Goal: Information Seeking & Learning: Check status

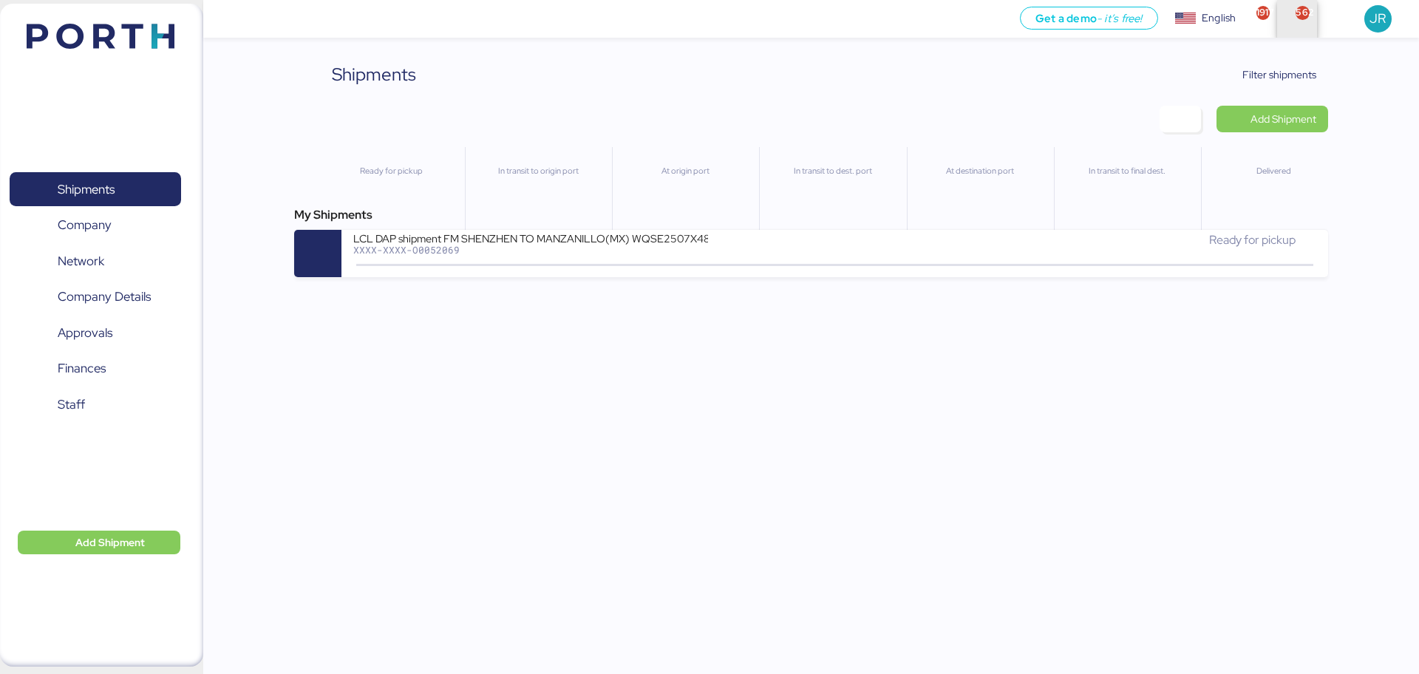
click at [1295, 17] on span "button" at bounding box center [1297, 19] width 24 height 40
click at [1251, 14] on span "button" at bounding box center [1258, 19] width 24 height 40
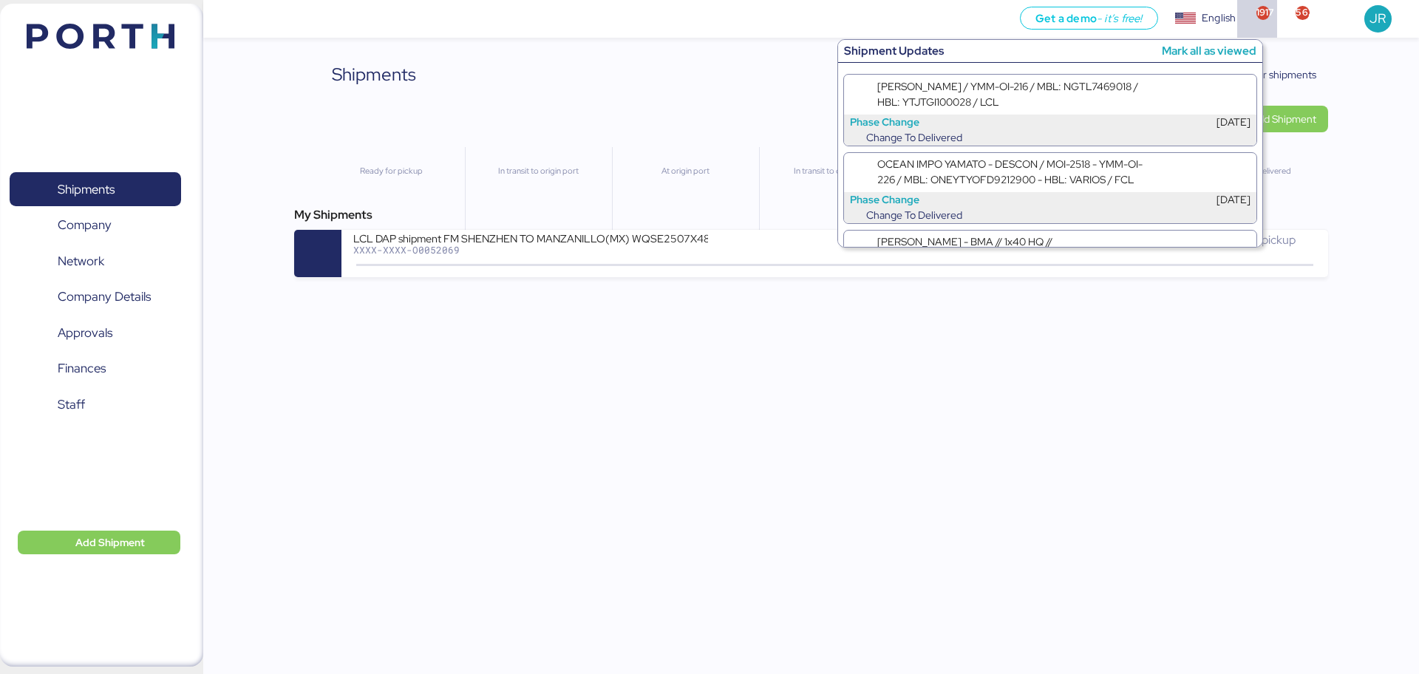
click at [1369, 86] on div "Shipments Clear Filters Filter shipments Add Shipment Ready for pickup In trans…" at bounding box center [709, 138] width 1419 height 277
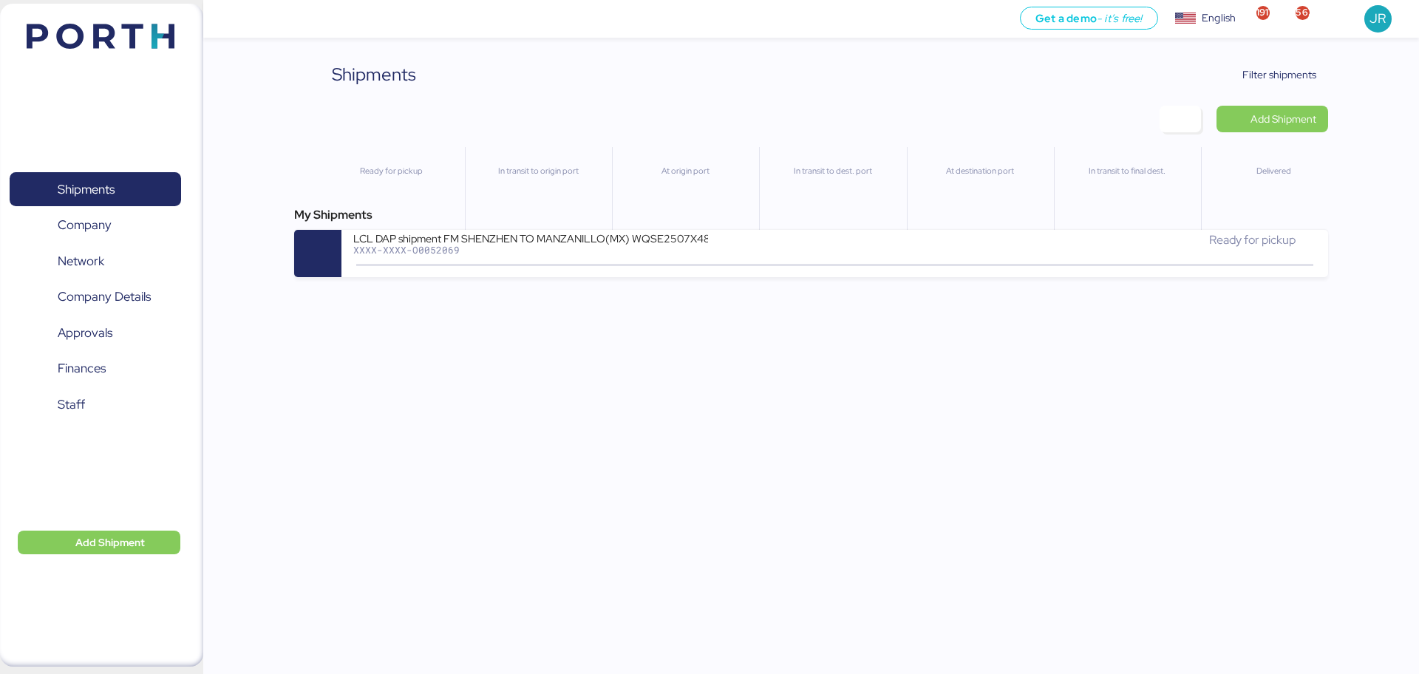
click at [119, 22] on header at bounding box center [78, 34] width 143 height 46
click at [1336, 16] on span "button" at bounding box center [1337, 19] width 24 height 40
click at [1376, 18] on span "JR" at bounding box center [1378, 18] width 16 height 19
click at [1065, 96] on div "Shipments Clear Filters Filter shipments Add Shipment Ready for pickup In trans…" at bounding box center [810, 169] width 1033 height 216
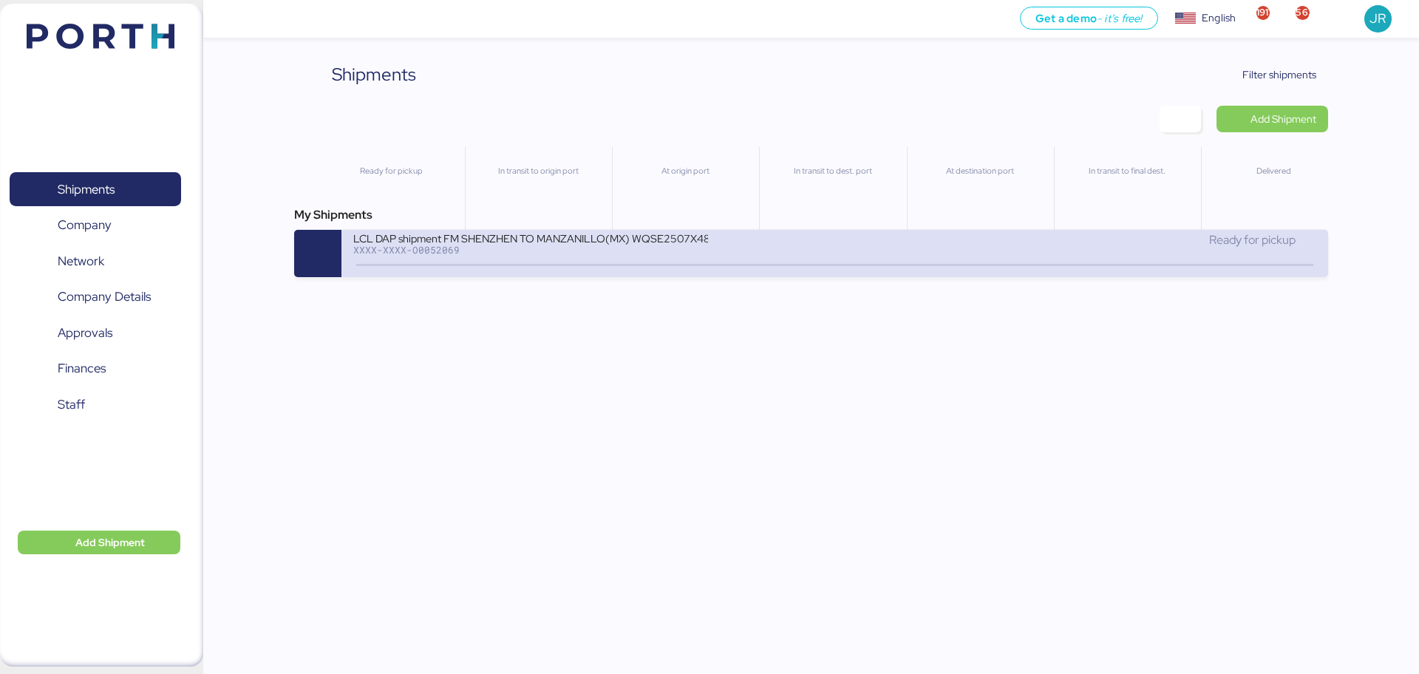
click at [393, 245] on div "XXXX-XXXX-O0052069" at bounding box center [530, 250] width 355 height 10
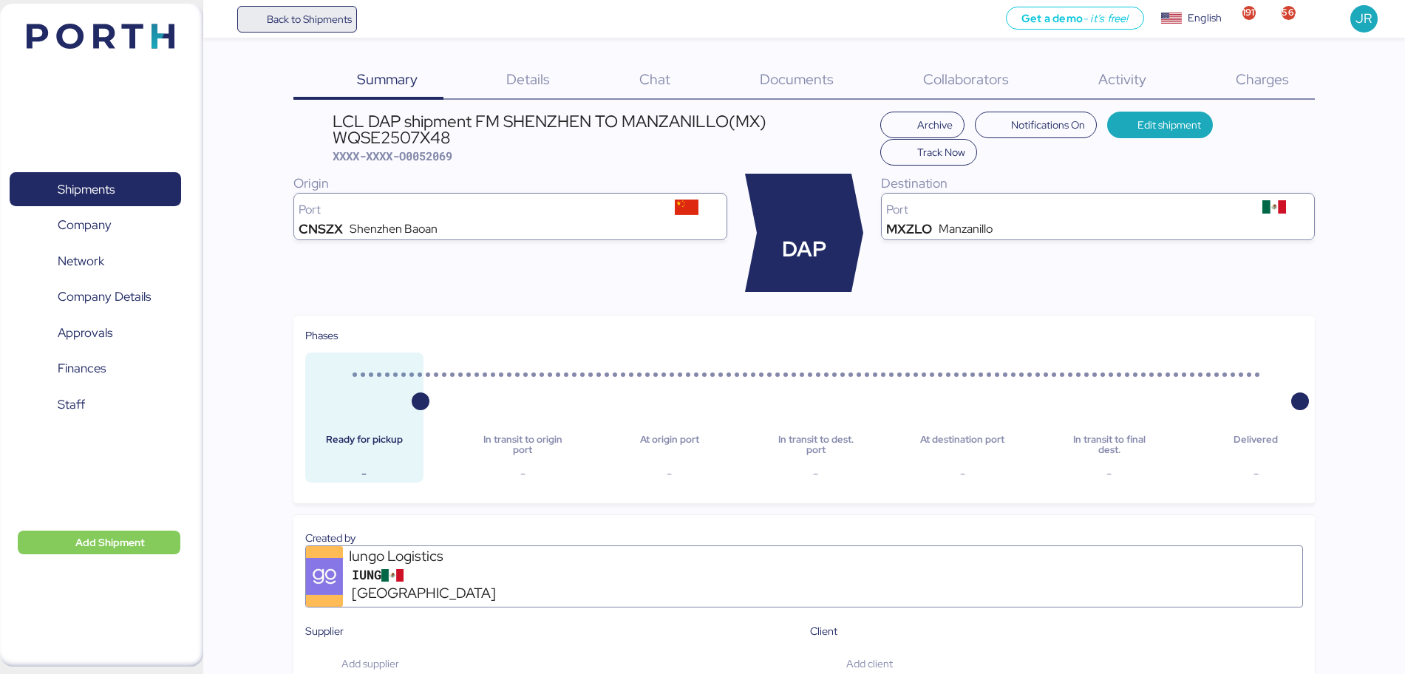
click at [268, 9] on span "Back to Shipments" at bounding box center [297, 19] width 110 height 27
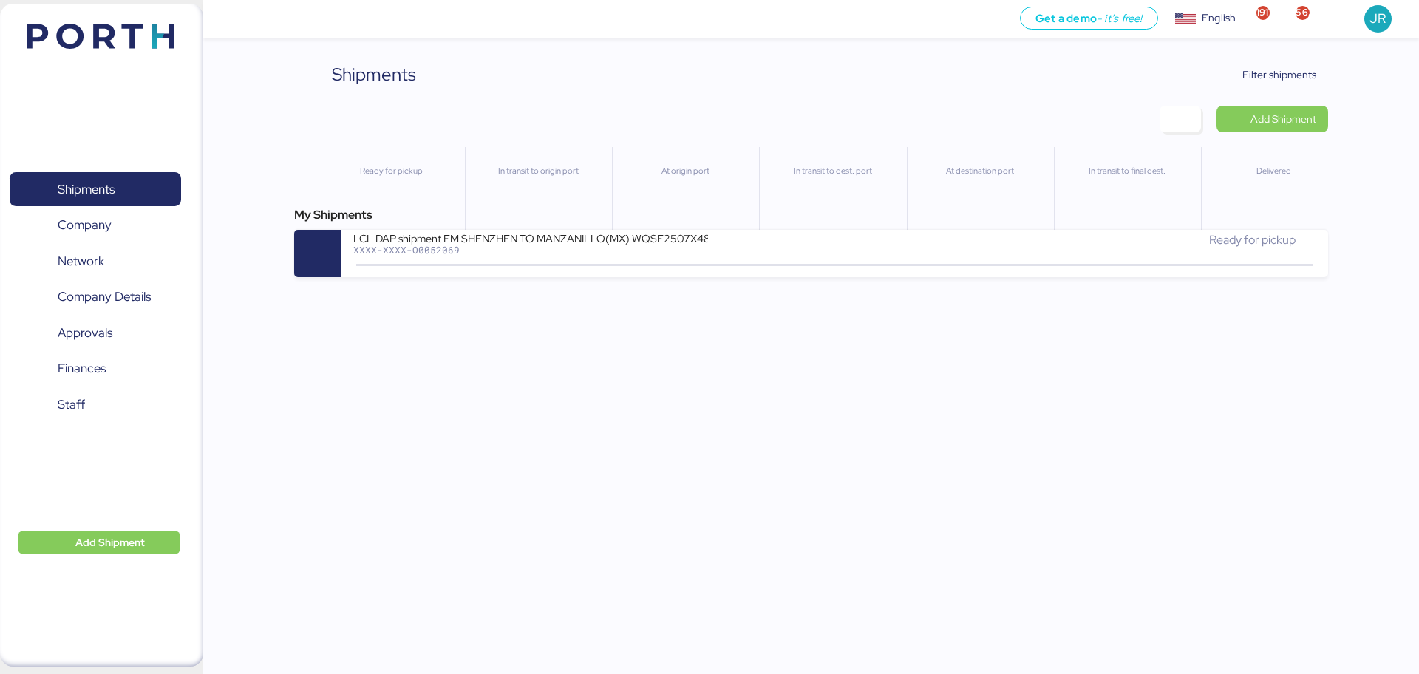
click at [1209, 25] on div "English" at bounding box center [1219, 18] width 34 height 16
click at [1211, 75] on div "languages.platform_Spanish" at bounding box center [1267, 76] width 141 height 17
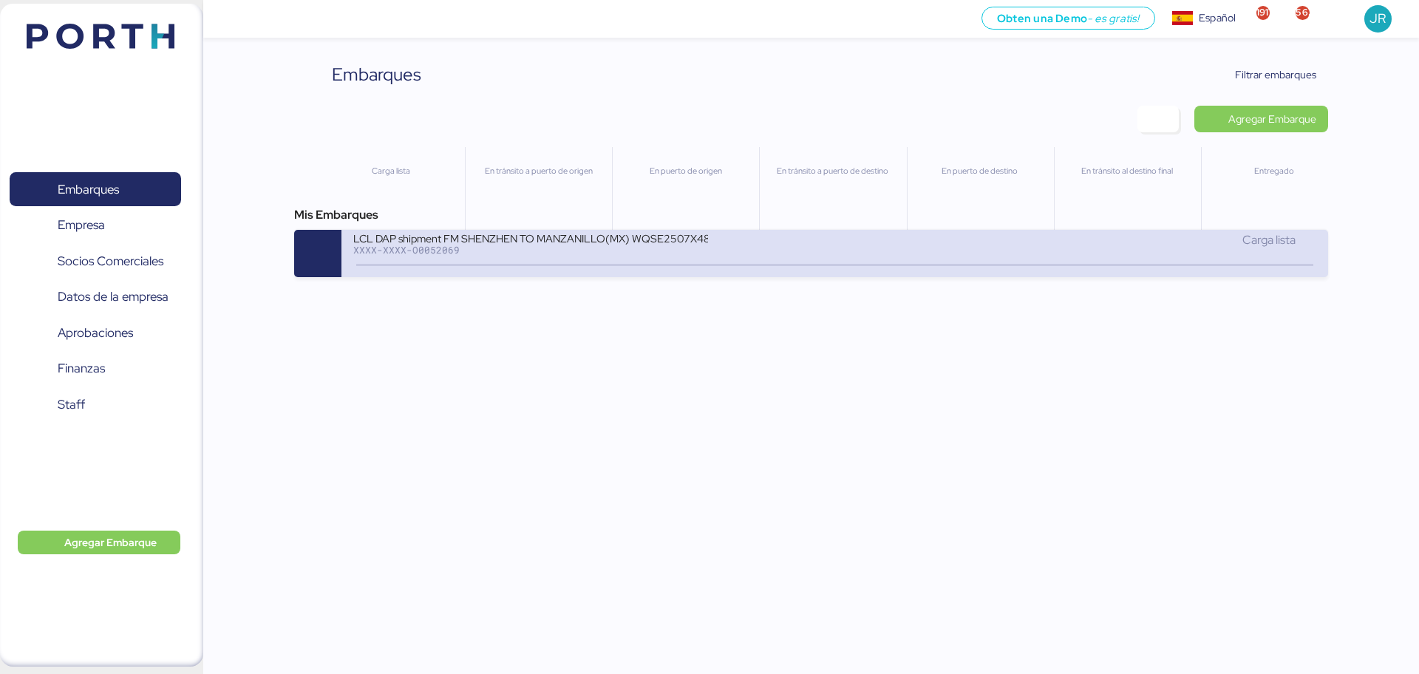
click at [574, 238] on div "LCL DAP shipment FM SHENZHEN TO MANZANILLO(MX) WQSE2507X48" at bounding box center [530, 237] width 355 height 13
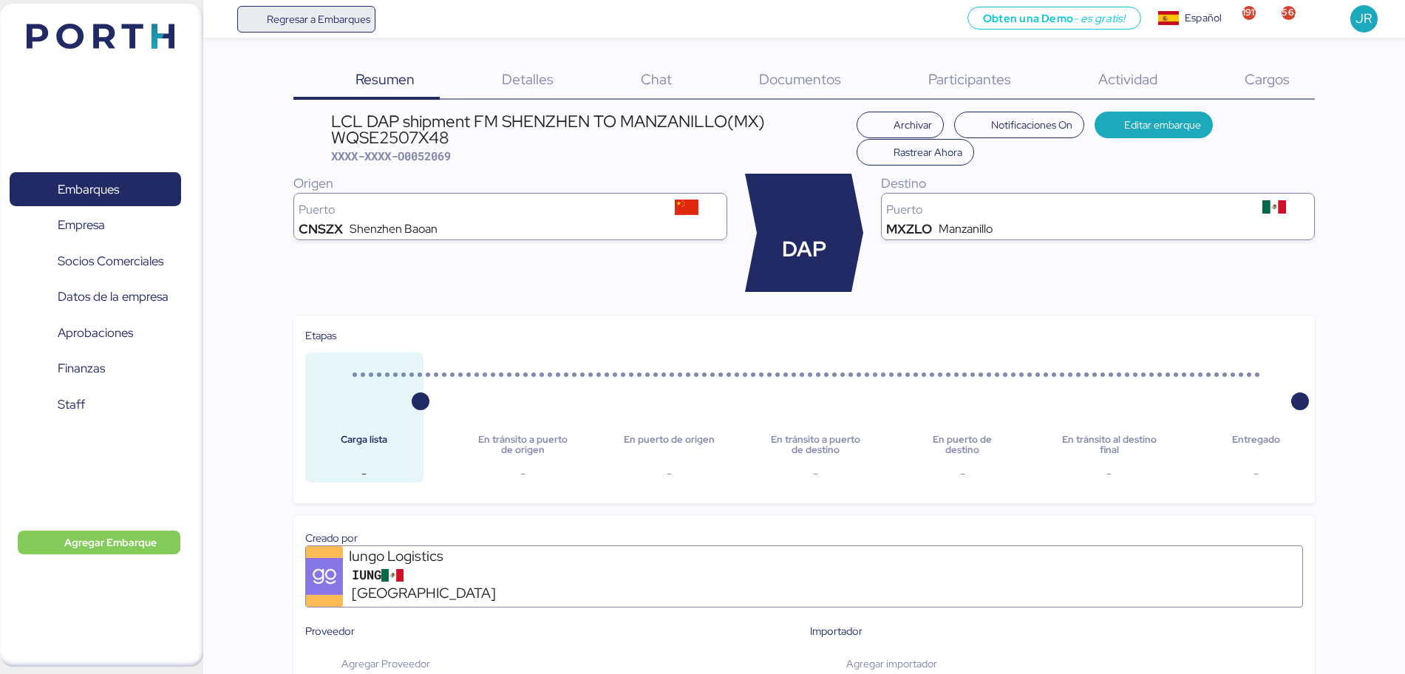
click at [289, 30] on span "Regresar a Embarques" at bounding box center [306, 19] width 129 height 27
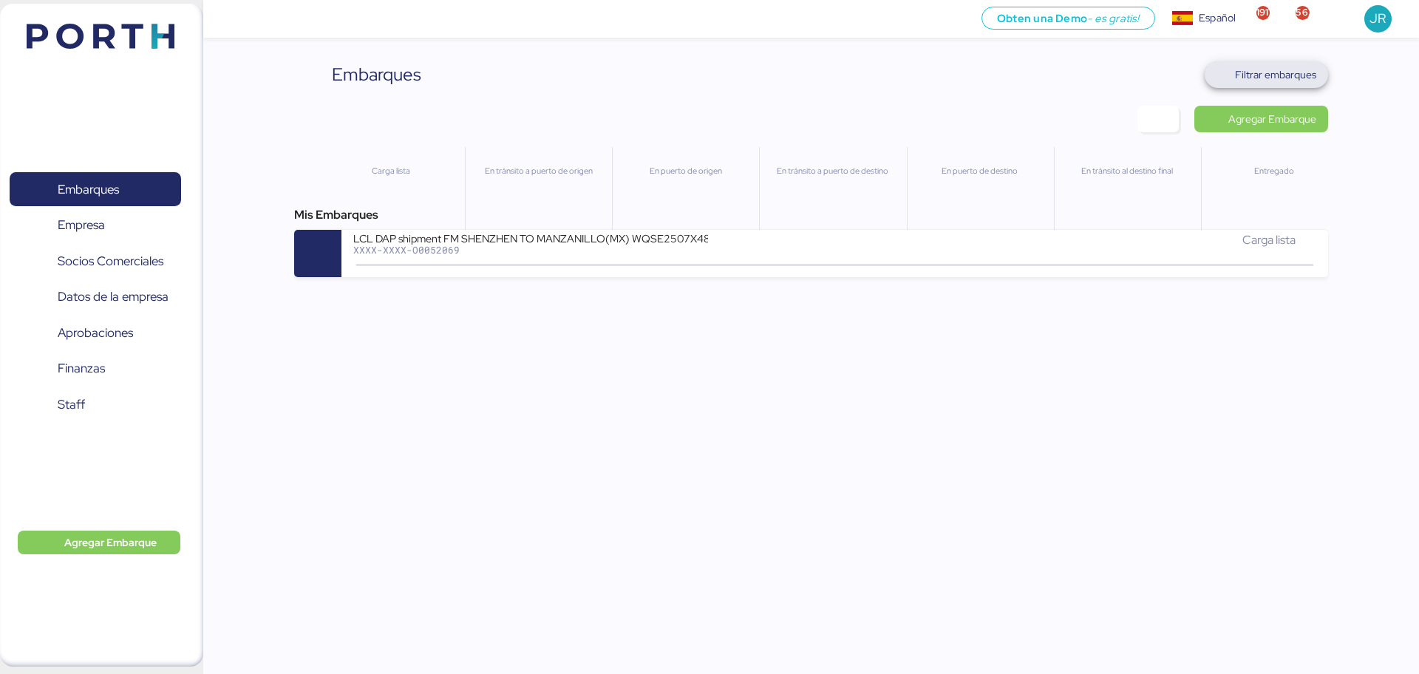
click at [1282, 73] on span "Filtrar embarques" at bounding box center [1275, 75] width 81 height 18
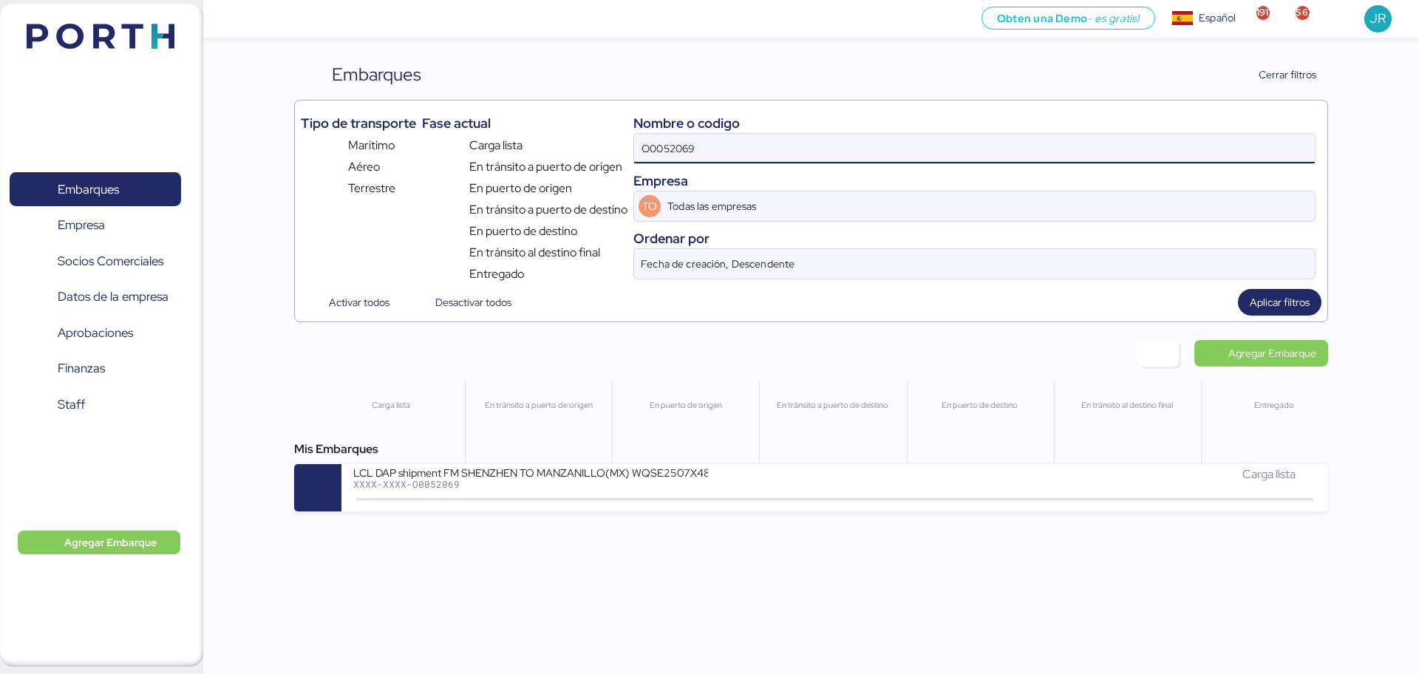
click at [689, 160] on input "O0052069" at bounding box center [974, 149] width 681 height 30
paste input "87"
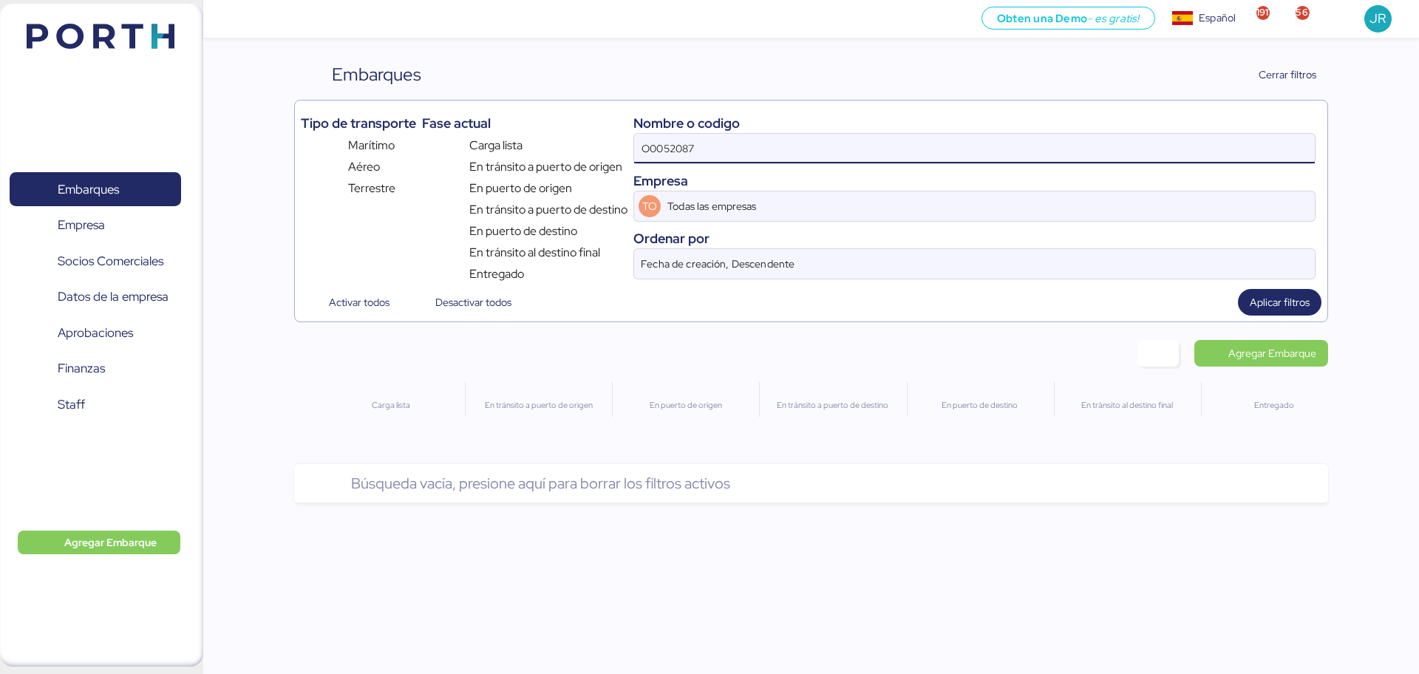
type input "O0052087"
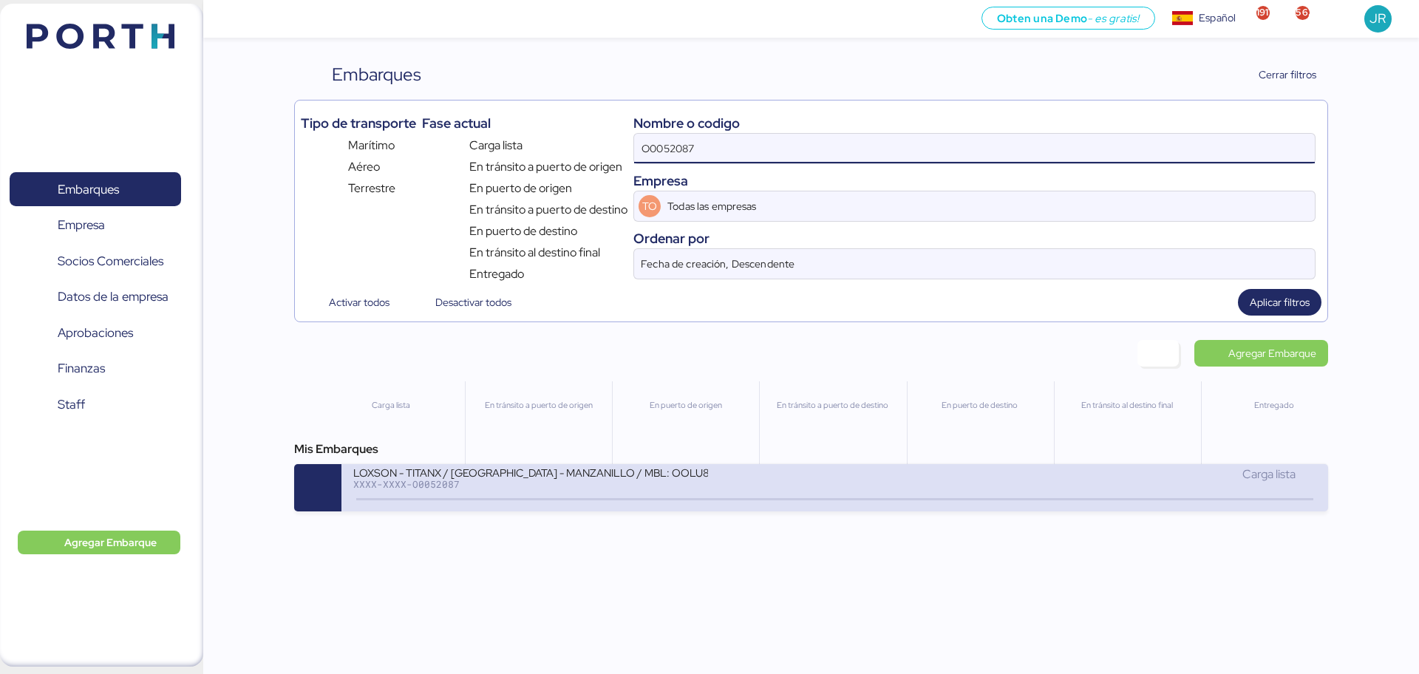
click at [772, 492] on div "LOXSON - TITANX / SHANGHAI - MANZANILLO / MBL: OOLU8899447940 - HBL: SZML250803…" at bounding box center [593, 482] width 481 height 32
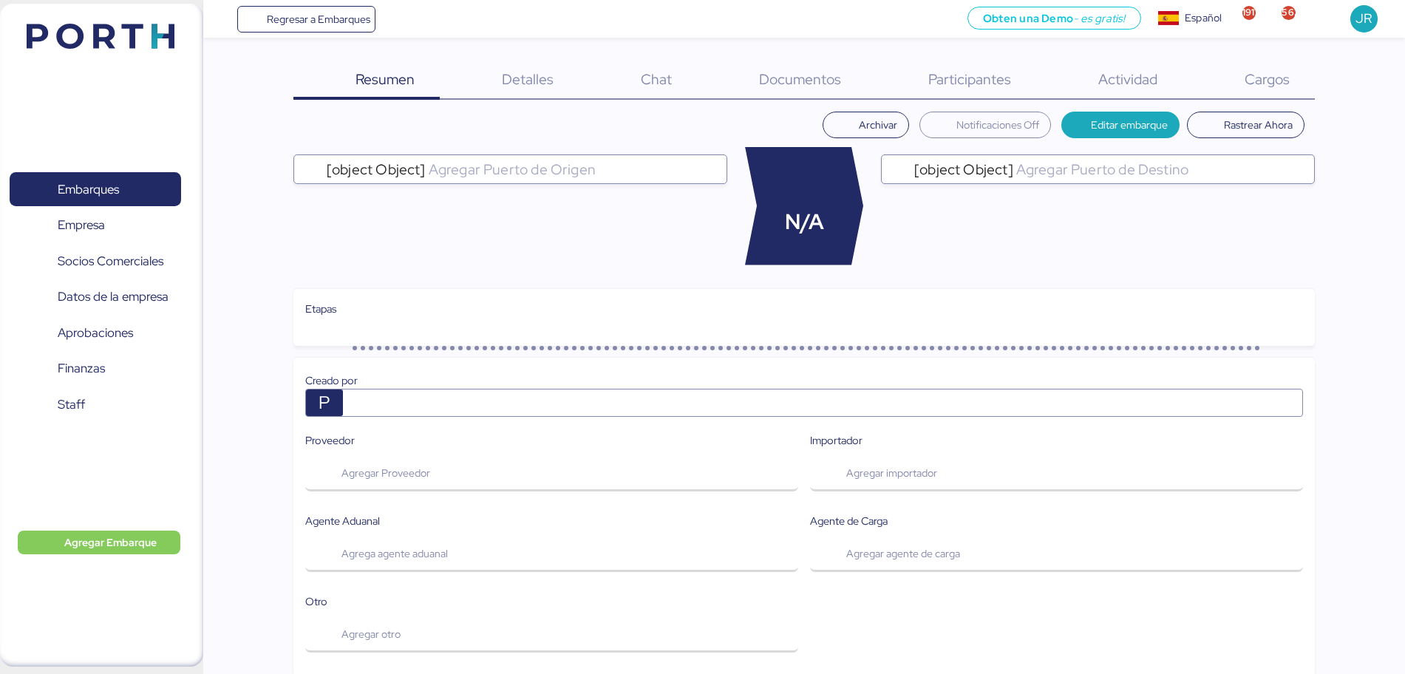
click at [794, 81] on span "Documentos" at bounding box center [800, 78] width 82 height 19
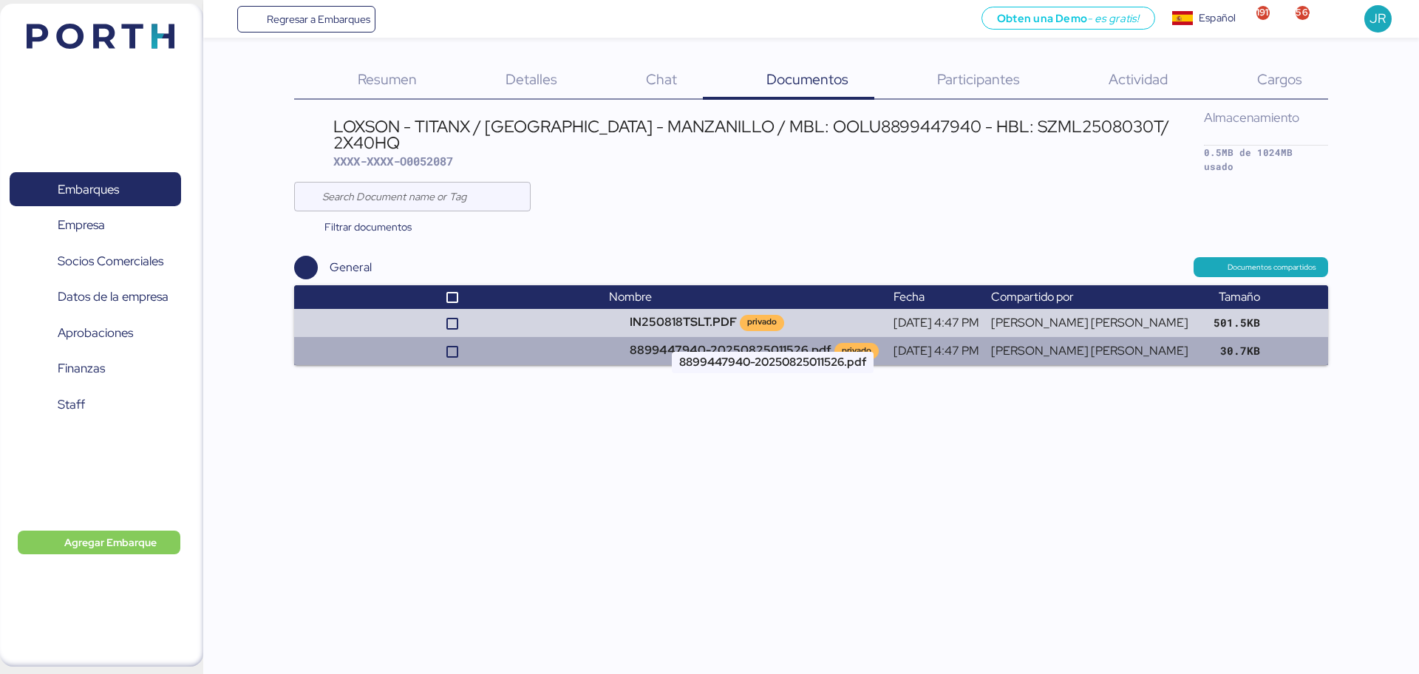
click at [727, 337] on td "8899447940-20250825011526.pdf privado" at bounding box center [745, 351] width 285 height 28
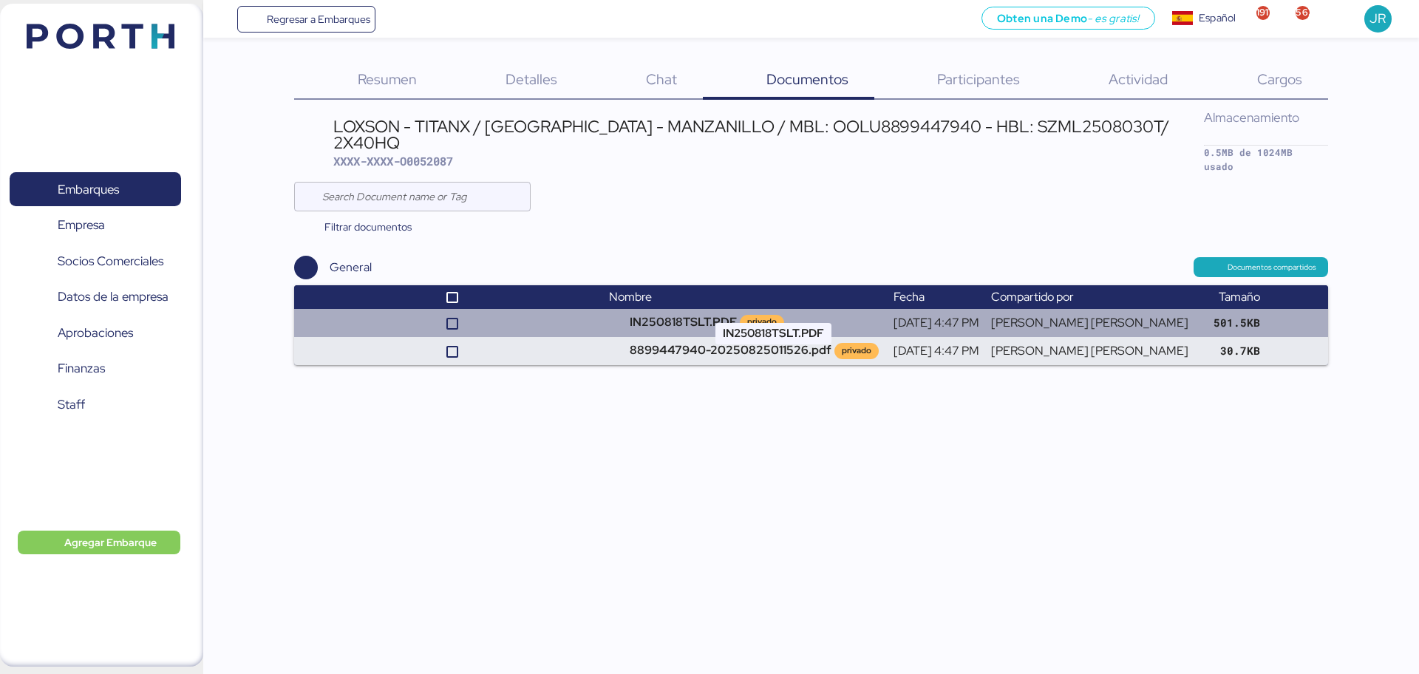
click at [729, 309] on td "IN250818TSLT.PDF privado" at bounding box center [745, 323] width 285 height 28
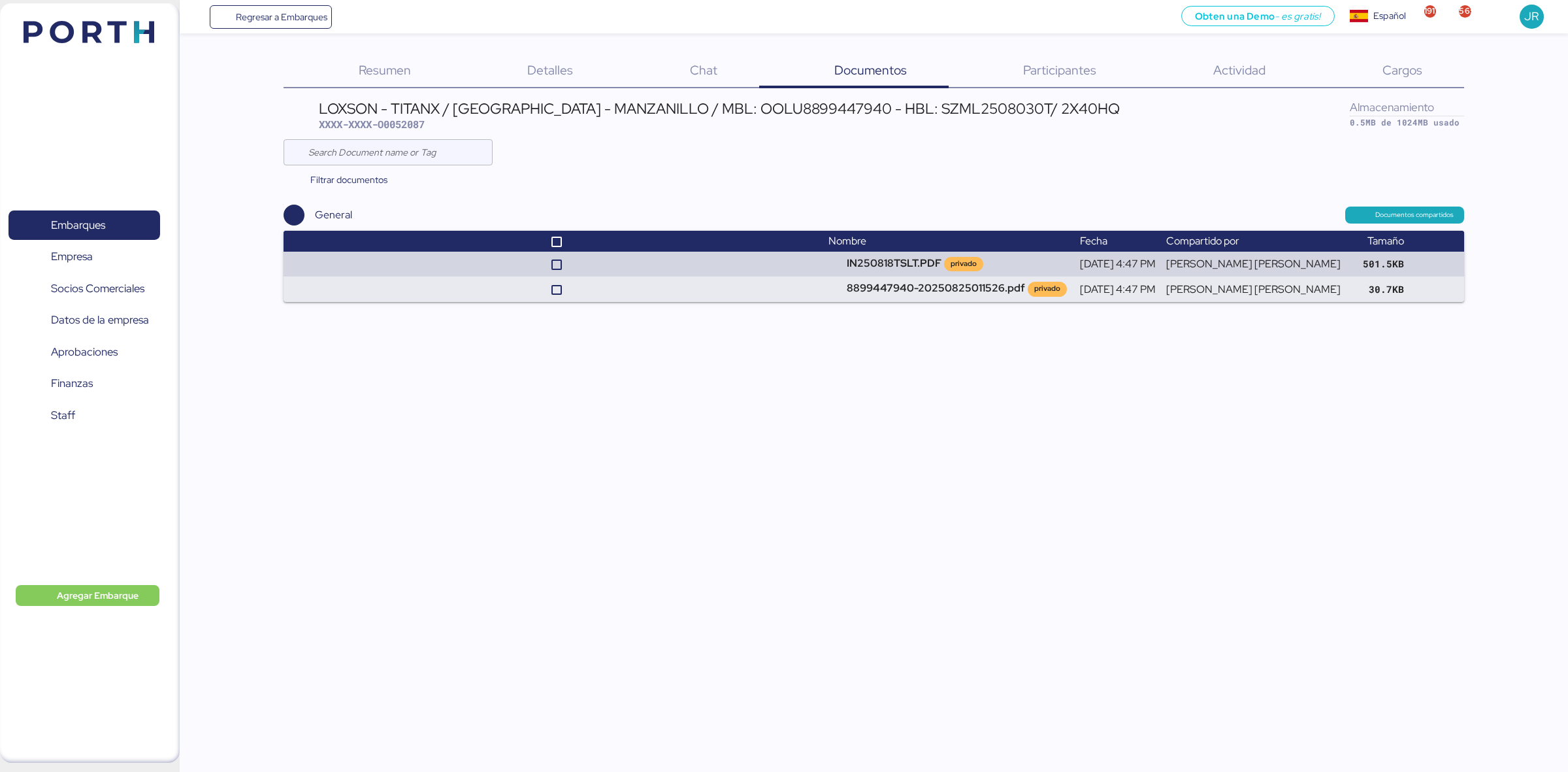
click at [560, 64] on span "Detalles" at bounding box center [551, 69] width 46 height 17
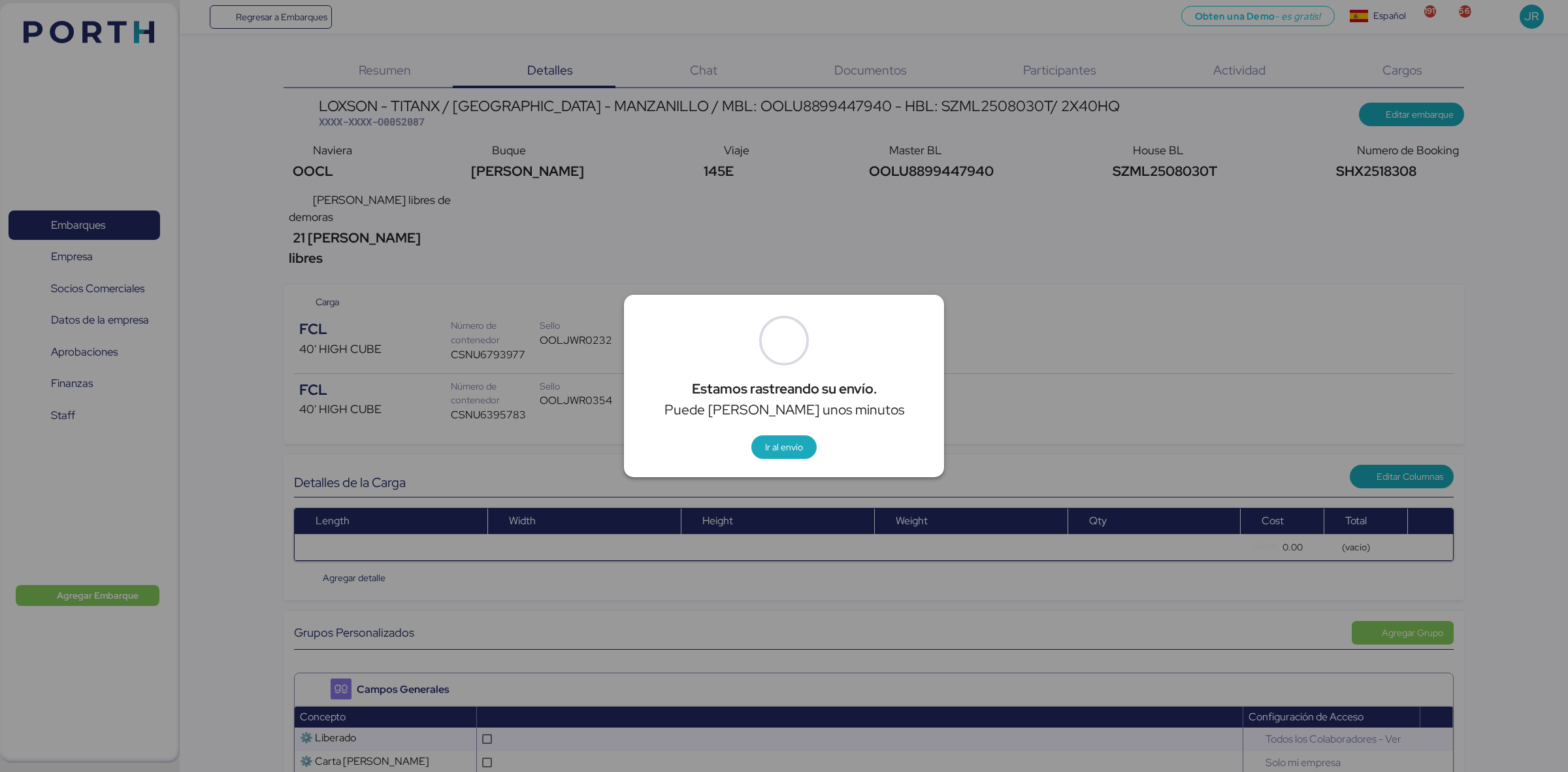
click at [1254, 76] on div at bounding box center [784, 386] width 1568 height 772
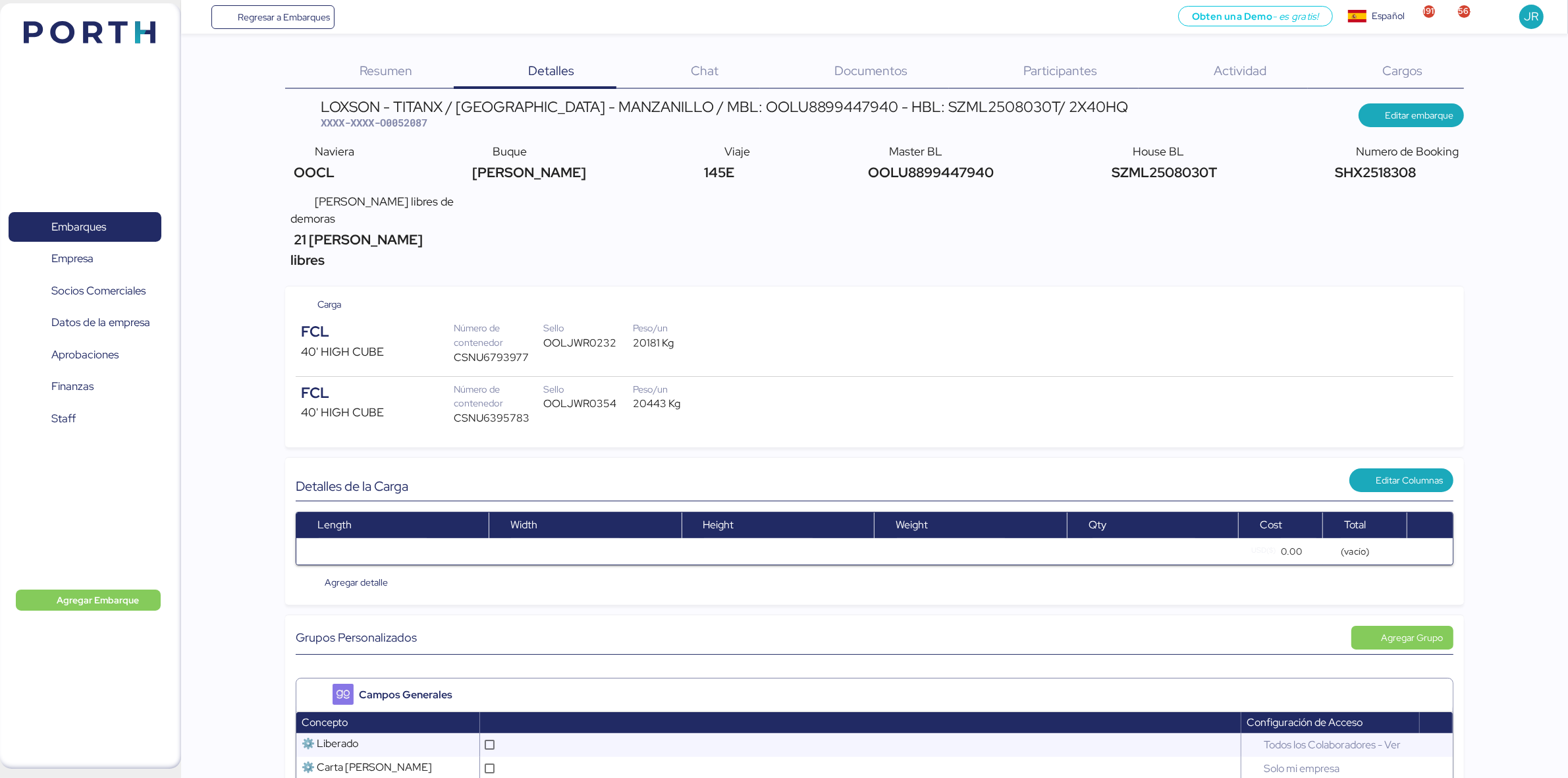
click at [1264, 57] on div "Cargos 0" at bounding box center [1385, 71] width 156 height 34
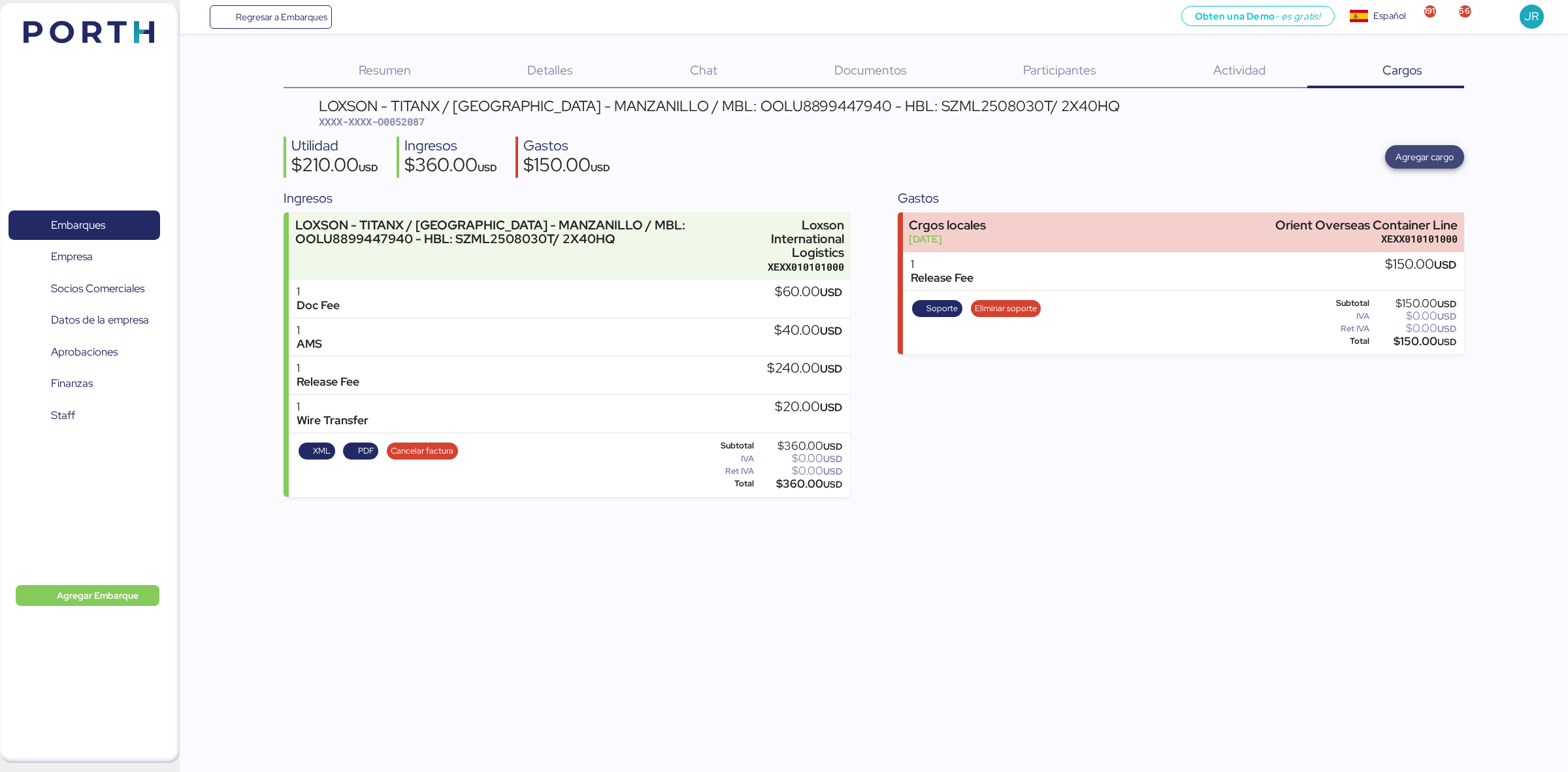
click at [1254, 164] on span "Agregar cargo" at bounding box center [1425, 157] width 58 height 16
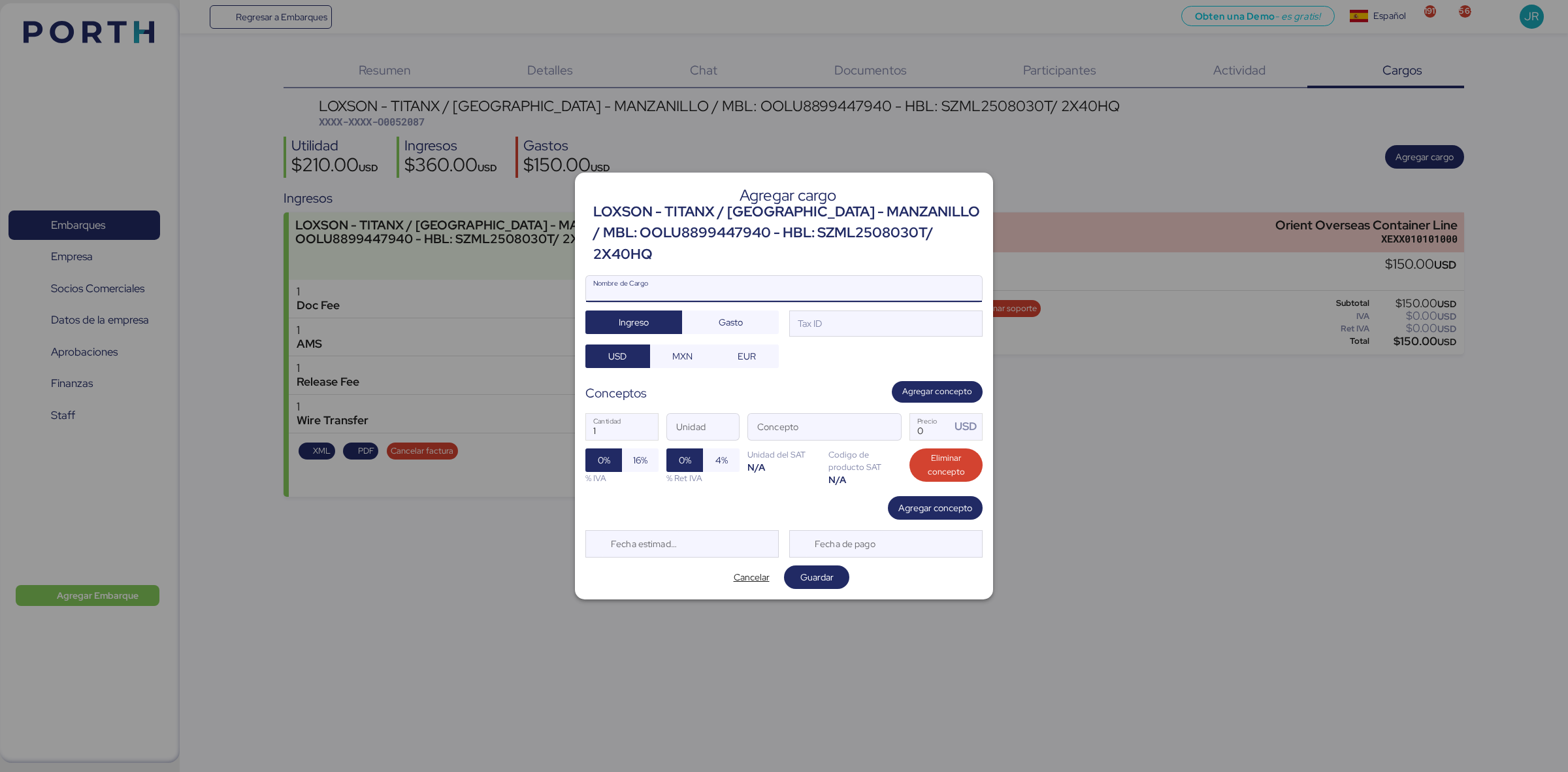
click at [696, 282] on input "Nombre de Cargo" at bounding box center [784, 289] width 396 height 27
type input "M"
click at [719, 276] on input "Nombre de Cargo" at bounding box center [784, 289] width 396 height 27
click at [756, 573] on span "Cancelar" at bounding box center [751, 577] width 36 height 16
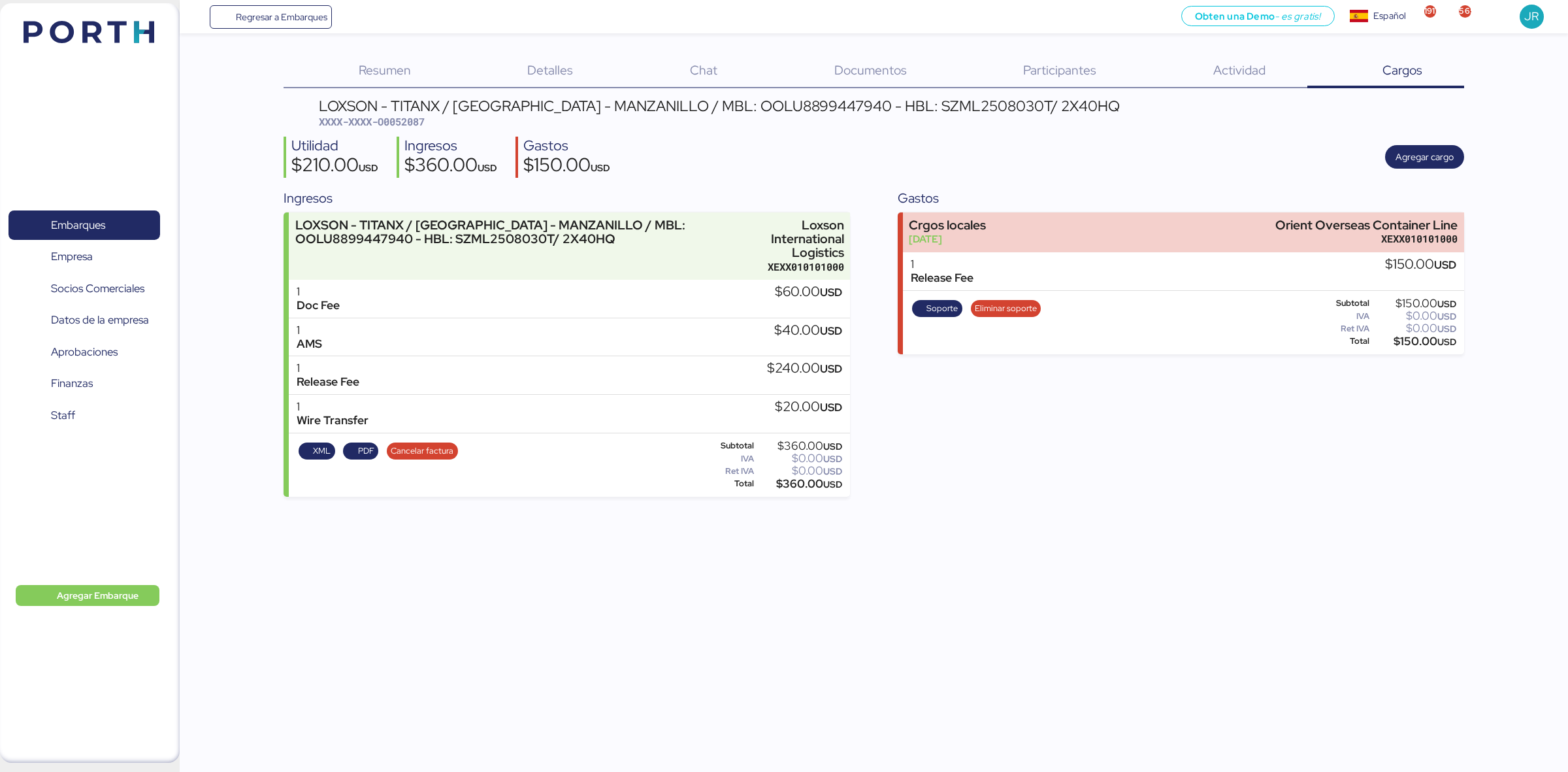
click at [299, 345] on div "AMS" at bounding box center [309, 344] width 26 height 14
click at [253, 27] on span "Regresar a Embarques" at bounding box center [270, 17] width 114 height 24
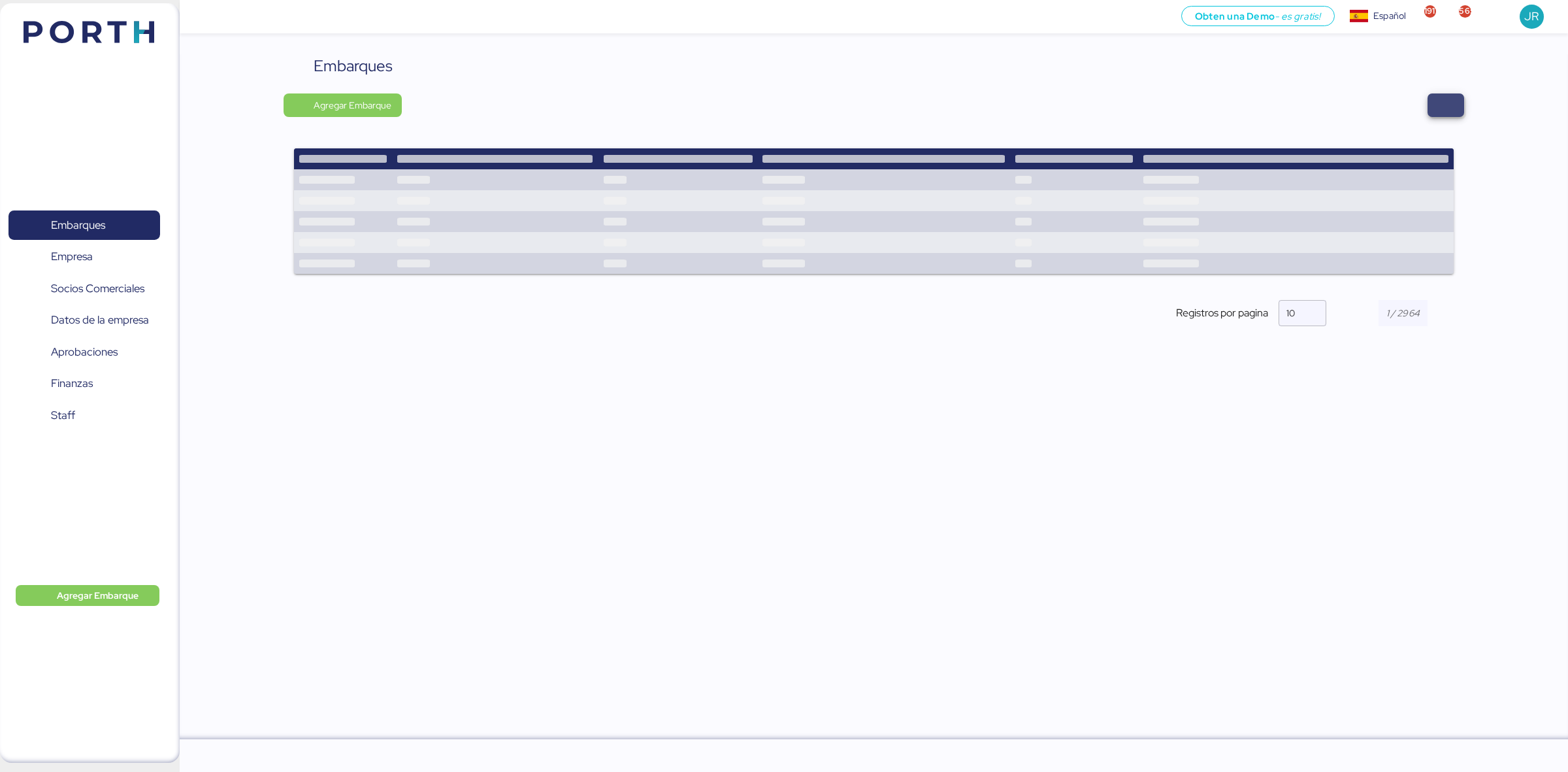
click at [1254, 99] on span "button" at bounding box center [1445, 105] width 36 height 24
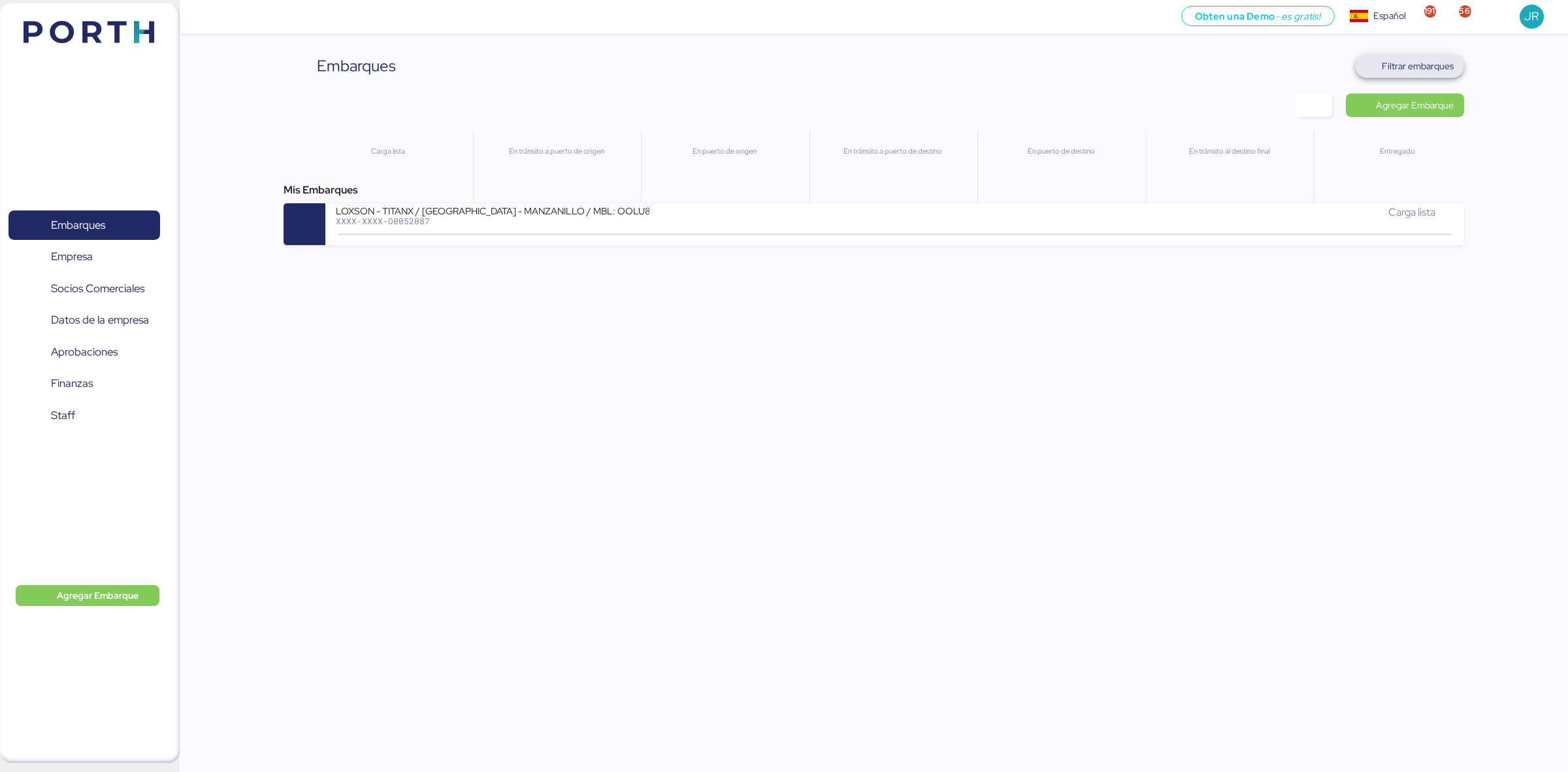
click at [1254, 54] on span "Filtrar embarques" at bounding box center [1409, 65] width 109 height 24
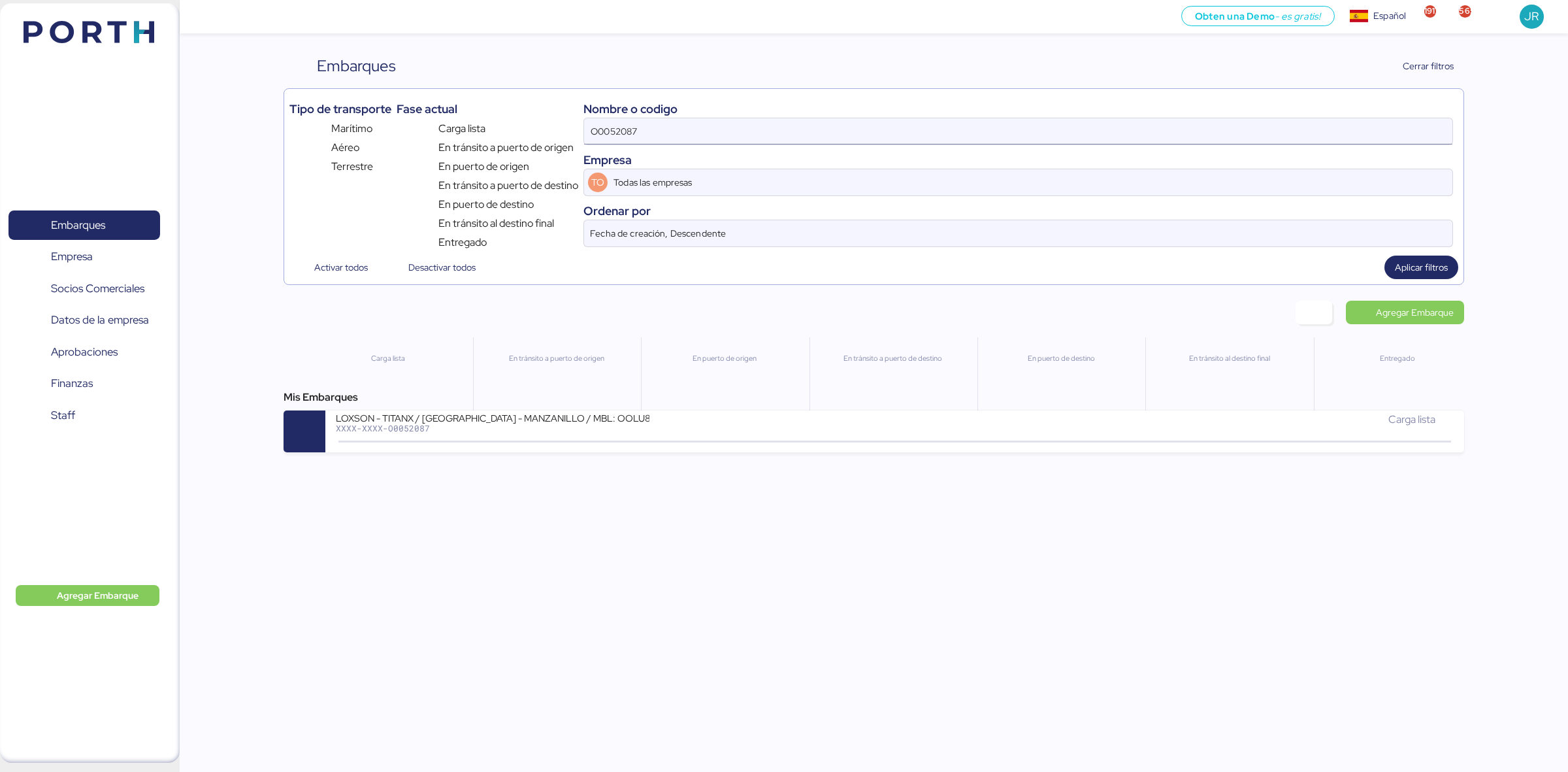
click at [922, 132] on input "O0052087" at bounding box center [1018, 132] width 868 height 27
paste input "1963"
type input "O0051963"
click at [1254, 274] on span "Aplicar filtros" at bounding box center [1421, 267] width 53 height 16
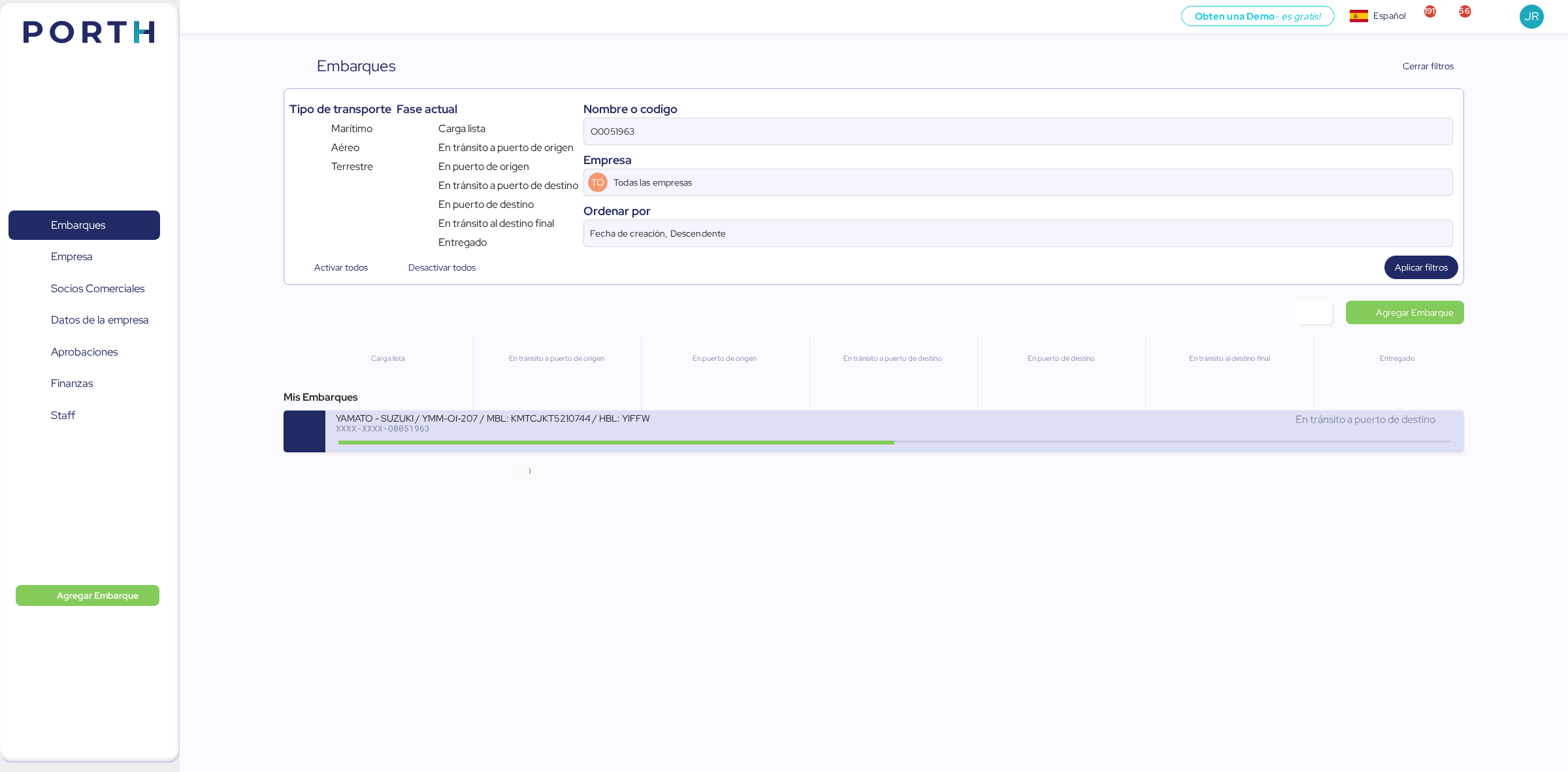
click at [547, 445] on icon at bounding box center [526, 442] width 63 height 14
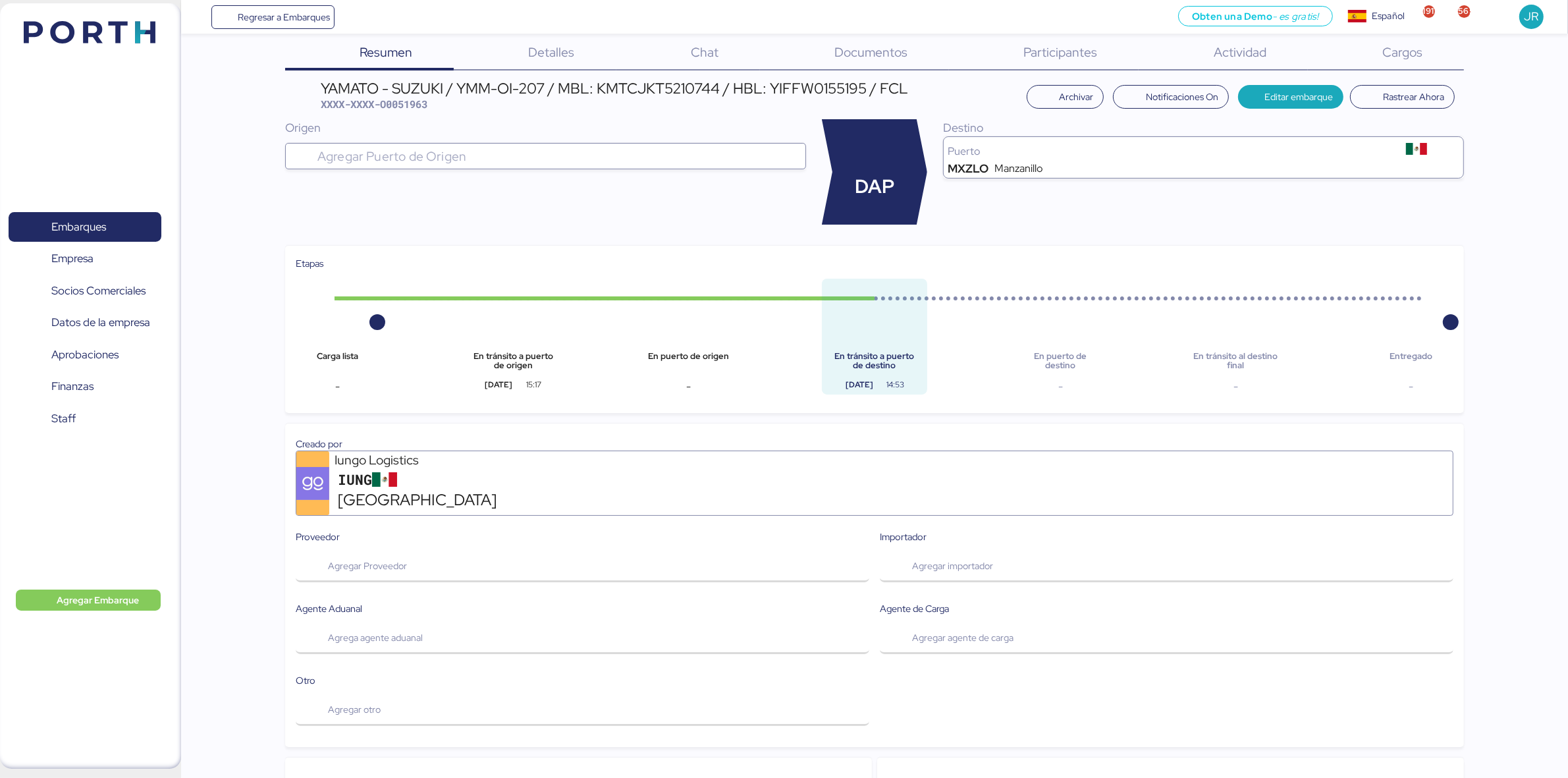
scroll to position [11, 0]
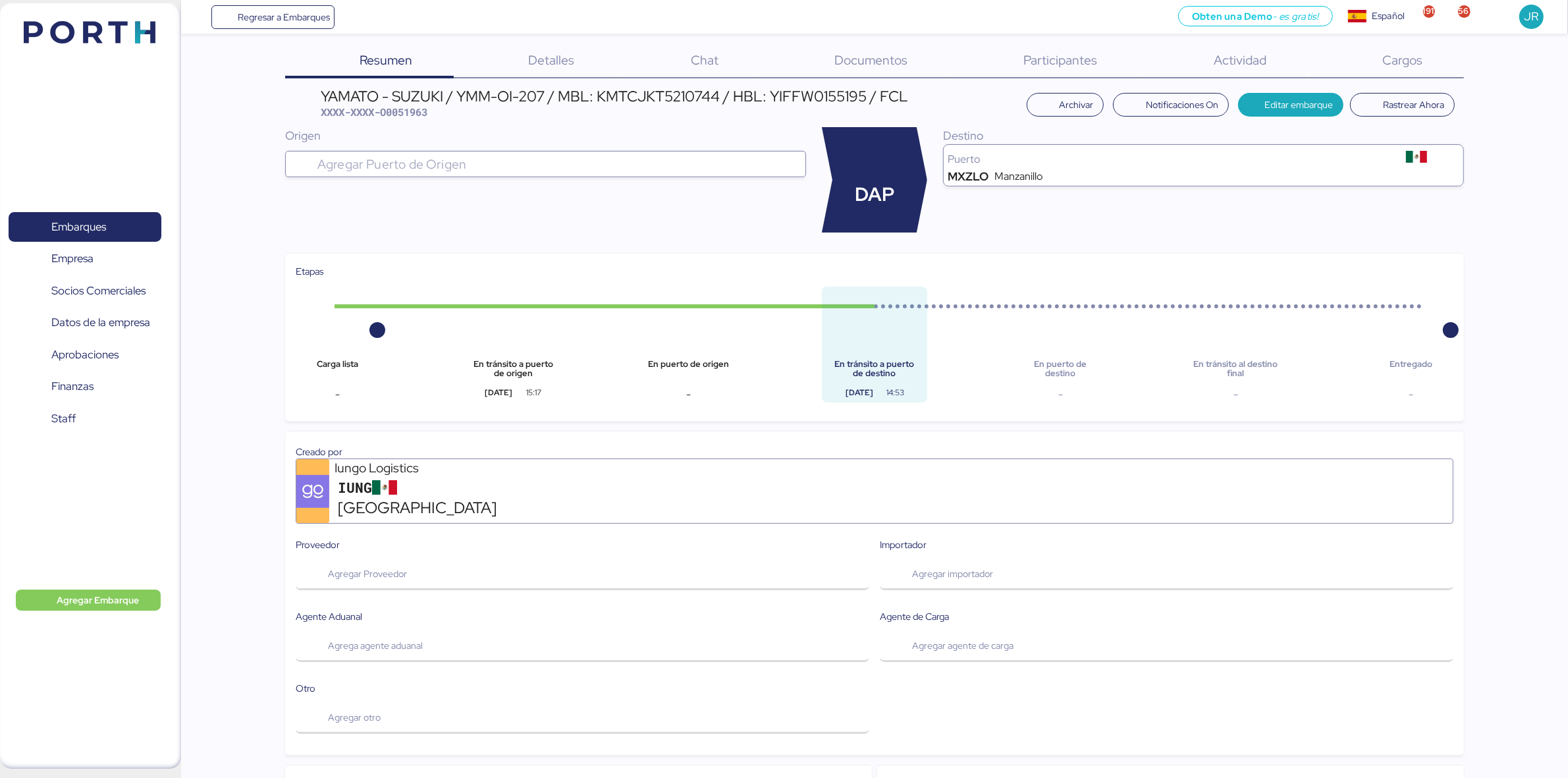
click at [1264, 64] on span "Cargos" at bounding box center [1402, 60] width 40 height 17
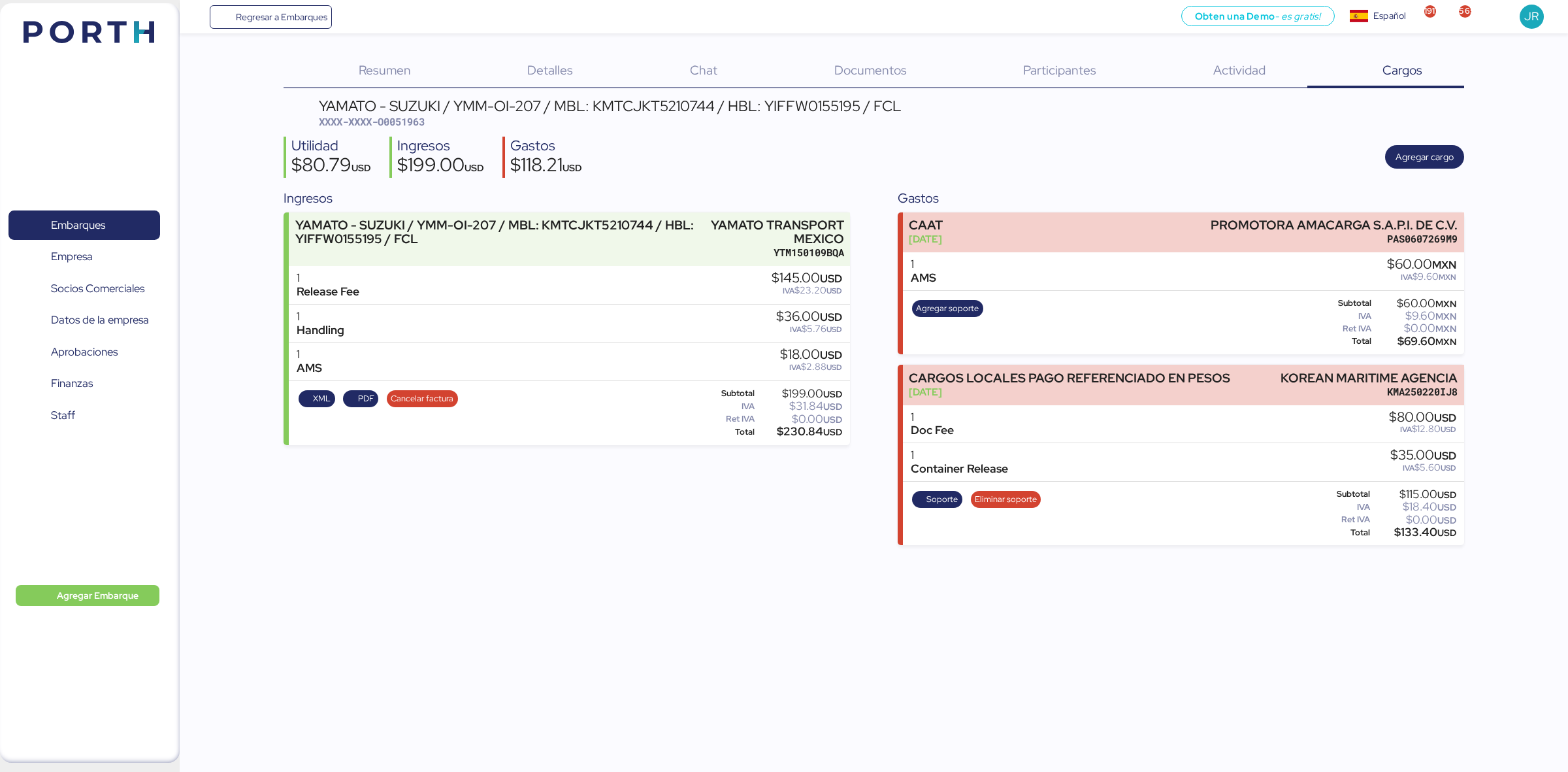
click at [883, 69] on span "Documentos" at bounding box center [871, 69] width 72 height 17
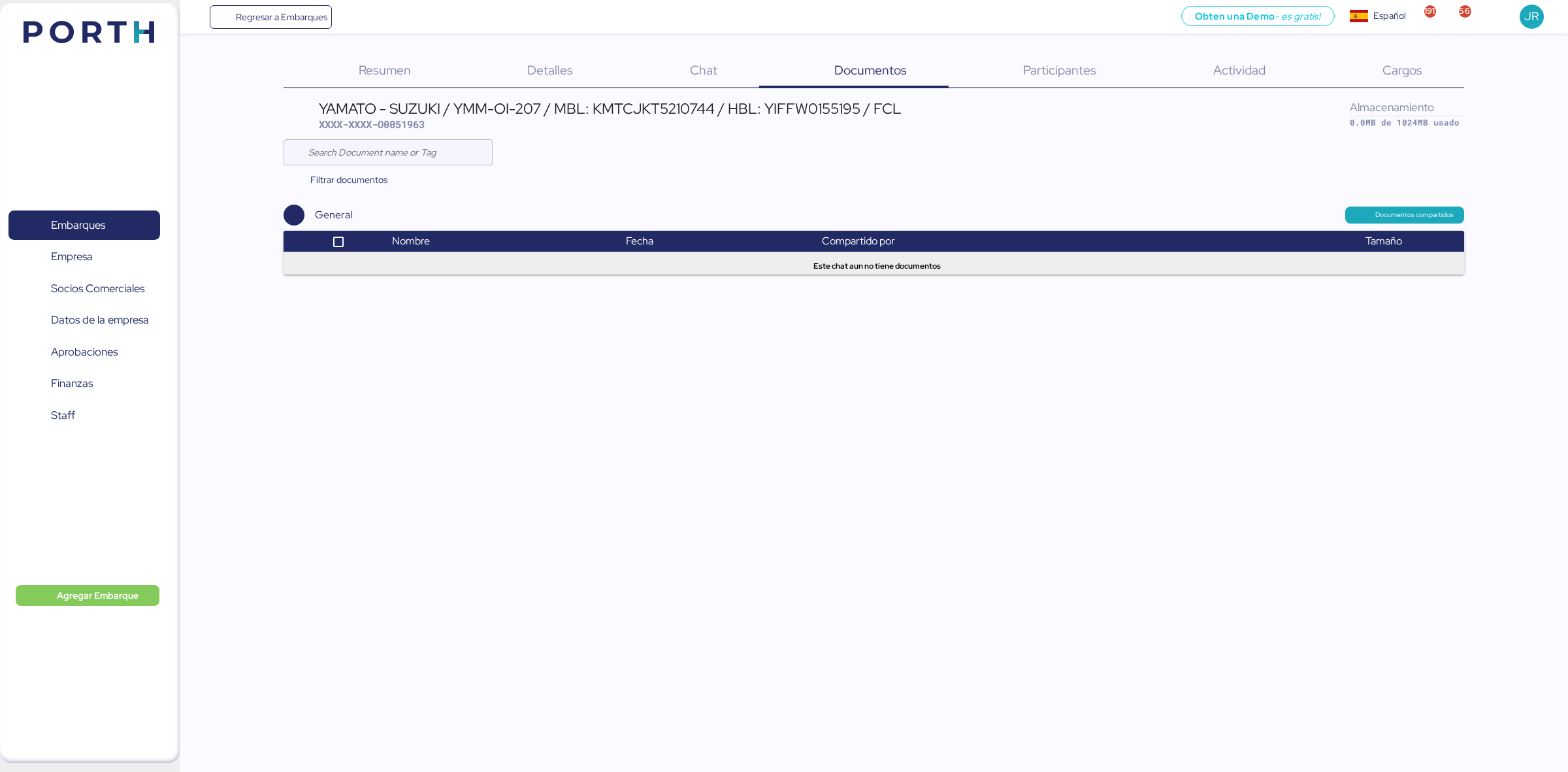
click at [900, 277] on div "Regresar a Embarques Obten una Demo - es gratis! Obten una Demo Español Español…" at bounding box center [784, 386] width 1568 height 772
click at [114, 46] on header at bounding box center [69, 30] width 126 height 41
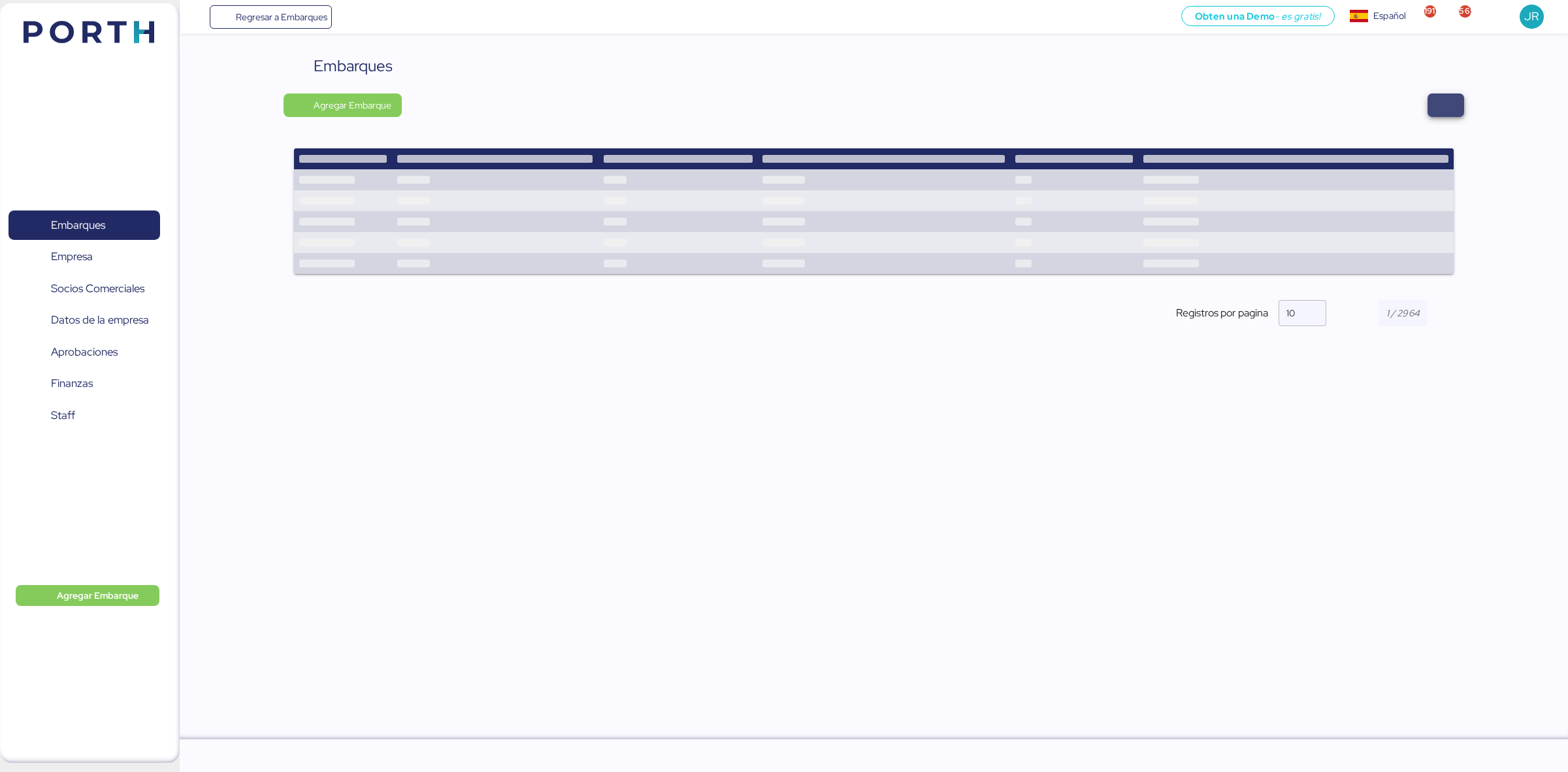
click at [1254, 102] on span "button" at bounding box center [1446, 105] width 16 height 19
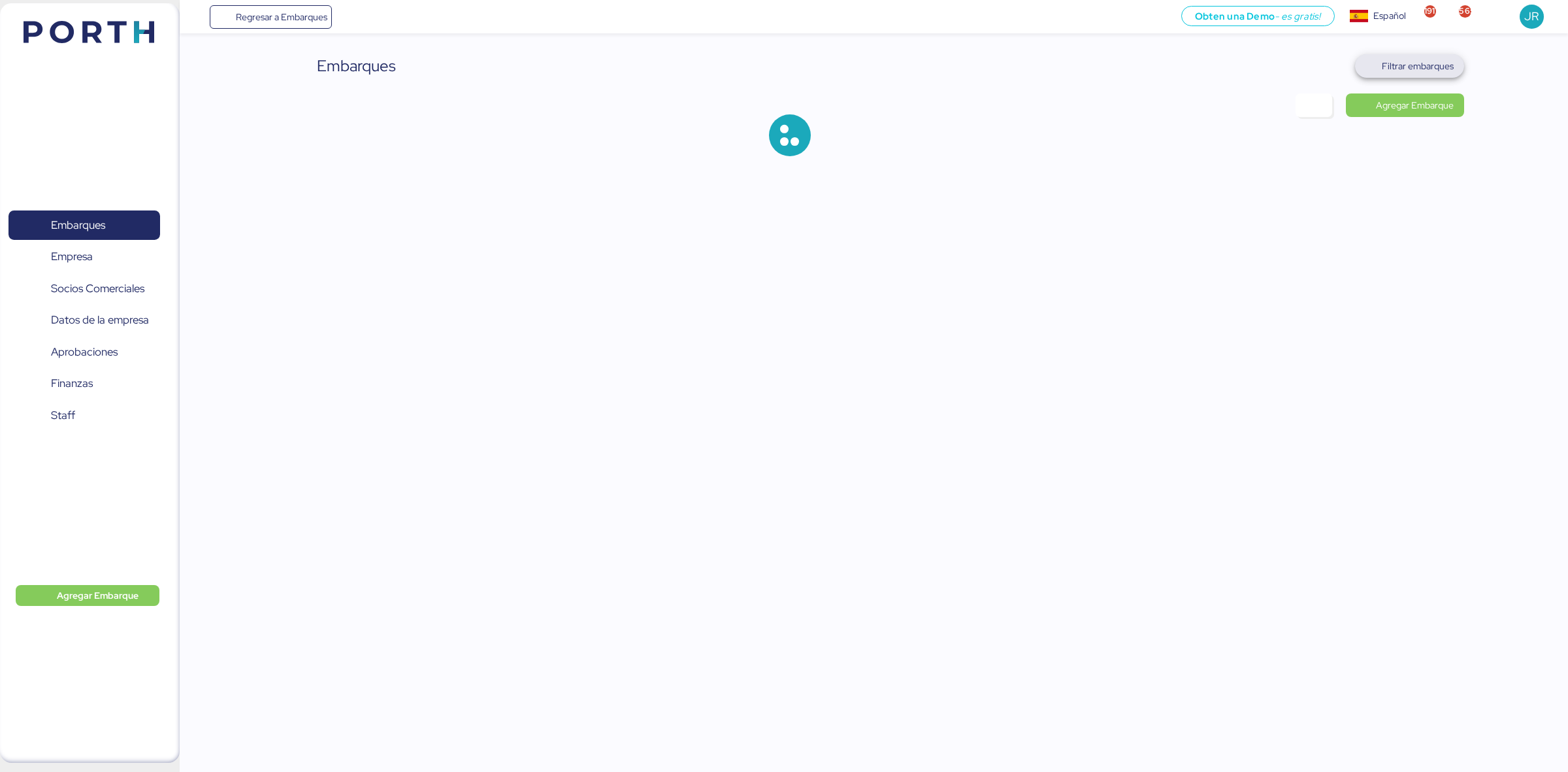
click at [1254, 69] on span "Filtrar embarques" at bounding box center [1417, 66] width 72 height 16
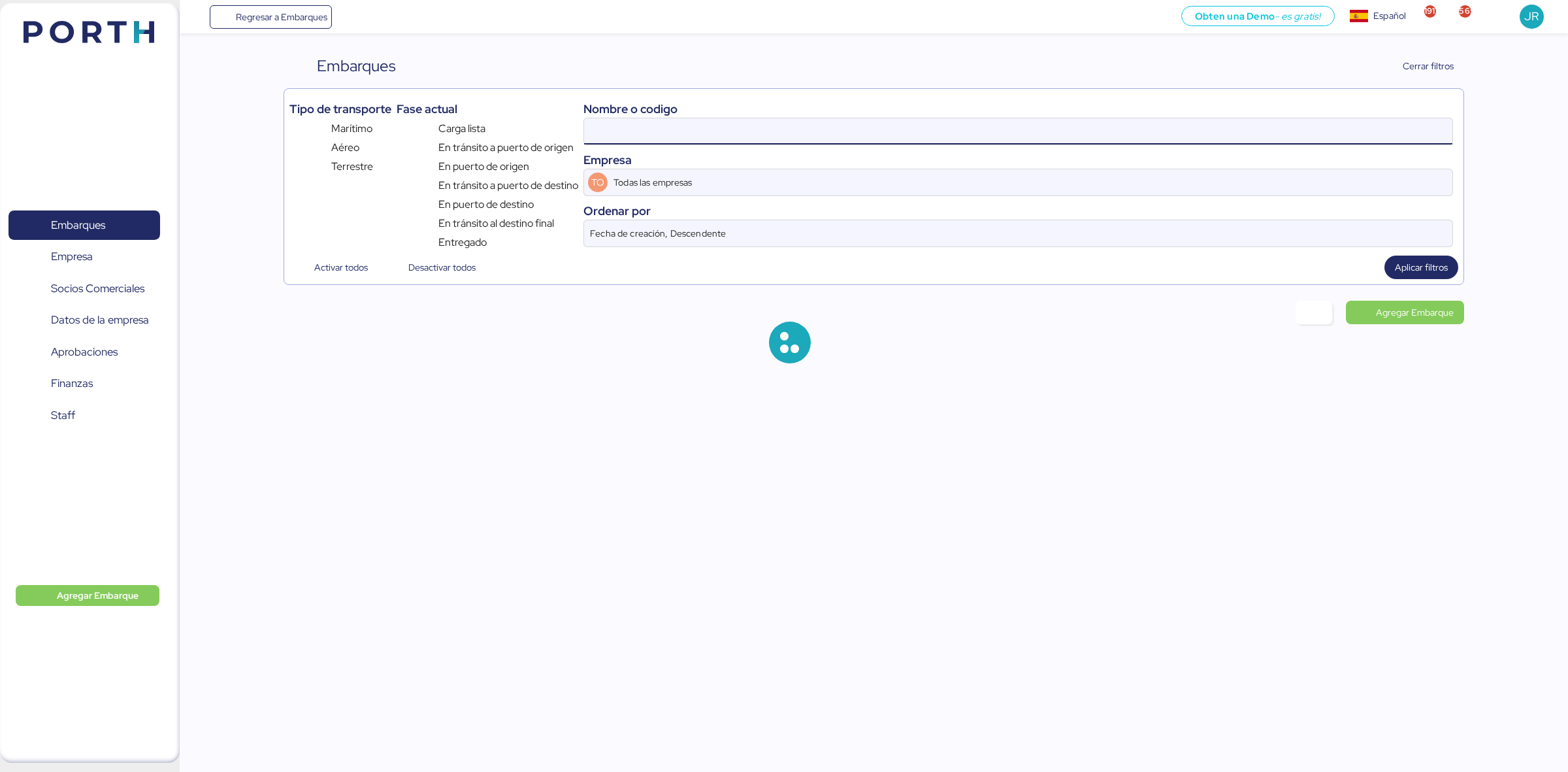
click at [757, 129] on input at bounding box center [1018, 132] width 868 height 27
paste input "O0051996"
type input "O0051963"
click at [1254, 258] on span "Aplicar filtros" at bounding box center [1421, 267] width 74 height 24
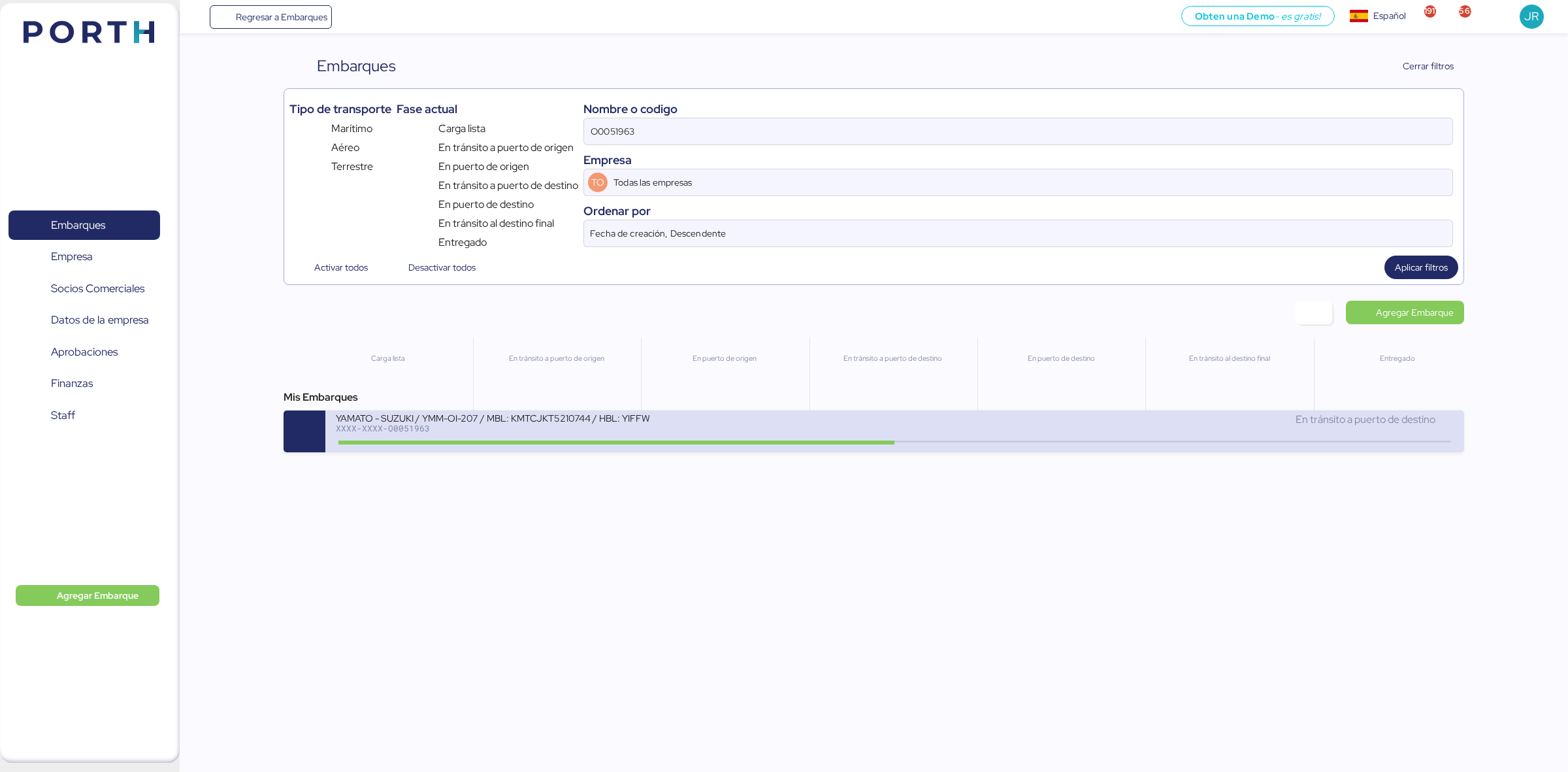
click at [660, 430] on div "YAMATO - SUZUKI / YMM-OI-207 / MBL: KMTCJKT5210744 / HBL: YIFFW0155195 / FCL XX…" at bounding box center [615, 426] width 559 height 28
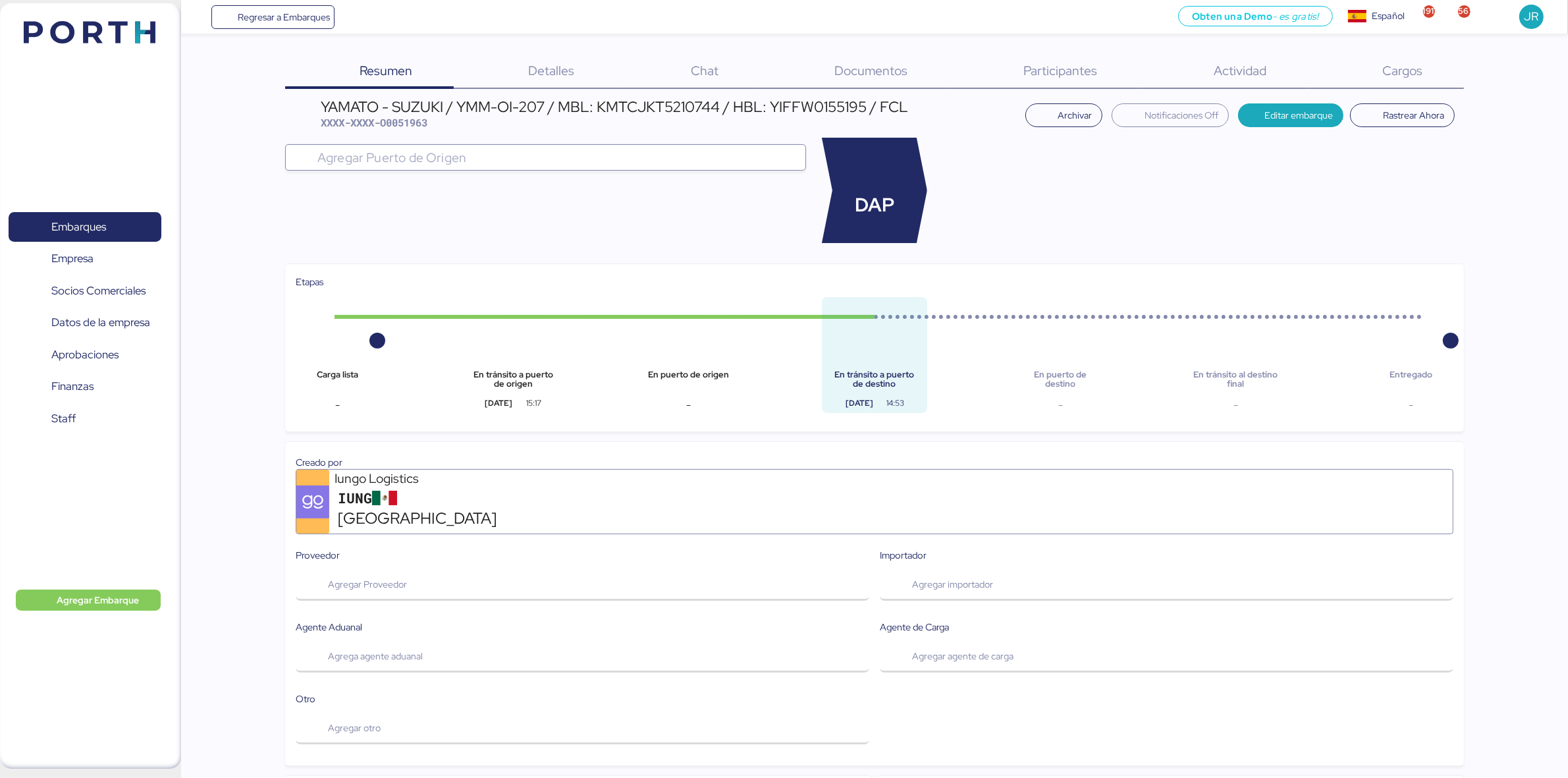
click at [894, 83] on div "Documentos 0" at bounding box center [854, 71] width 189 height 34
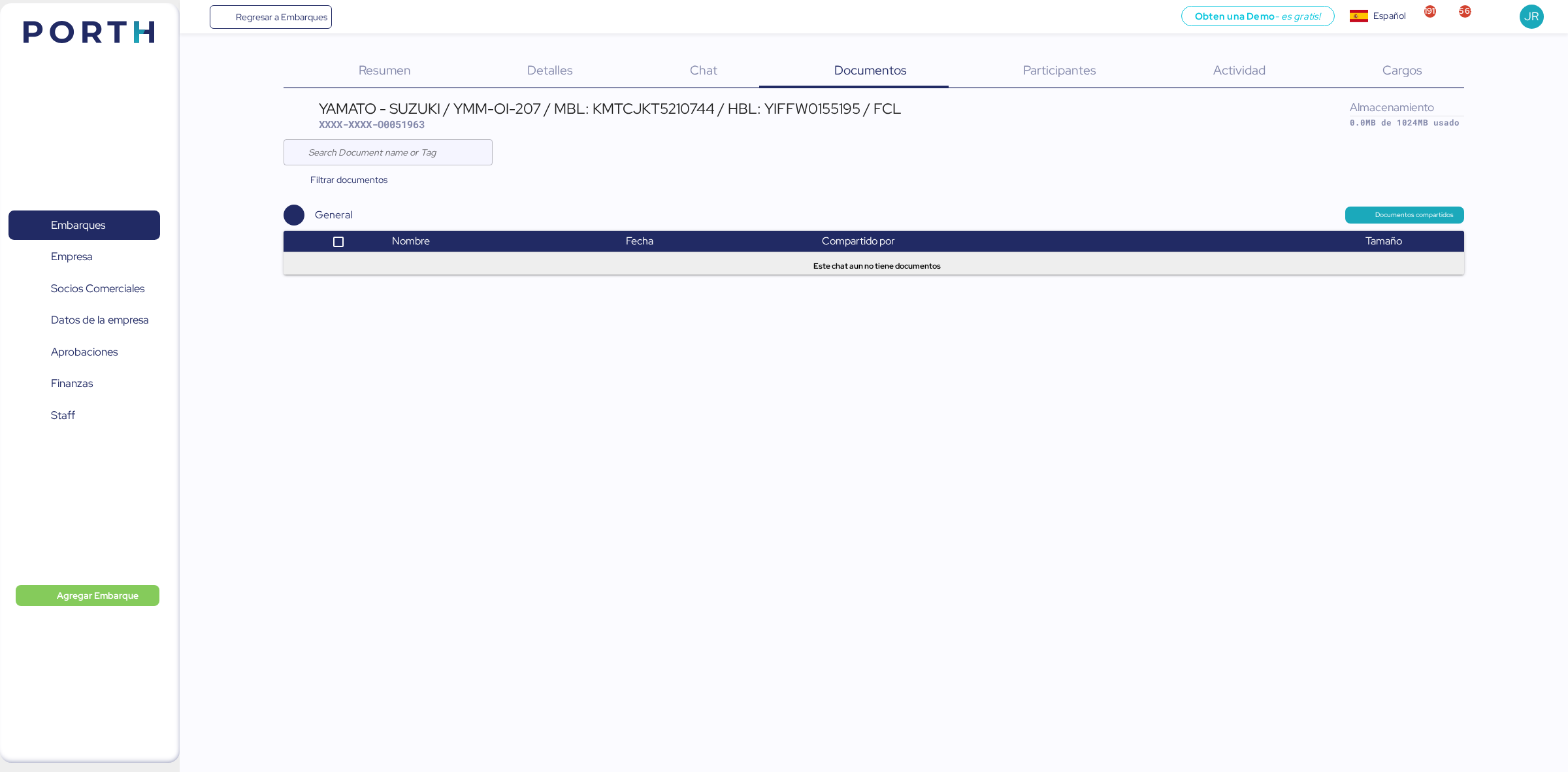
click at [941, 363] on div "Regresar a Embarques Obten una Demo - es gratis! Obten una Demo Español Español…" at bounding box center [784, 386] width 1568 height 772
click at [871, 63] on span "Documentos" at bounding box center [871, 69] width 72 height 17
click at [392, 157] on input "text" at bounding box center [397, 152] width 177 height 27
click at [59, 21] on img at bounding box center [89, 32] width 131 height 22
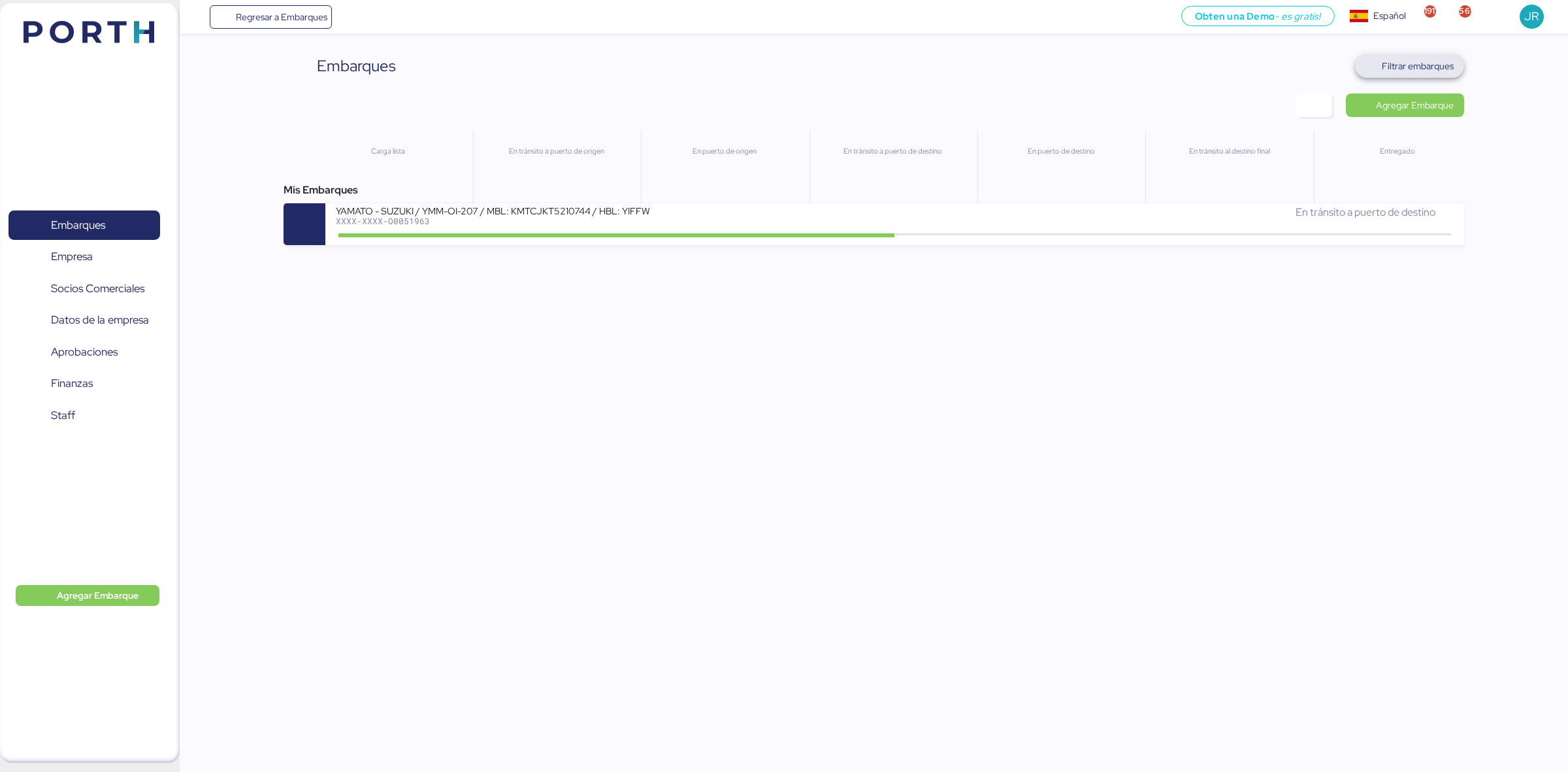
click at [1402, 66] on span "Filtrar embarques" at bounding box center [1417, 66] width 72 height 16
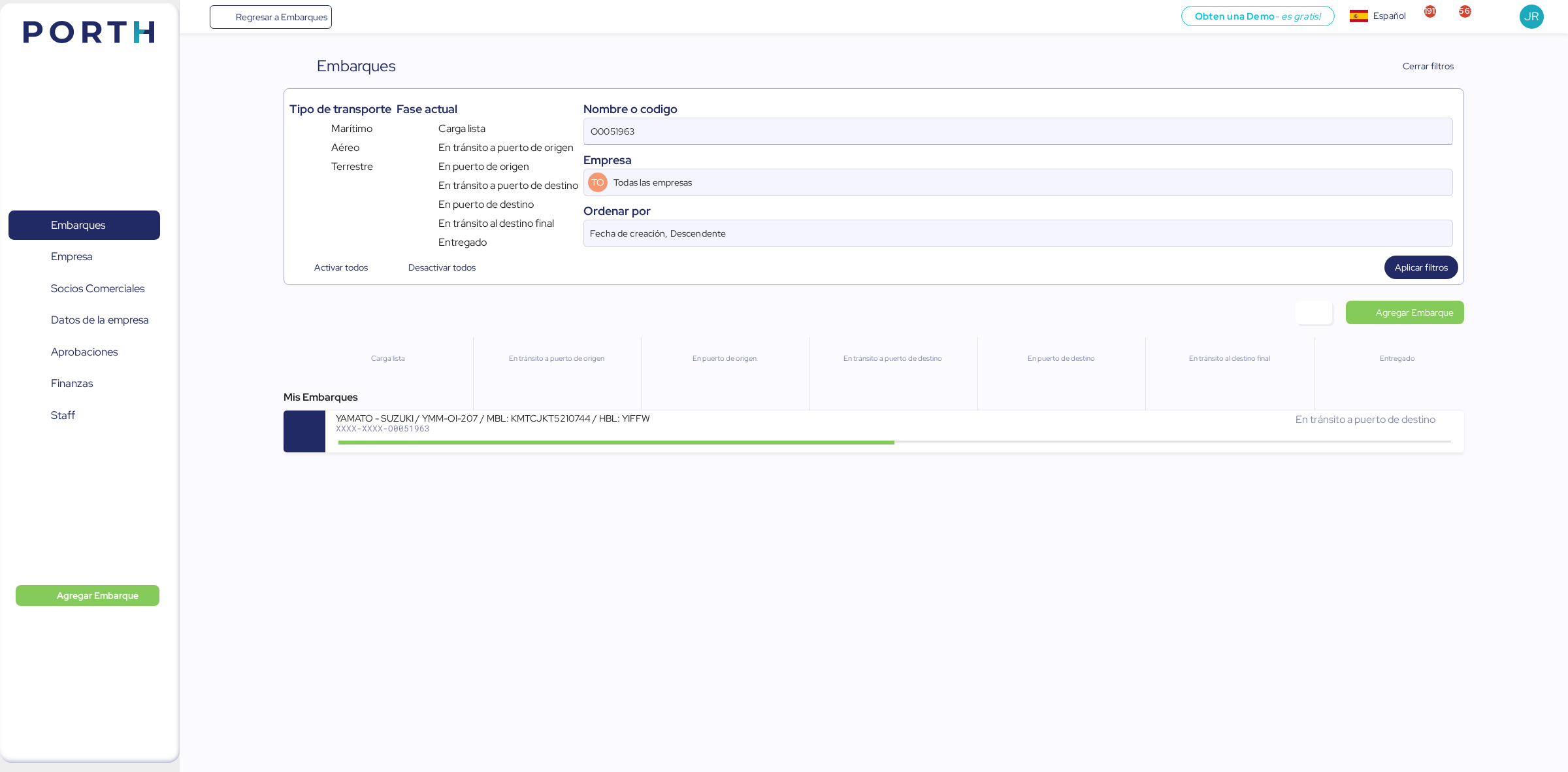
click at [845, 136] on input "O0051963" at bounding box center [1018, 132] width 868 height 27
paste input "96"
type input "O0051996"
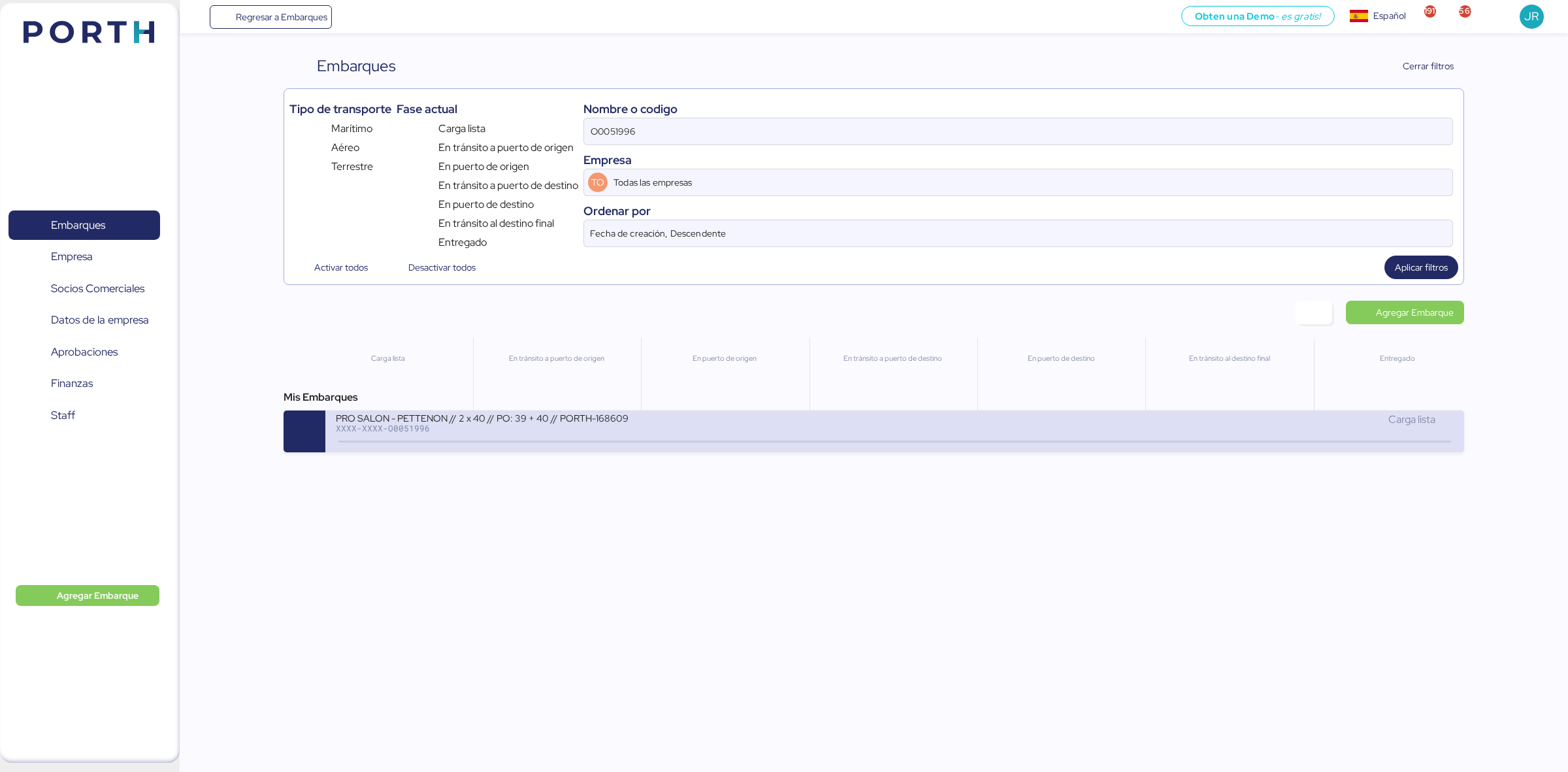
click at [780, 438] on div "PRO SALON - PETTENON // 2 x 40 // PO: 39 + 40 // PORTH-168609 XXXX-XXXX-O0051996" at bounding box center [615, 426] width 559 height 28
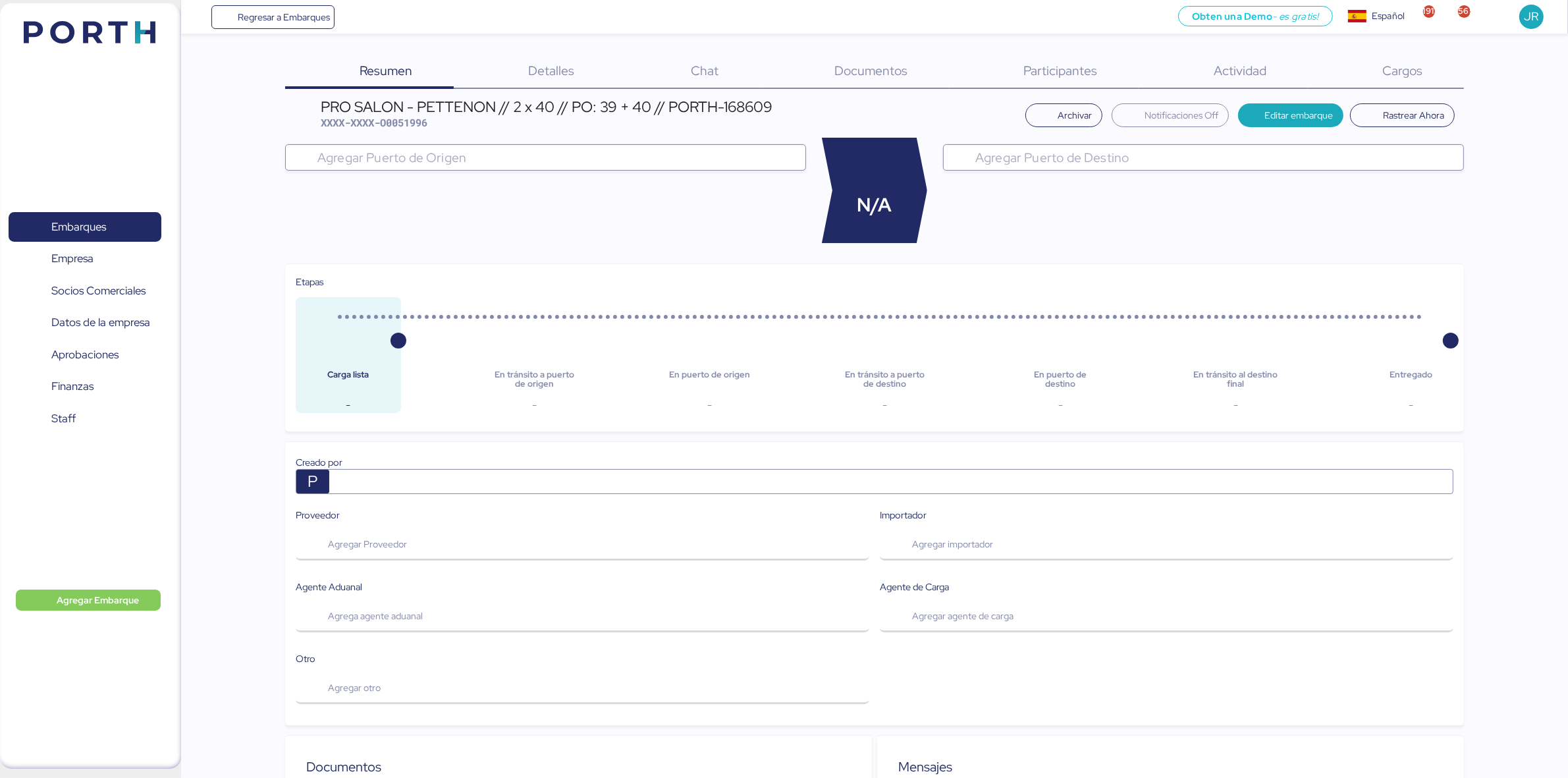
click at [887, 61] on div "Documentos 0" at bounding box center [854, 71] width 189 height 34
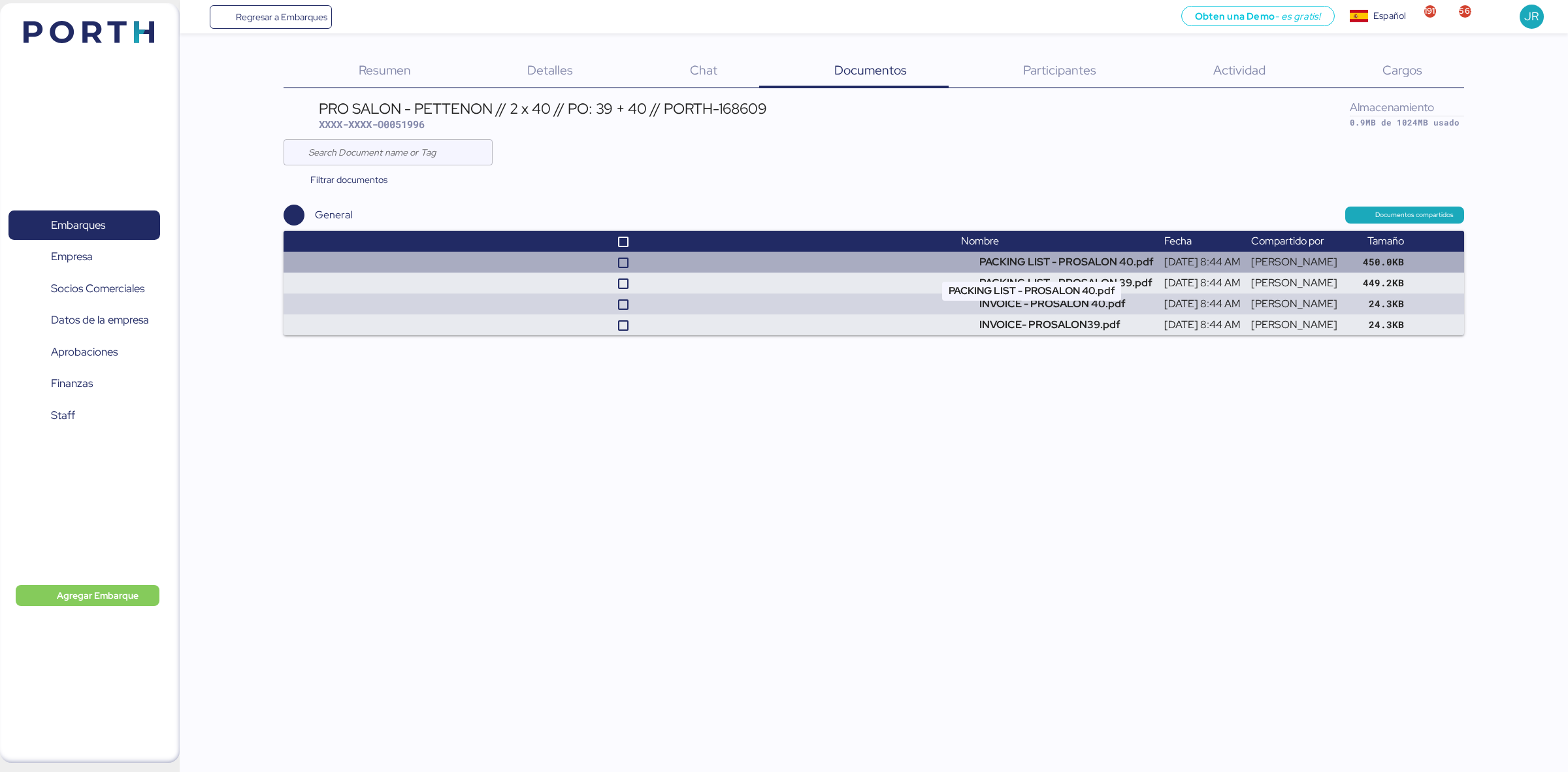
click at [1055, 266] on td "PACKING LIST - PROSALON 40.pdf" at bounding box center [1057, 263] width 203 height 21
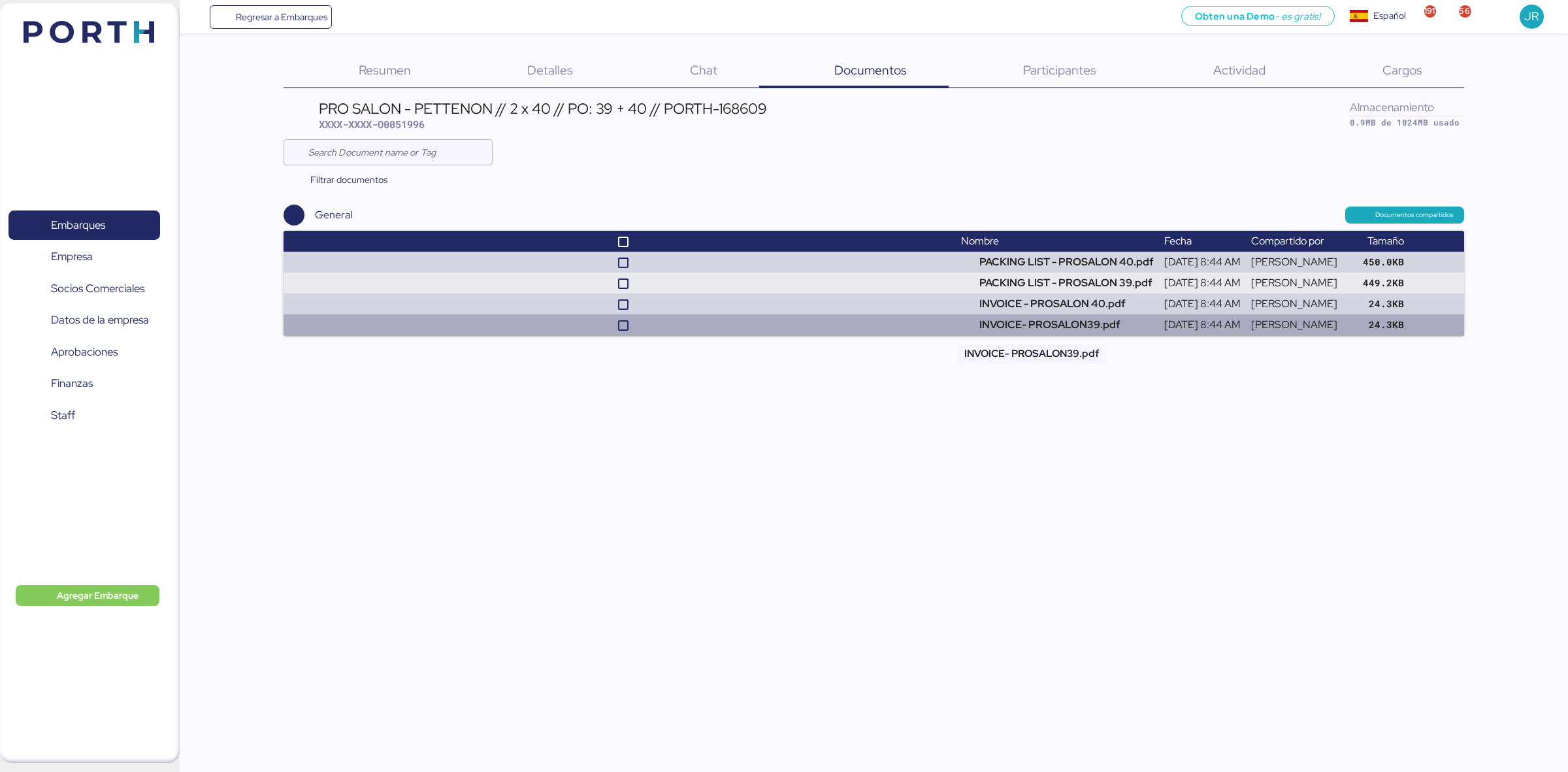
click at [998, 327] on td "INVOICE- PROSALON39.pdf" at bounding box center [1057, 325] width 203 height 21
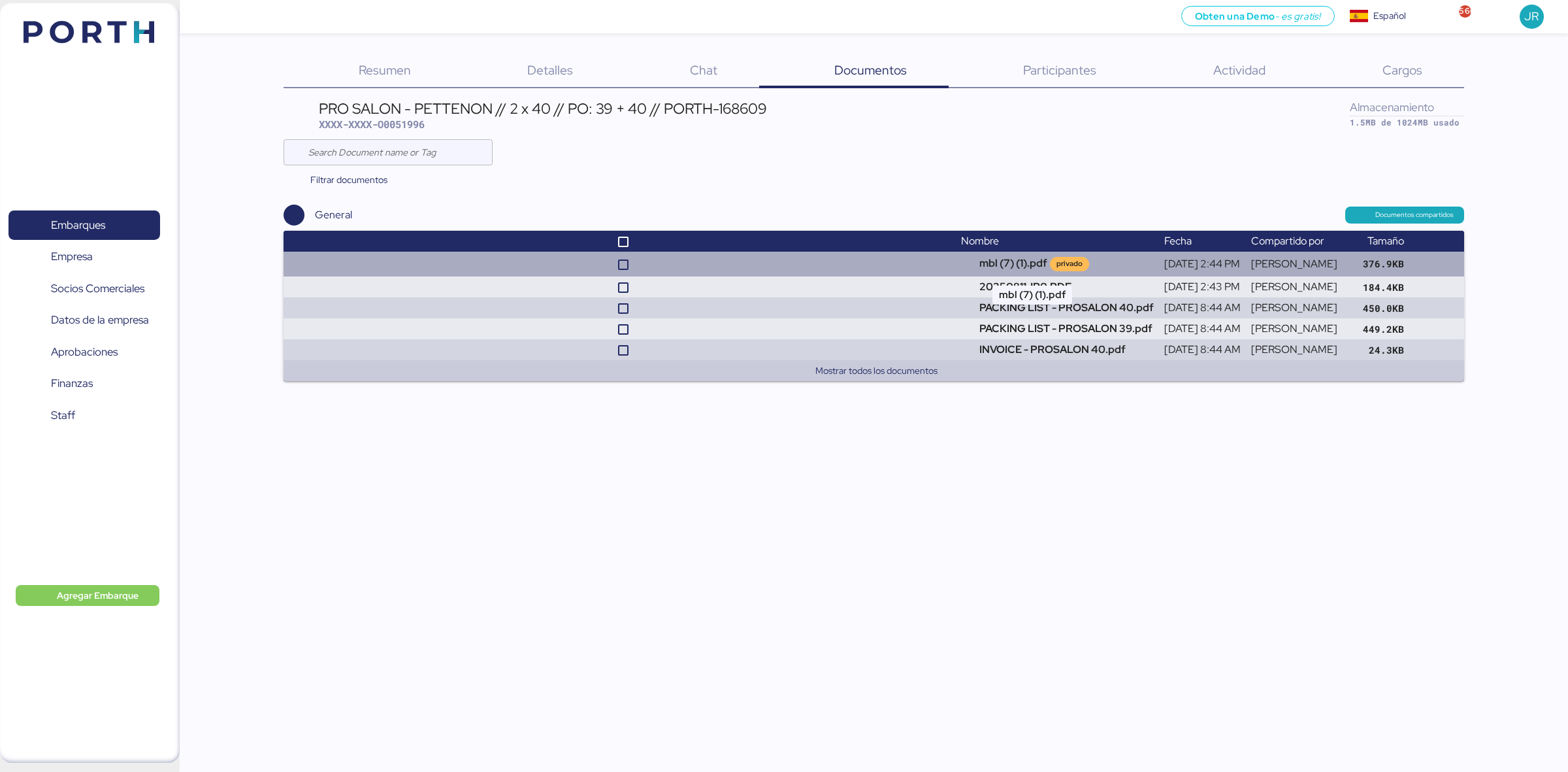
click at [982, 271] on td "mbl (7) (1).pdf privado" at bounding box center [1057, 264] width 203 height 25
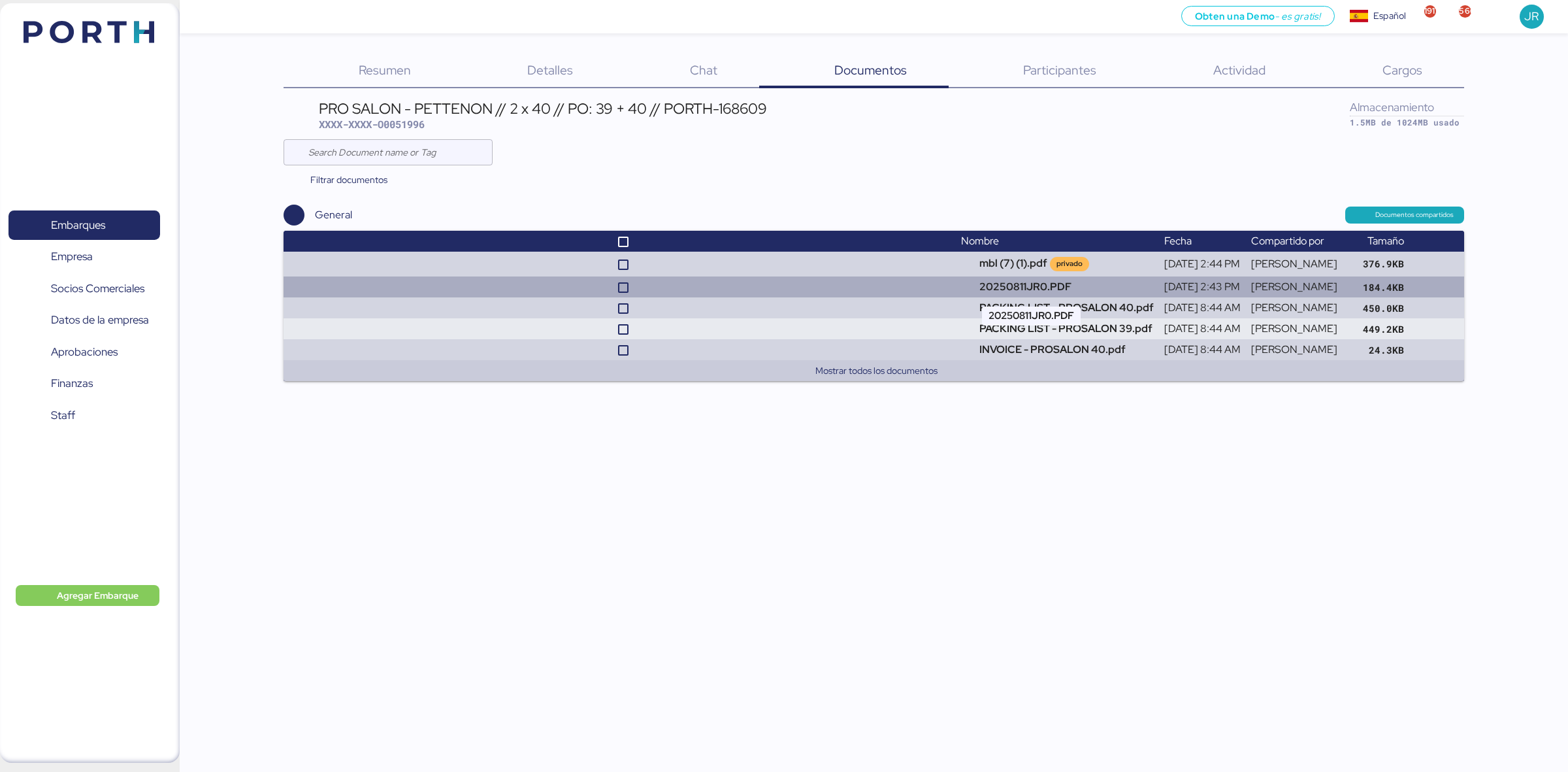
click at [1019, 279] on td "20250811JR0.PDF" at bounding box center [1057, 287] width 203 height 21
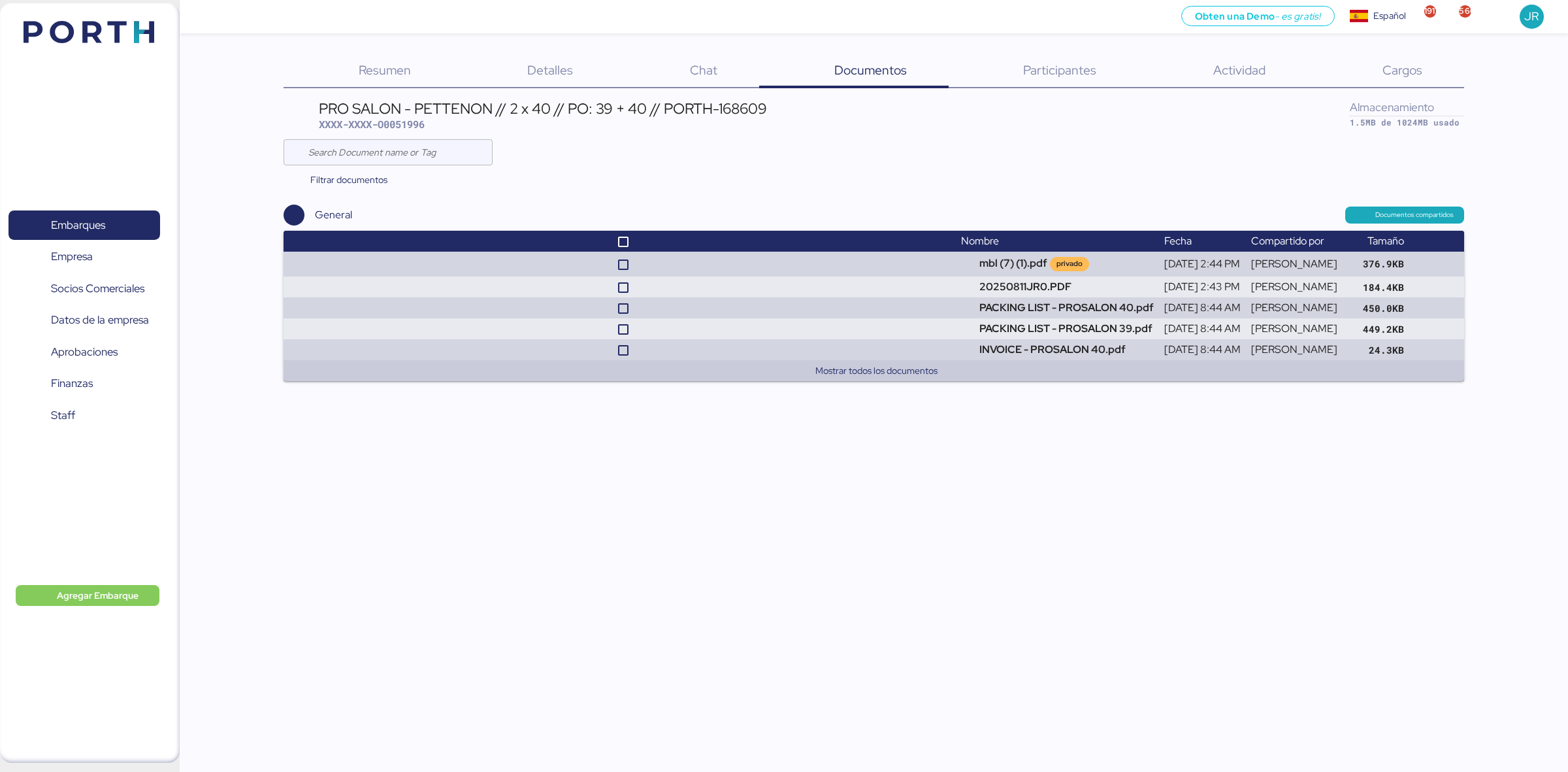
click at [69, 39] on img at bounding box center [89, 32] width 131 height 22
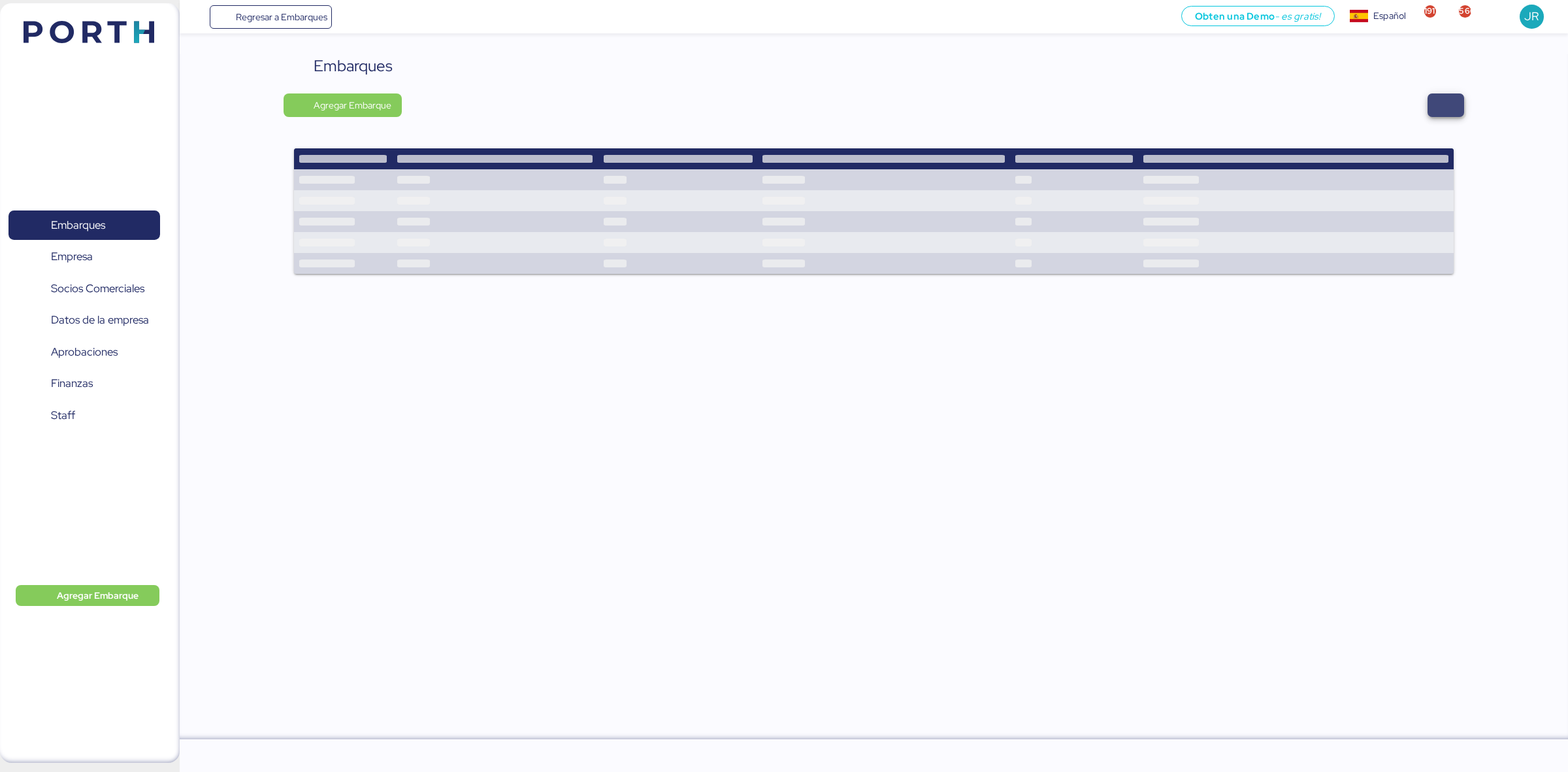
click at [1435, 102] on span "button" at bounding box center [1445, 105] width 36 height 24
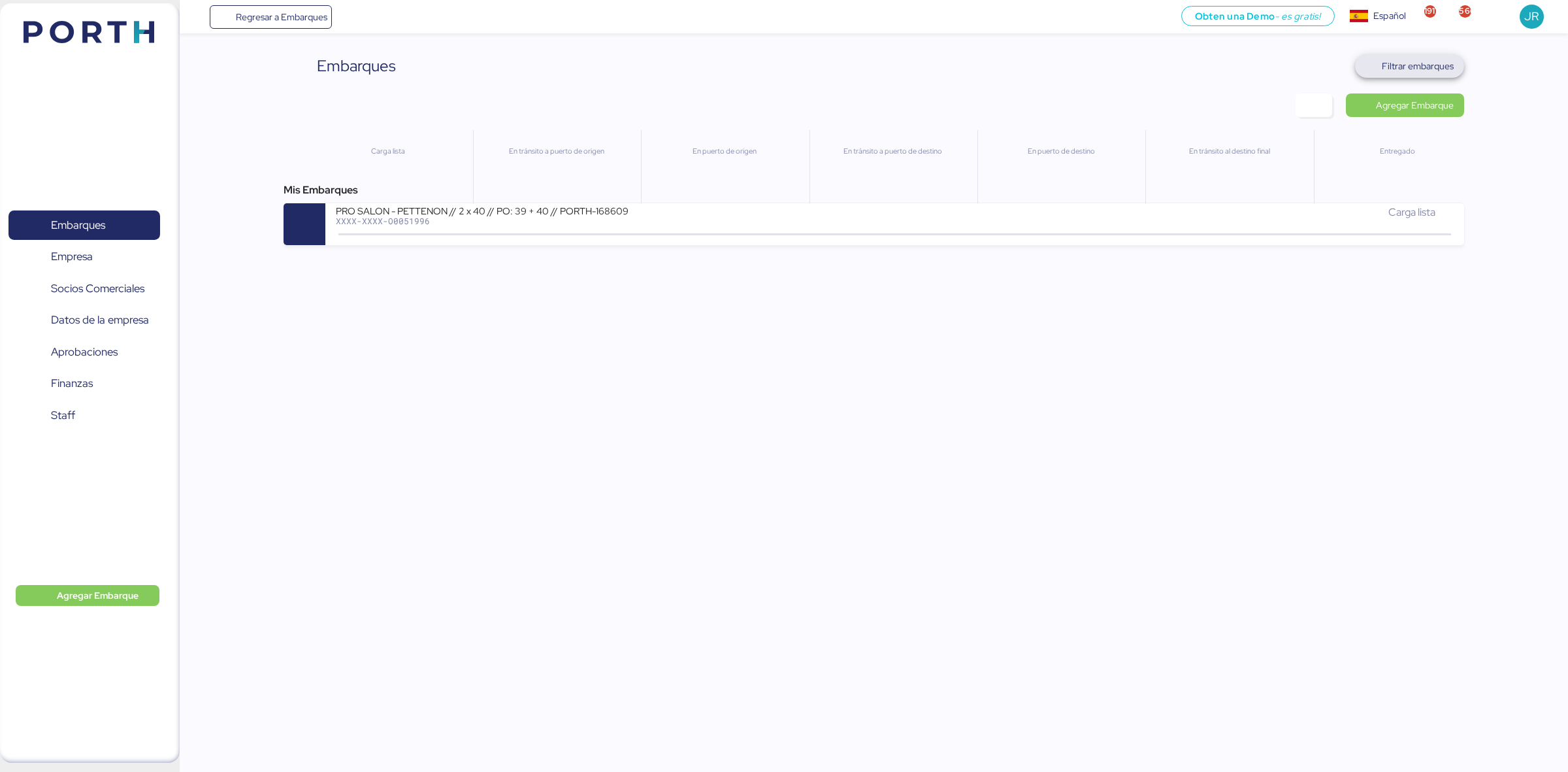
click at [1427, 69] on span "Filtrar embarques" at bounding box center [1417, 66] width 72 height 16
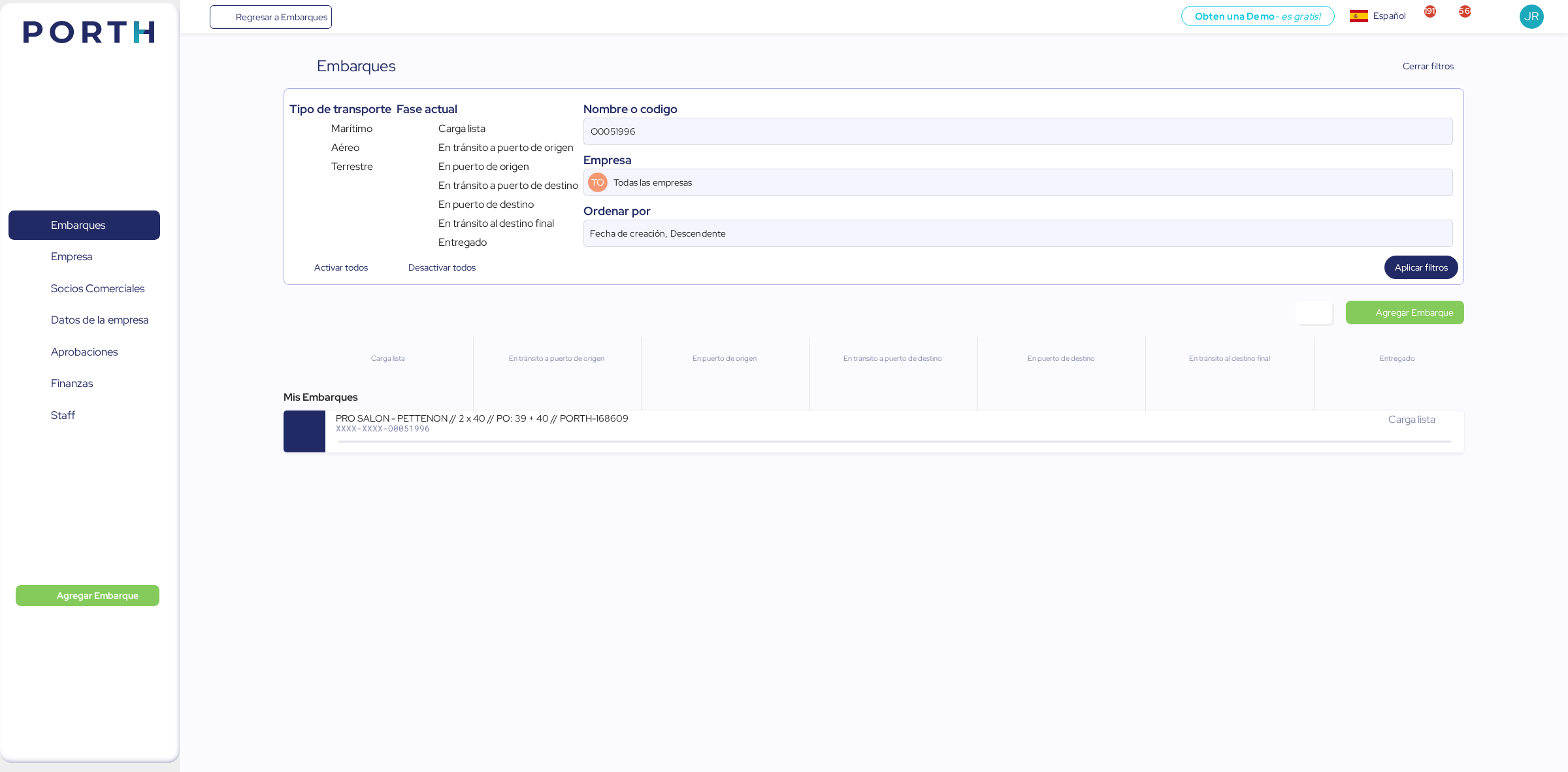
click at [704, 146] on div "Nombre o codigo O0051996 Empresa TO Todas las empresas Ordenar por Fecha de cre…" at bounding box center [1018, 172] width 870 height 157
drag, startPoint x: 704, startPoint y: 146, endPoint x: 704, endPoint y: 134, distance: 12.0
click at [704, 134] on div "Nombre o codigo O0051996 Empresa TO Todas las empresas Ordenar por Fecha de cre…" at bounding box center [1018, 172] width 870 height 157
click at [704, 134] on input "O0051996" at bounding box center [1018, 132] width 868 height 27
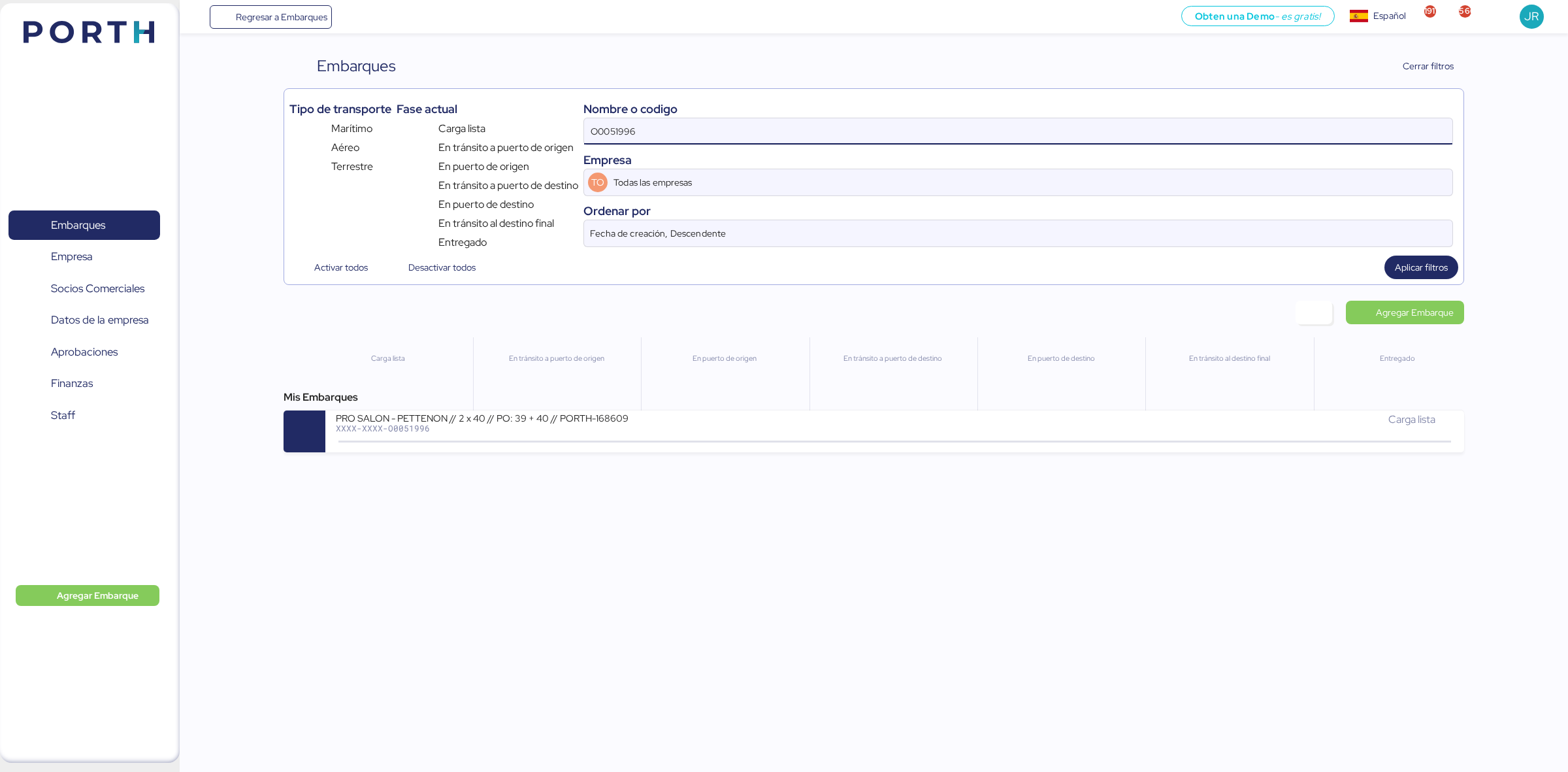
click at [704, 134] on input "O0051996" at bounding box center [1018, 132] width 868 height 27
paste input "O0051982"
type input "O0051982"
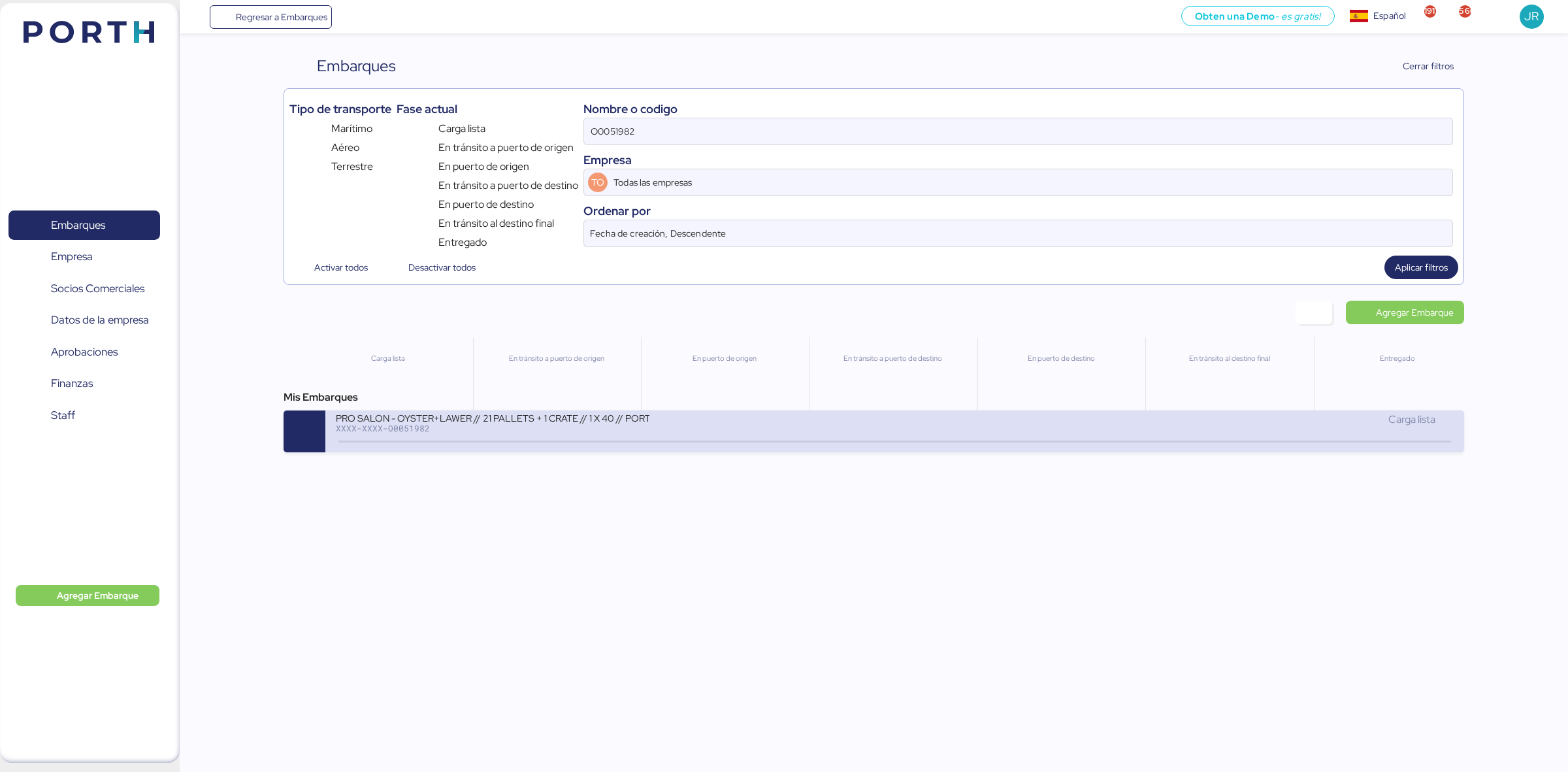
click at [472, 423] on div "PRO SALON - OYSTER+LAWER // 21 PALLETS + 1 CRATE // 1 X 40 // PORTH-168228" at bounding box center [492, 417] width 314 height 11
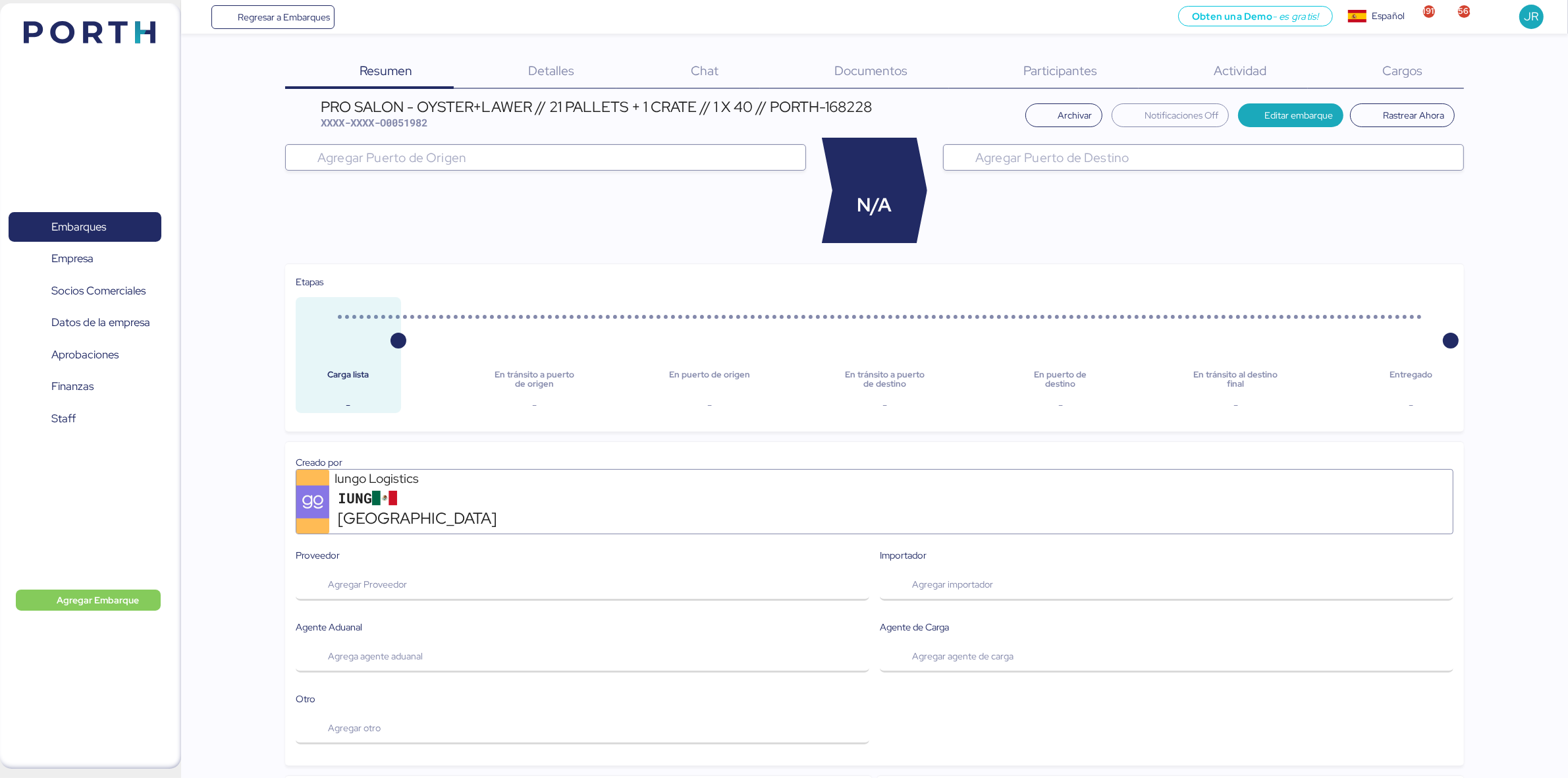
click at [851, 75] on span "Documentos" at bounding box center [871, 70] width 73 height 17
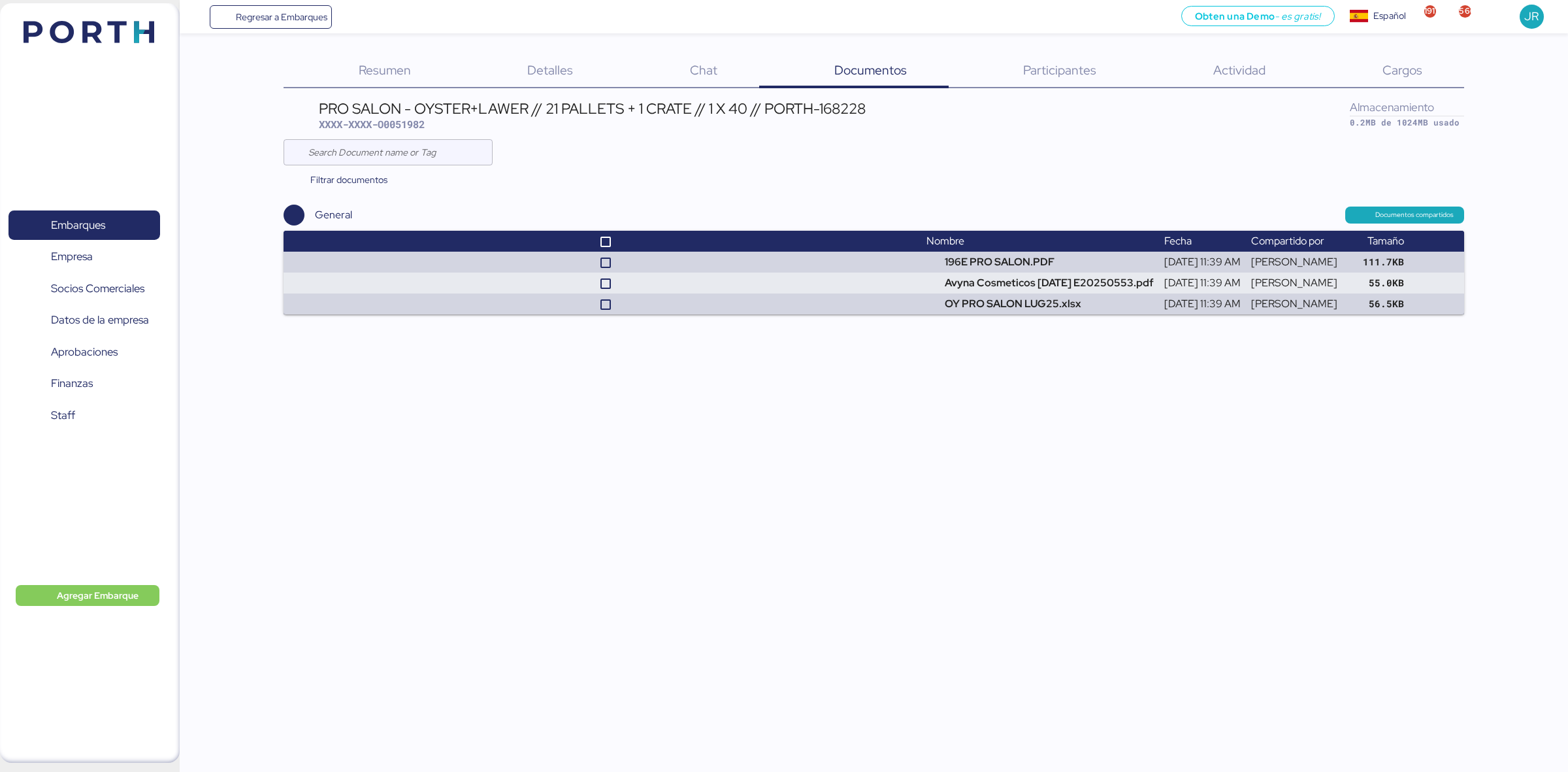
click at [1360, 76] on div "Cargos 0" at bounding box center [1385, 71] width 156 height 34
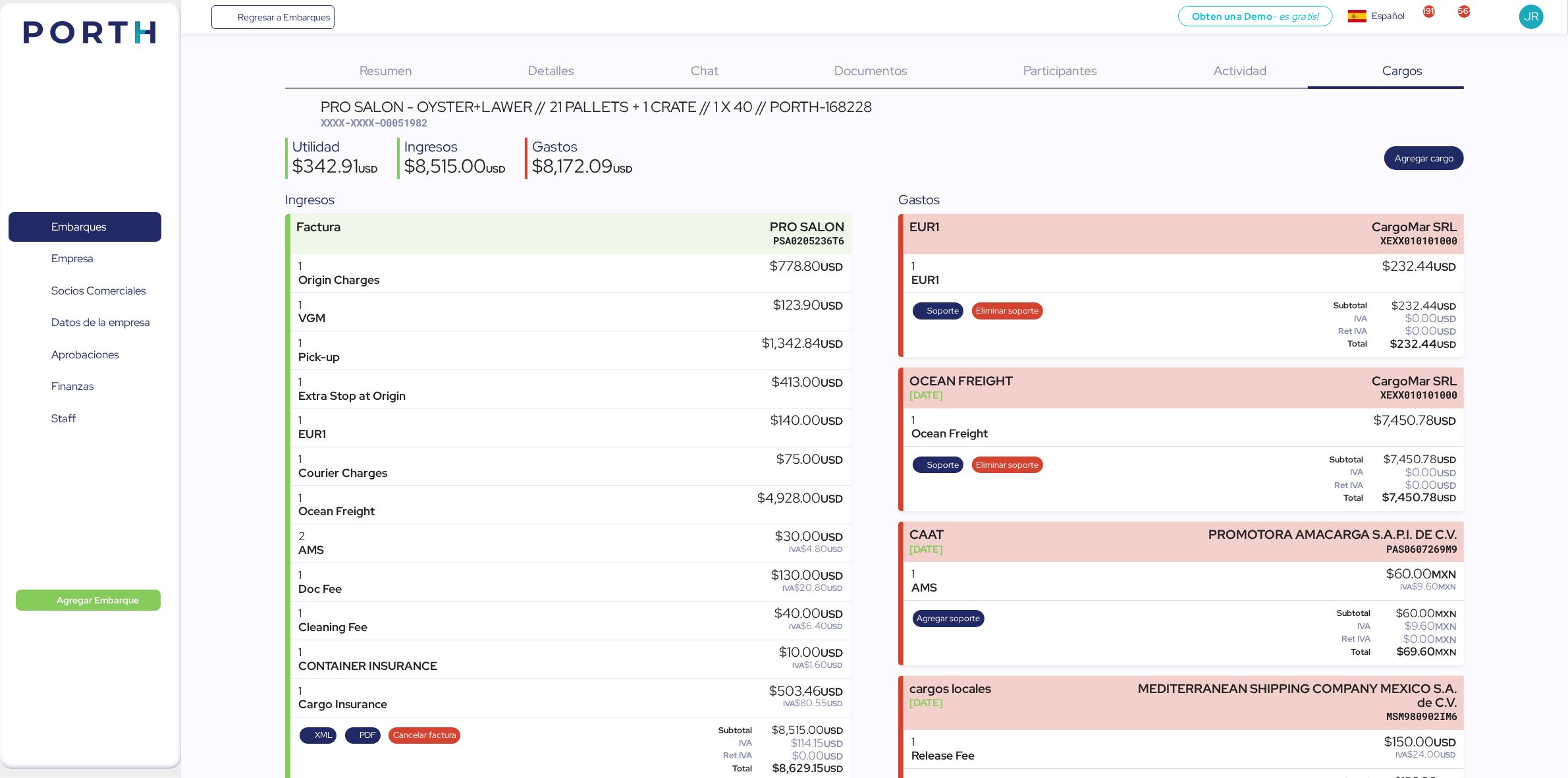
click at [848, 309] on div "1 VGM $123.90 USD" at bounding box center [570, 313] width 560 height 39
click at [856, 78] on span "Documentos" at bounding box center [871, 70] width 73 height 17
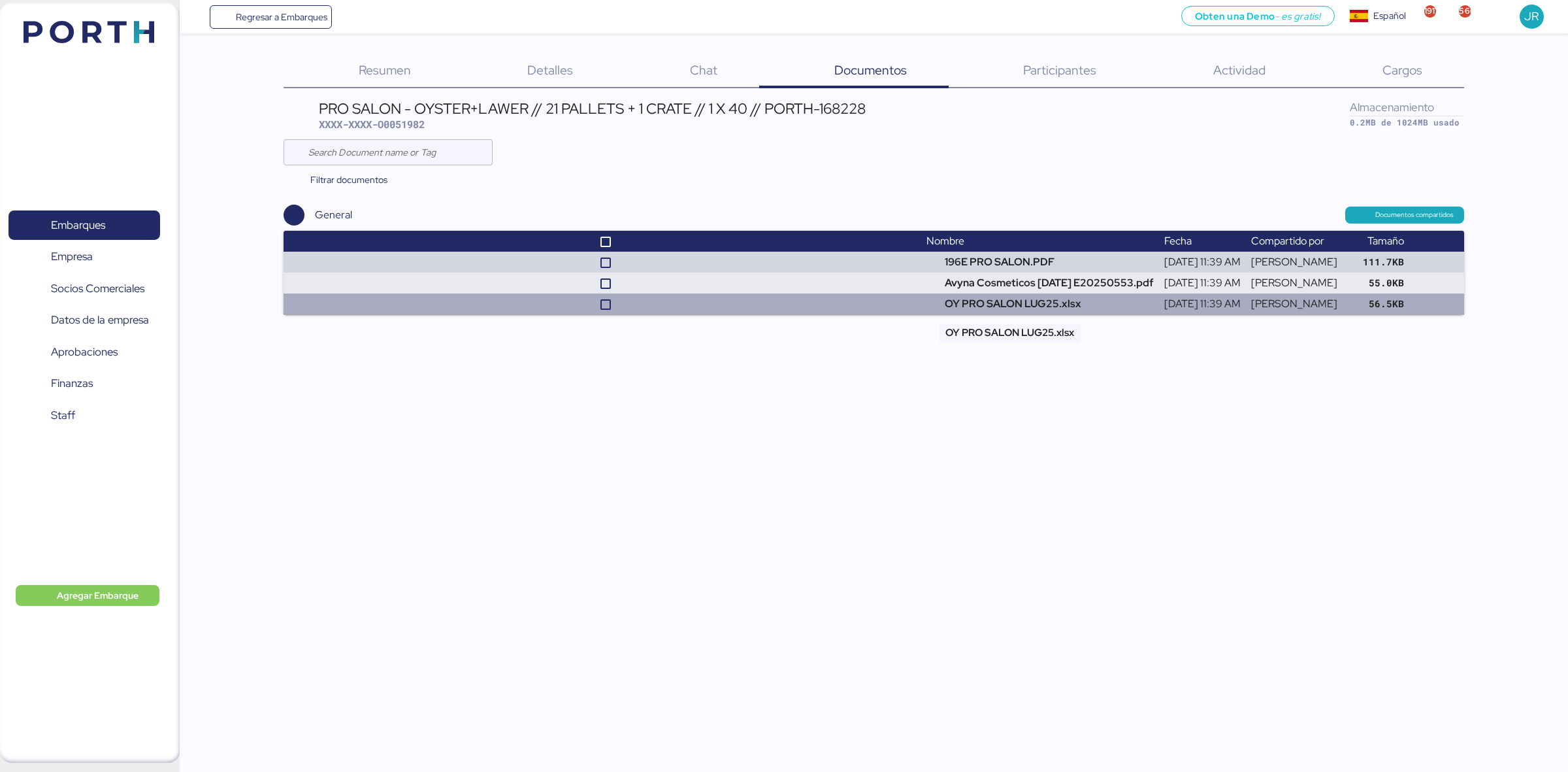
click at [971, 300] on td "OY PRO SALON LUG25.xlsx" at bounding box center [1039, 304] width 238 height 21
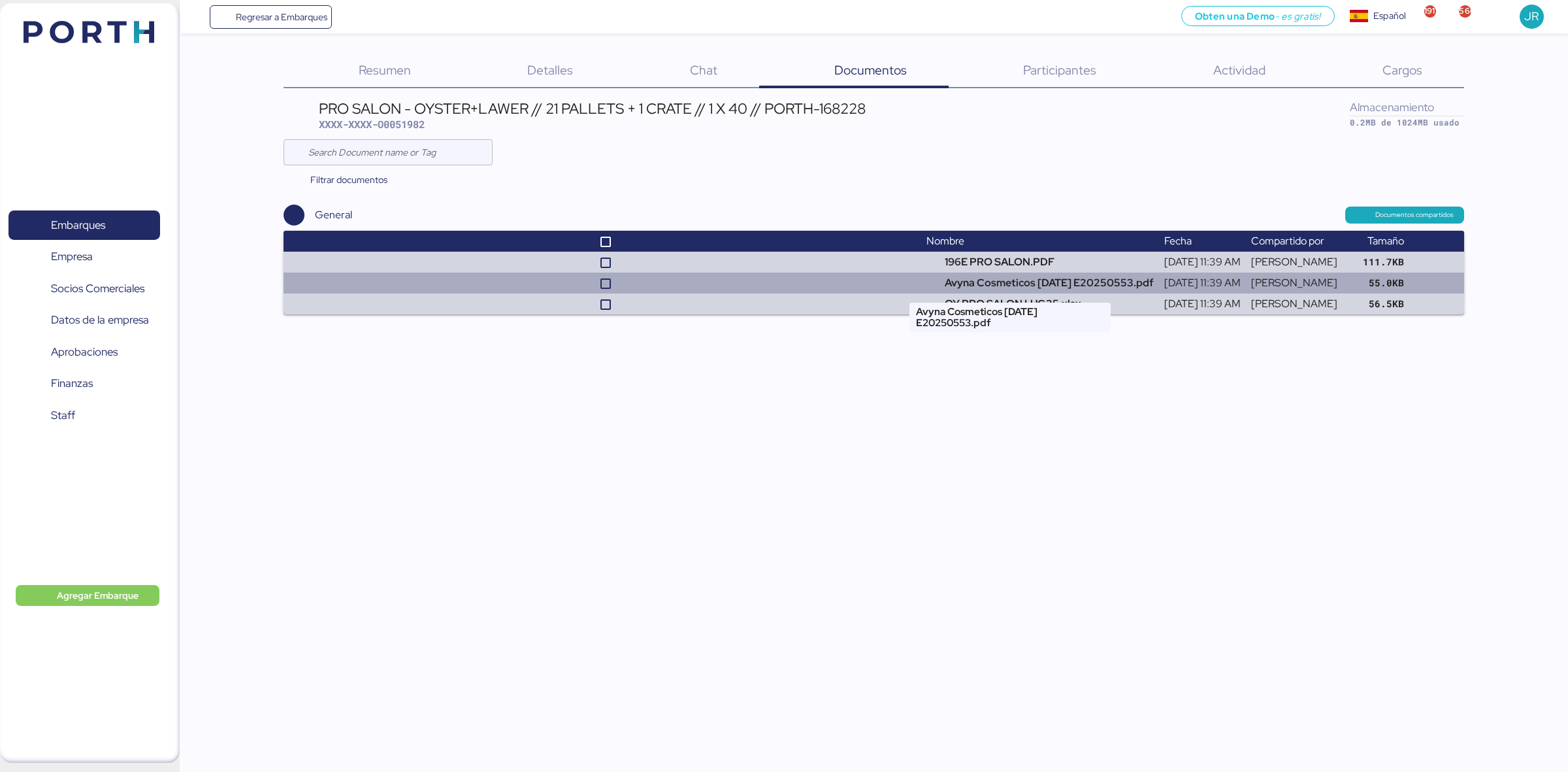
click at [993, 283] on td "Avyna Cosmeticos 25-07-29 E20250553.pdf" at bounding box center [1039, 283] width 238 height 21
click at [991, 279] on td "Avyna Cosmeticos 25-07-29 E20250553.pdf" at bounding box center [1039, 283] width 238 height 21
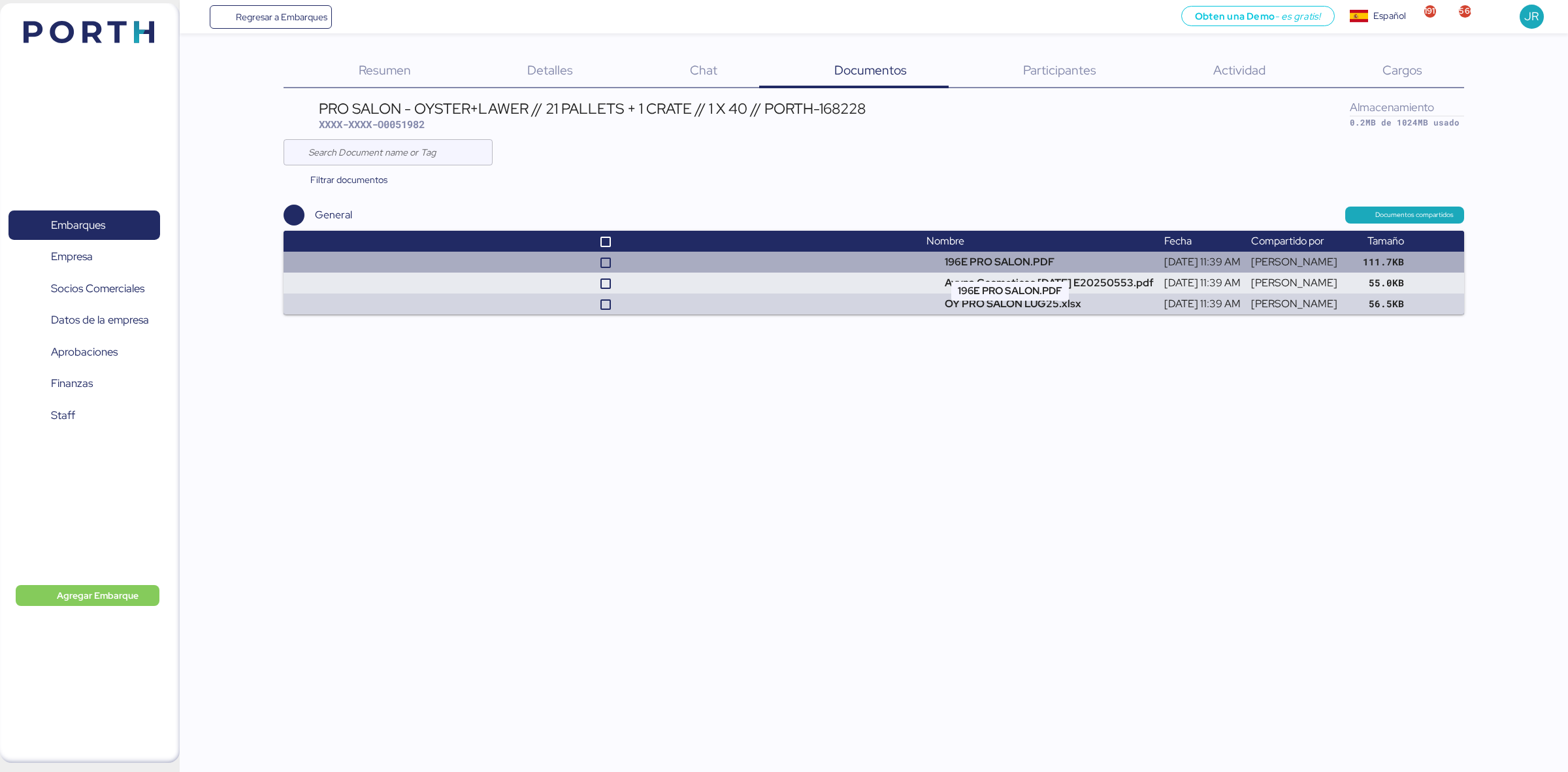
click at [965, 262] on td "196E PRO SALON.PDF" at bounding box center [1039, 263] width 238 height 21
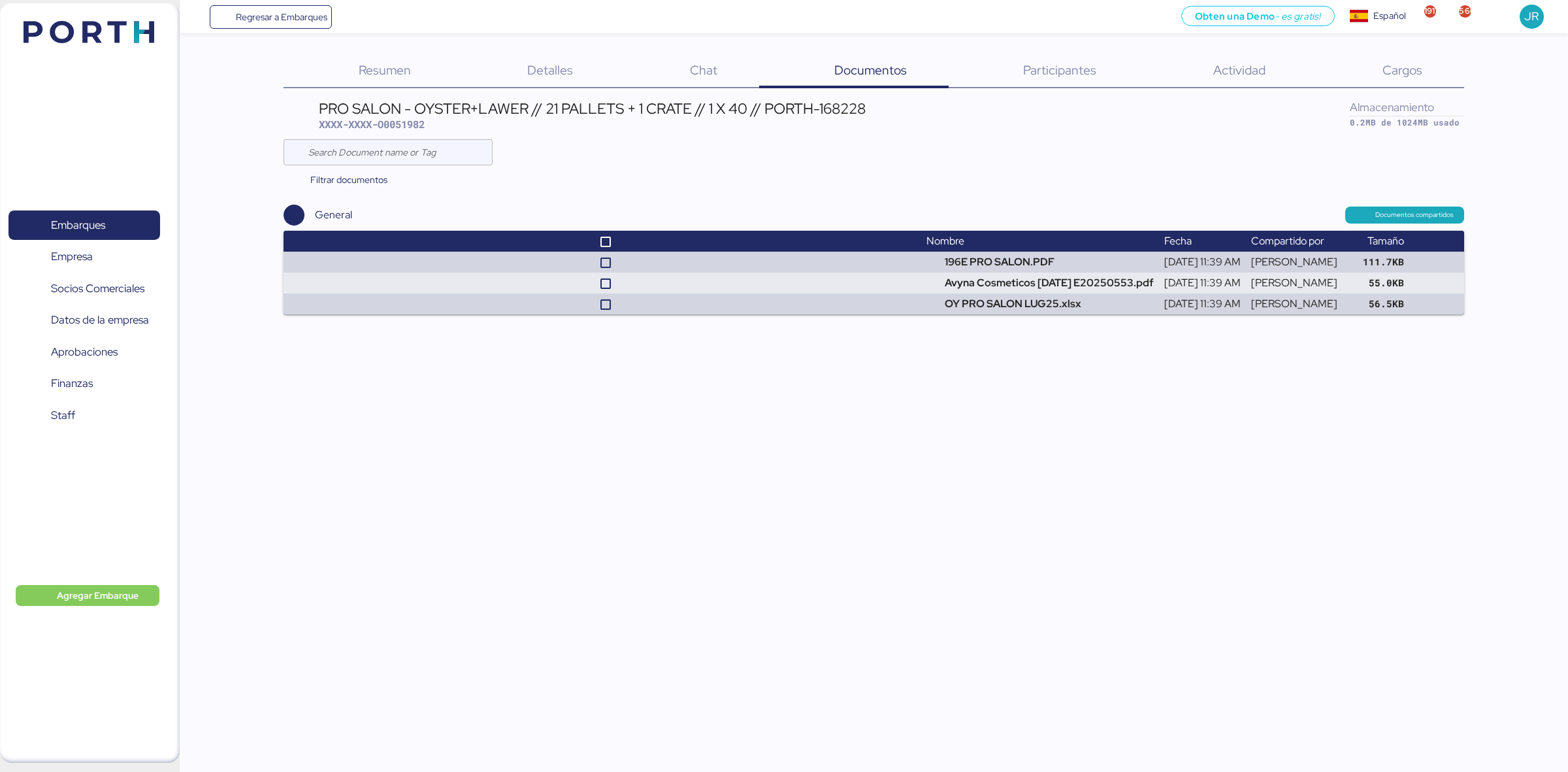
click at [123, 11] on header at bounding box center [69, 30] width 126 height 41
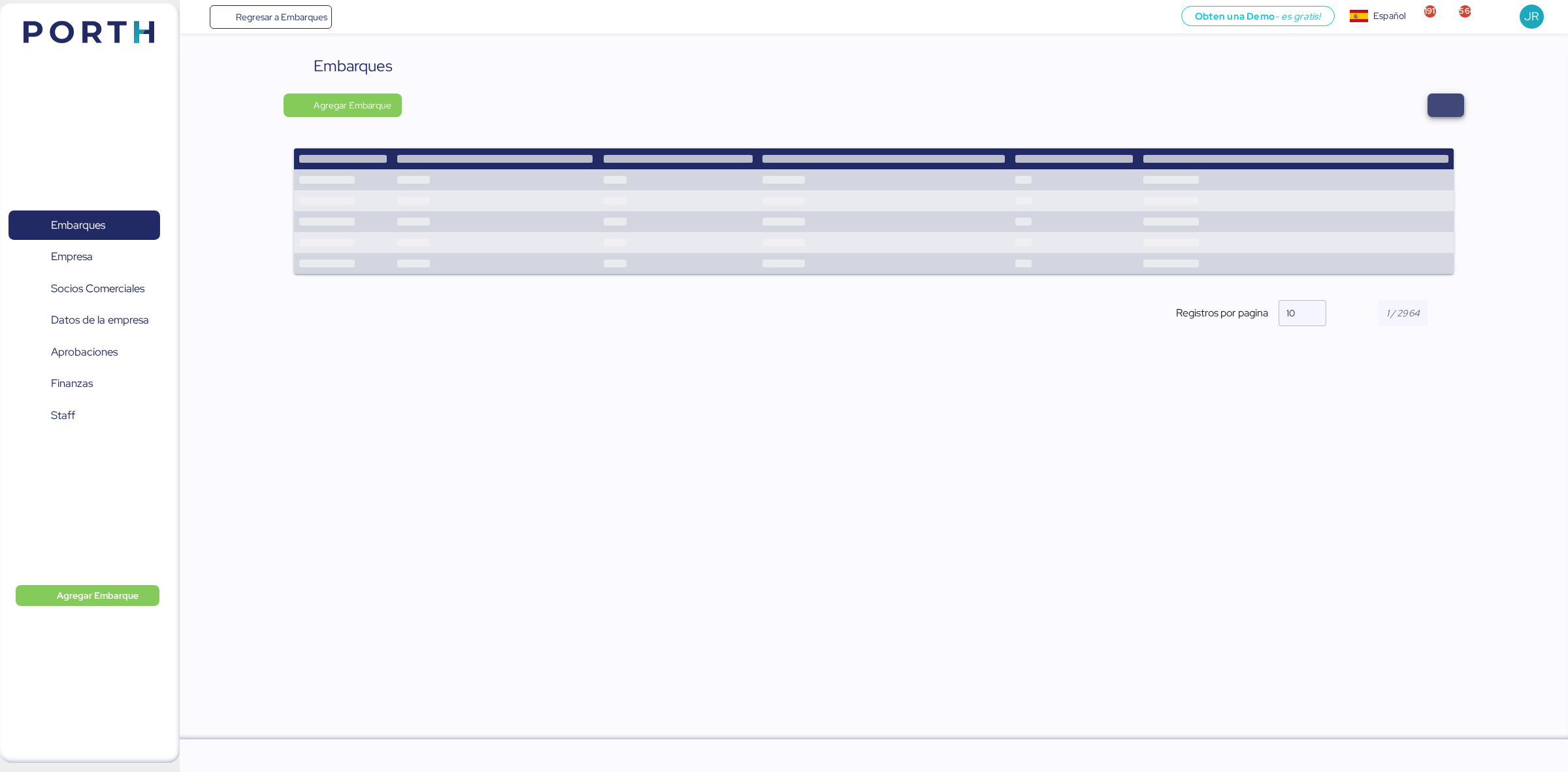
click at [1457, 94] on span "button" at bounding box center [1445, 105] width 36 height 24
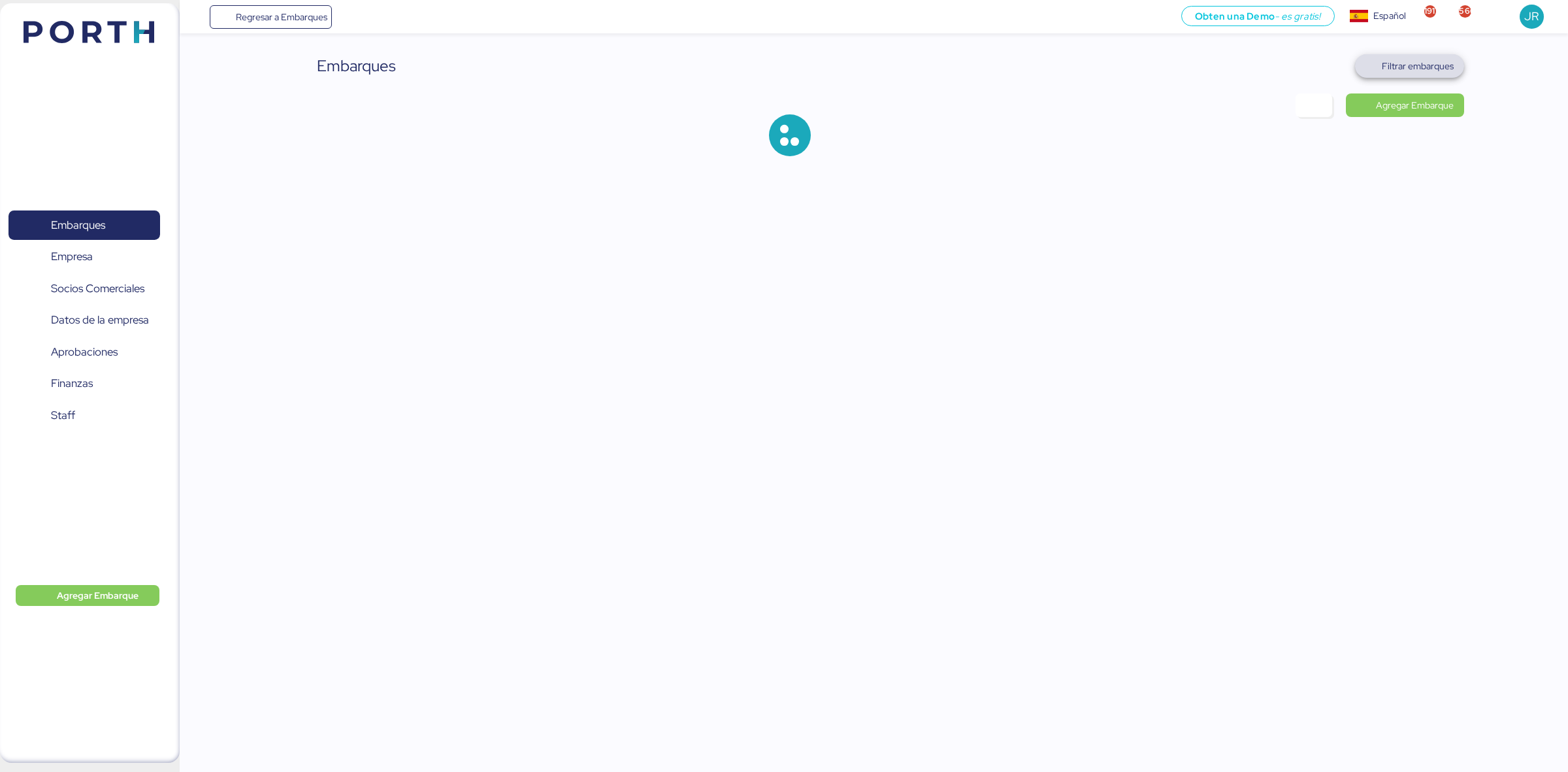
click at [1427, 64] on span "Filtrar embarques" at bounding box center [1417, 66] width 72 height 16
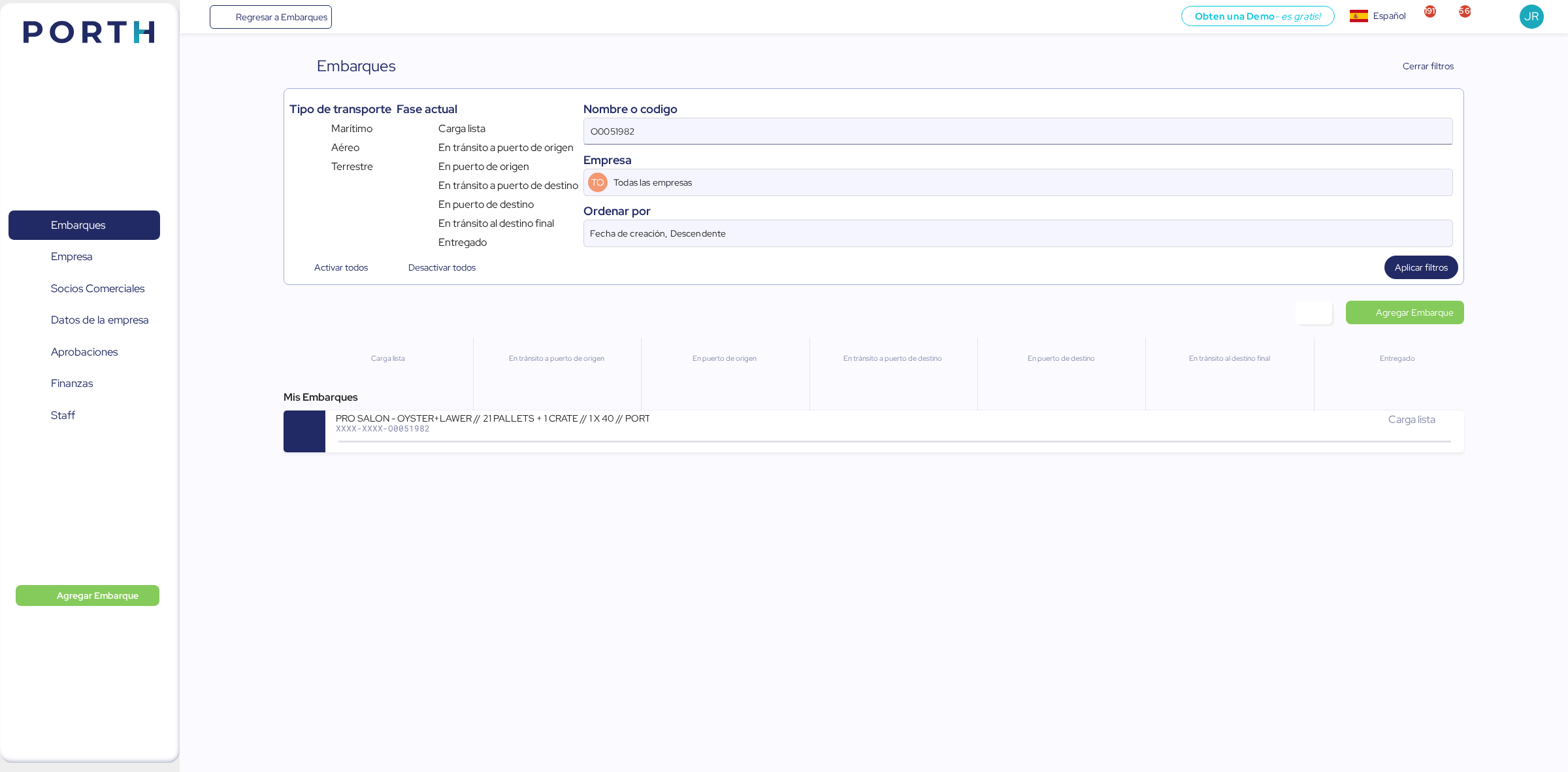
click at [649, 119] on input "O0051982" at bounding box center [1018, 132] width 868 height 27
click at [625, 129] on input "O0051982" at bounding box center [1018, 132] width 868 height 27
paste input "2089"
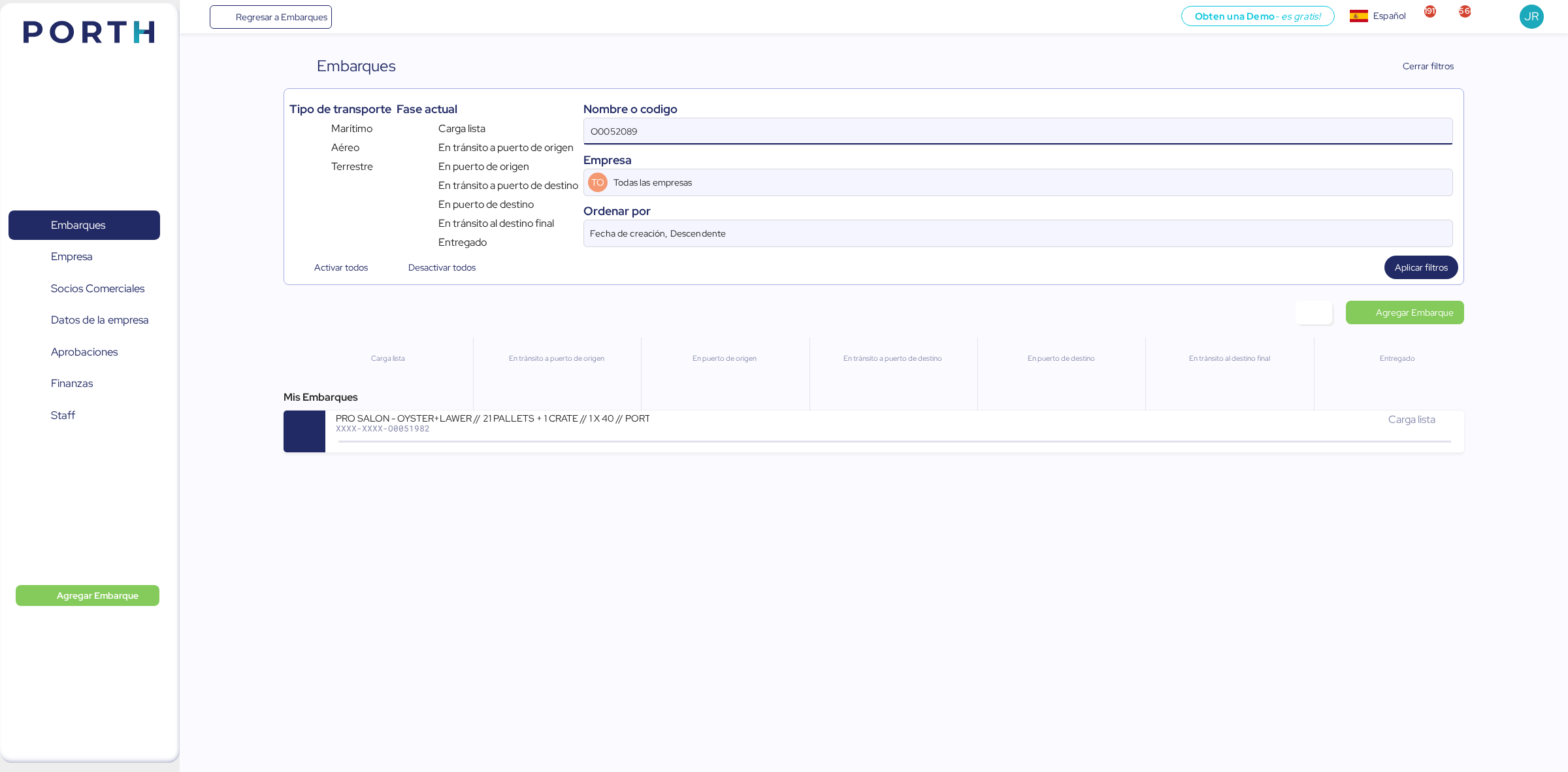
type input "O0052089"
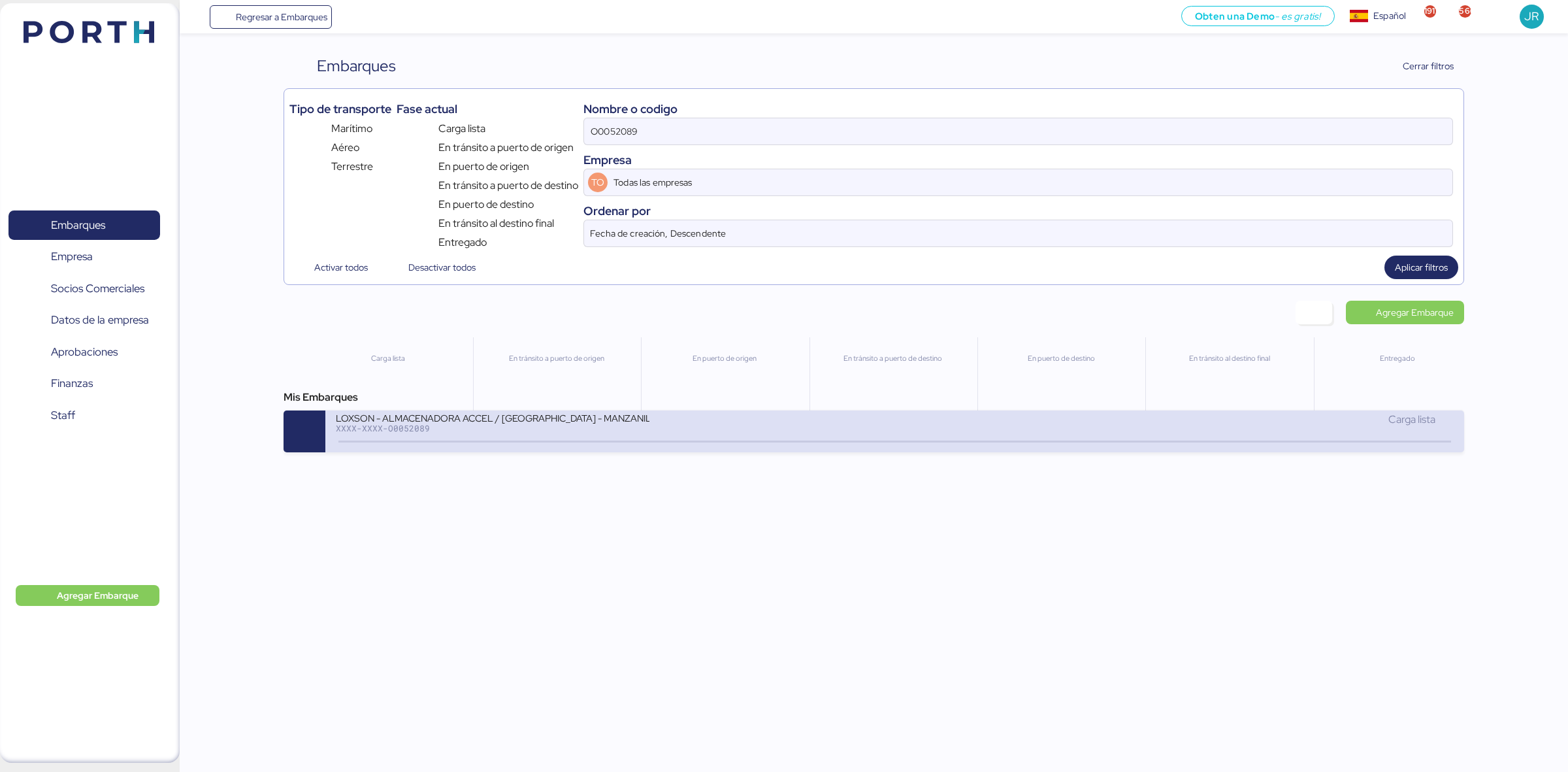
click at [957, 432] on div "Carga lista" at bounding box center [1175, 426] width 559 height 28
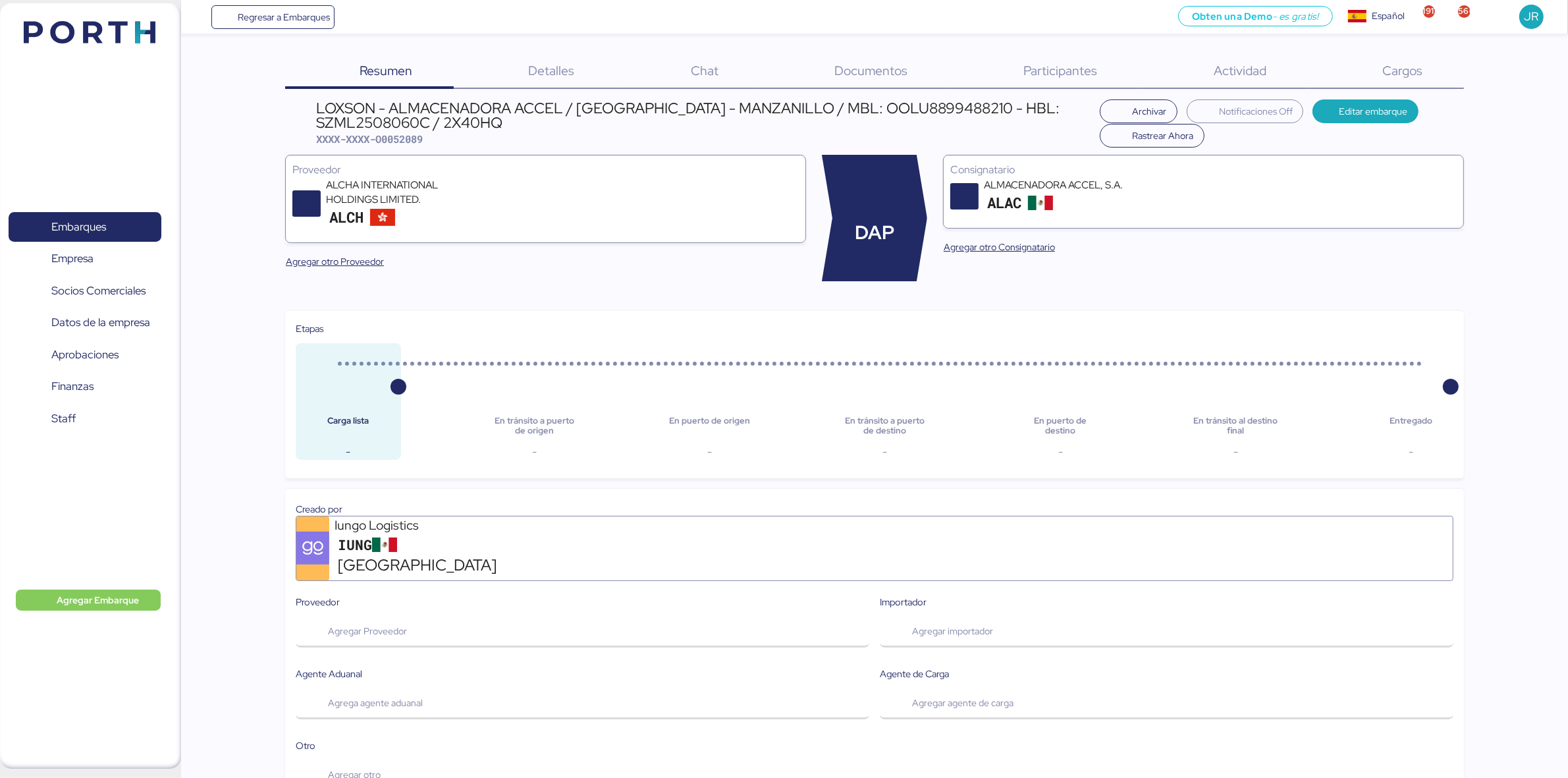
click at [1390, 74] on span "Cargos" at bounding box center [1402, 70] width 40 height 17
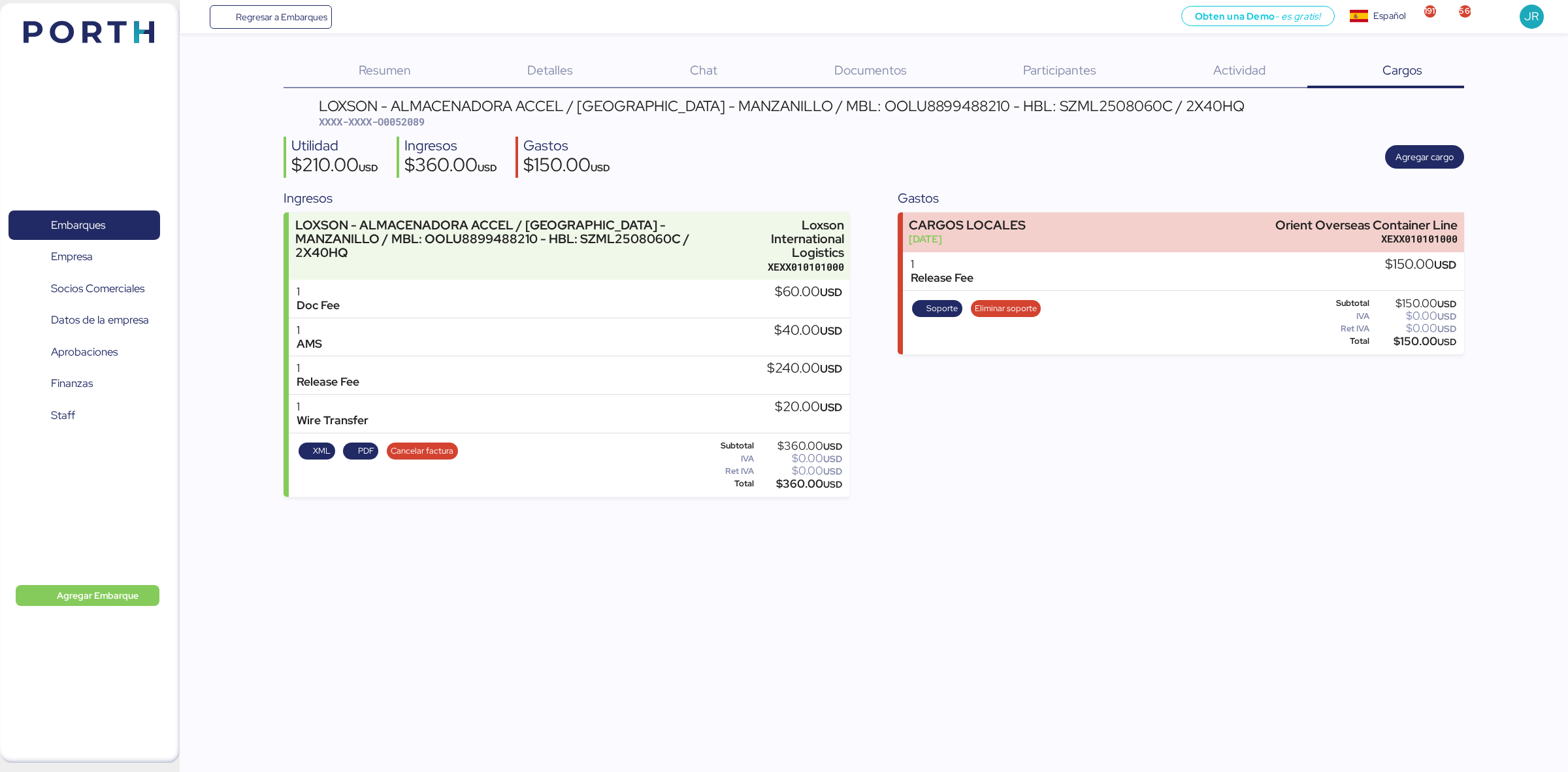
click at [888, 64] on span "Documentos" at bounding box center [871, 69] width 72 height 17
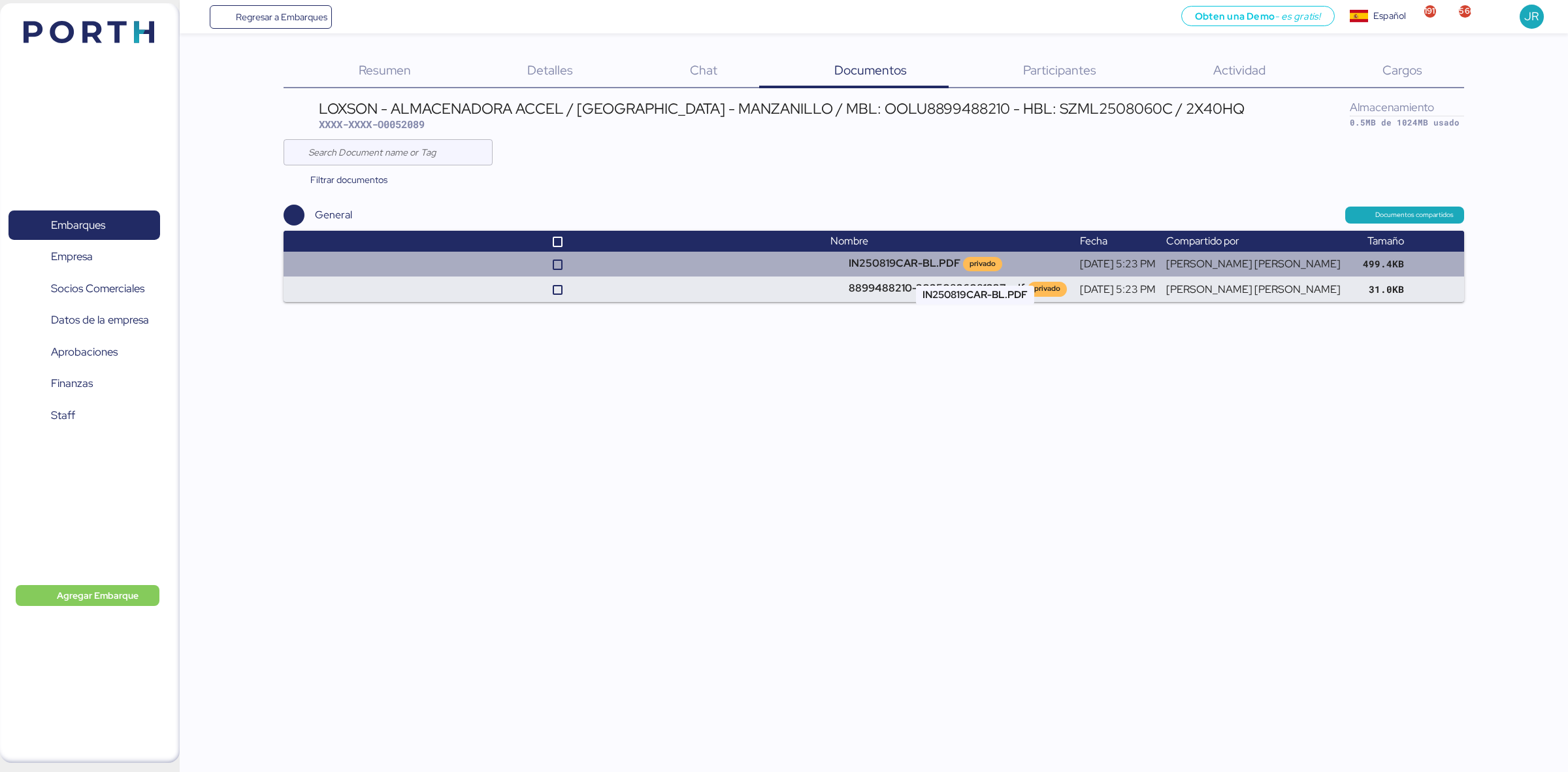
click at [893, 252] on td "IN250819CAR-BL.PDF privado" at bounding box center [950, 264] width 249 height 25
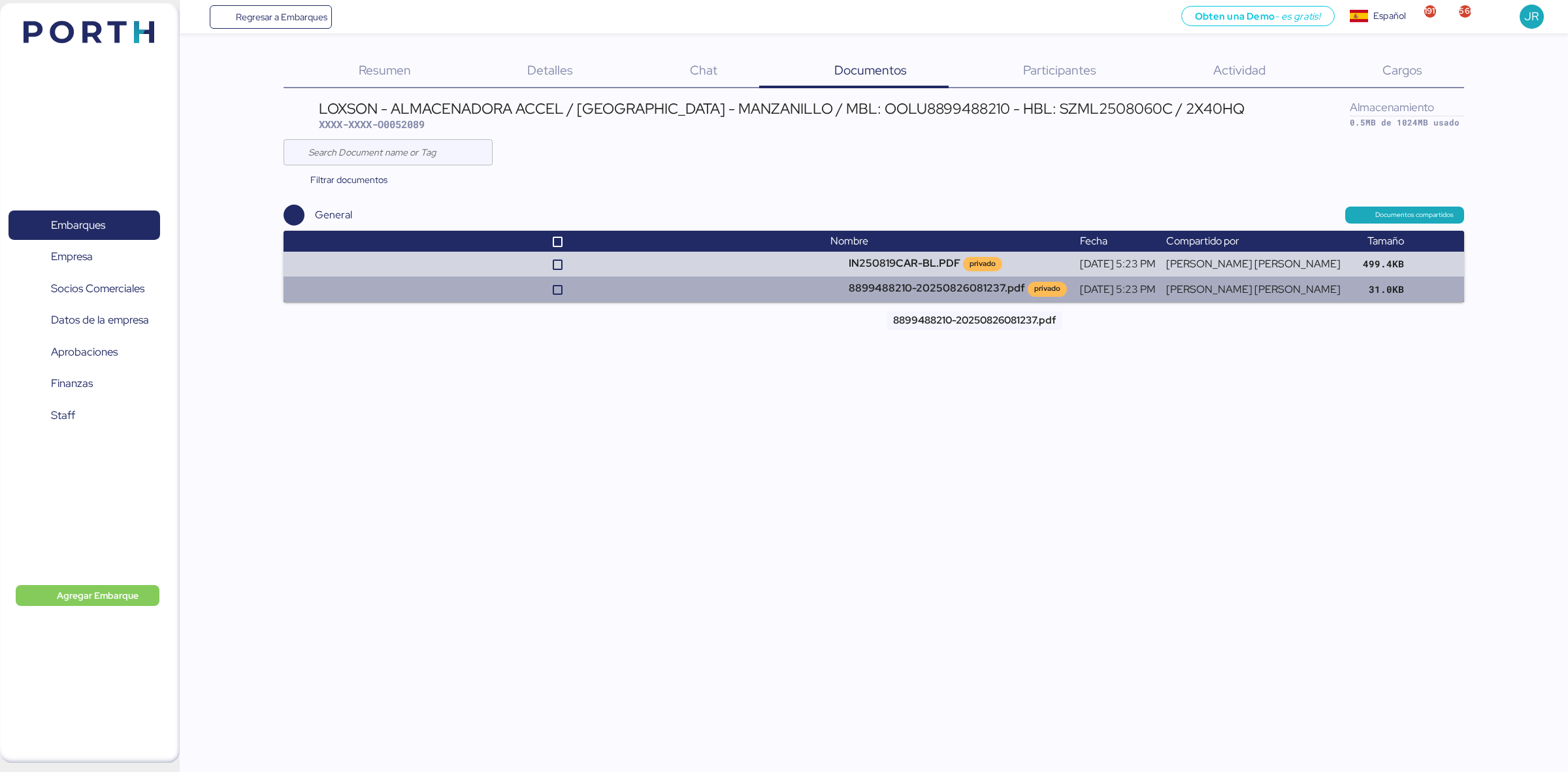
click at [901, 282] on td "8899488210-20250826081237.pdf privado" at bounding box center [950, 289] width 249 height 25
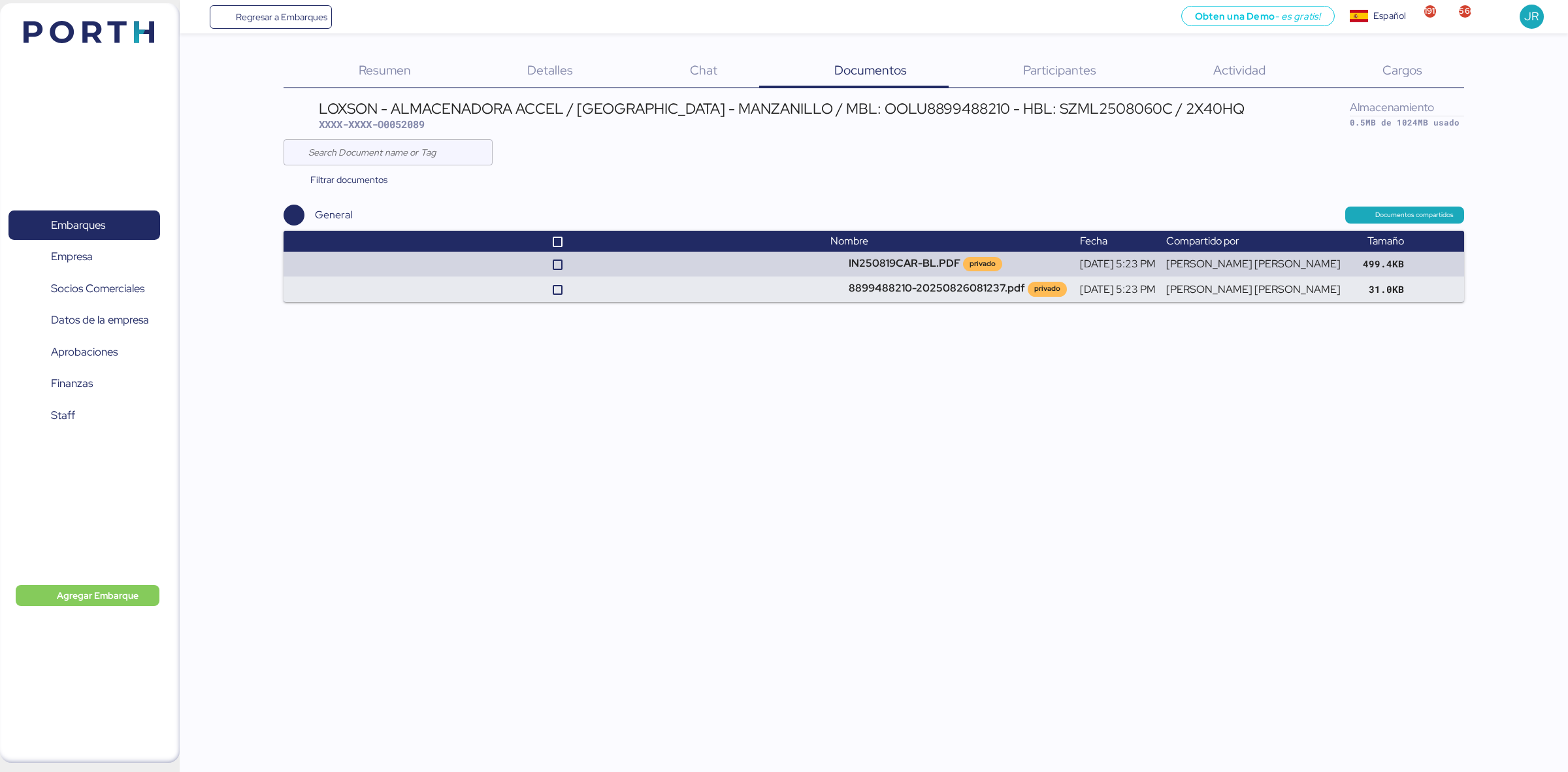
click at [109, 13] on header at bounding box center [69, 30] width 126 height 41
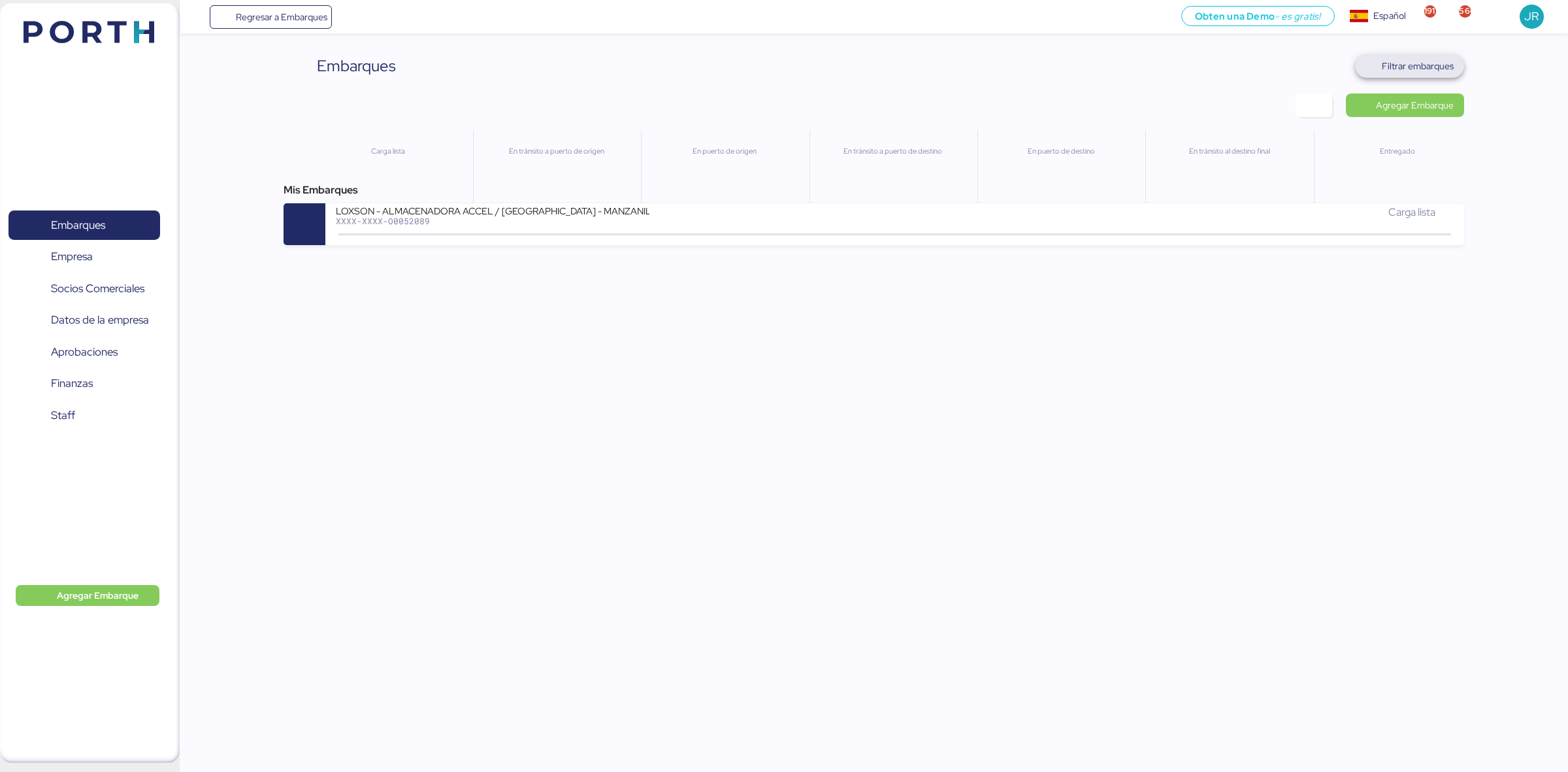
click at [1429, 69] on span "Filtrar embarques" at bounding box center [1417, 66] width 72 height 16
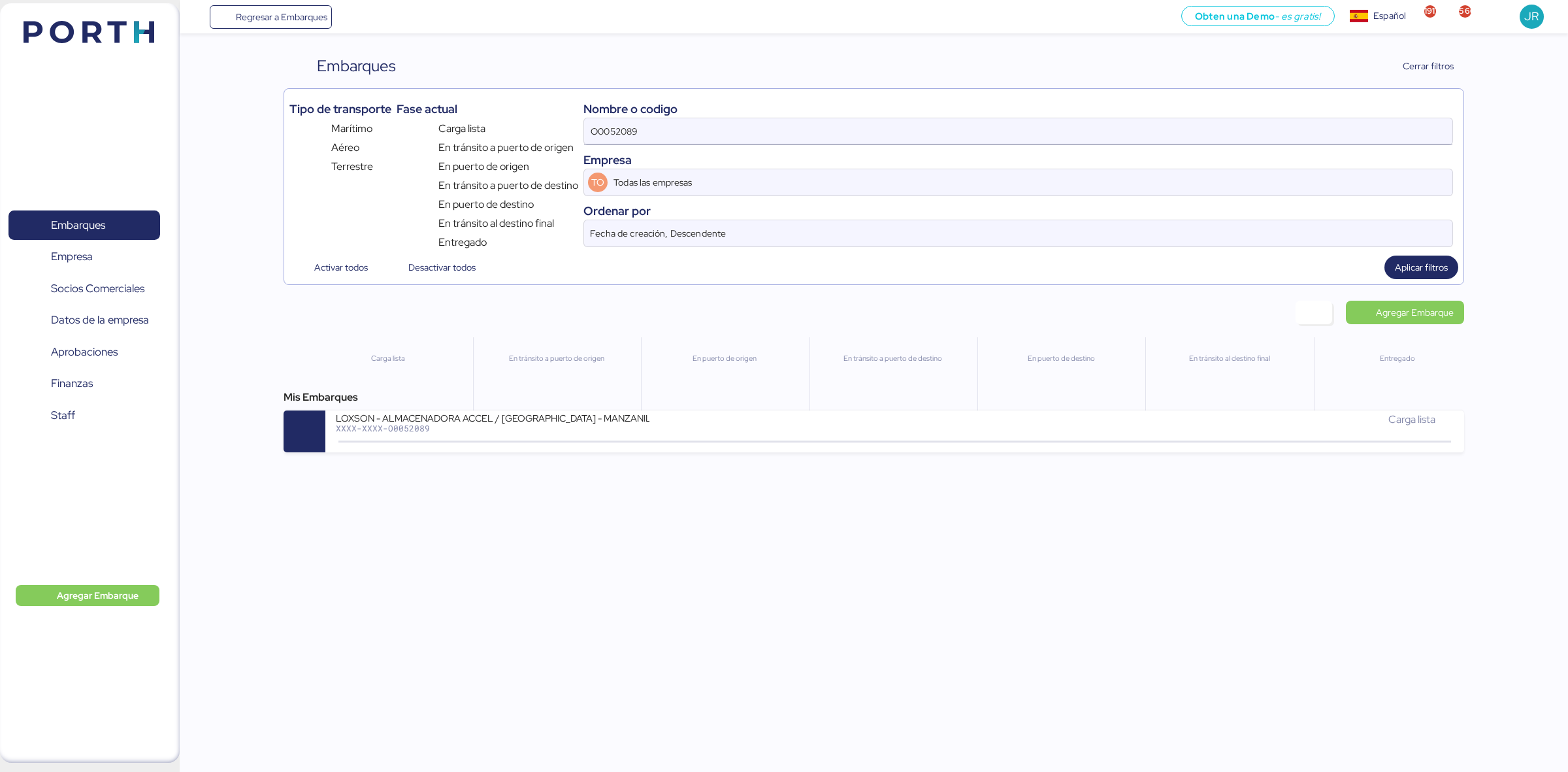
click at [910, 132] on input "O0052089" at bounding box center [1018, 132] width 868 height 27
paste input "O0052121"
type input "O0052121"
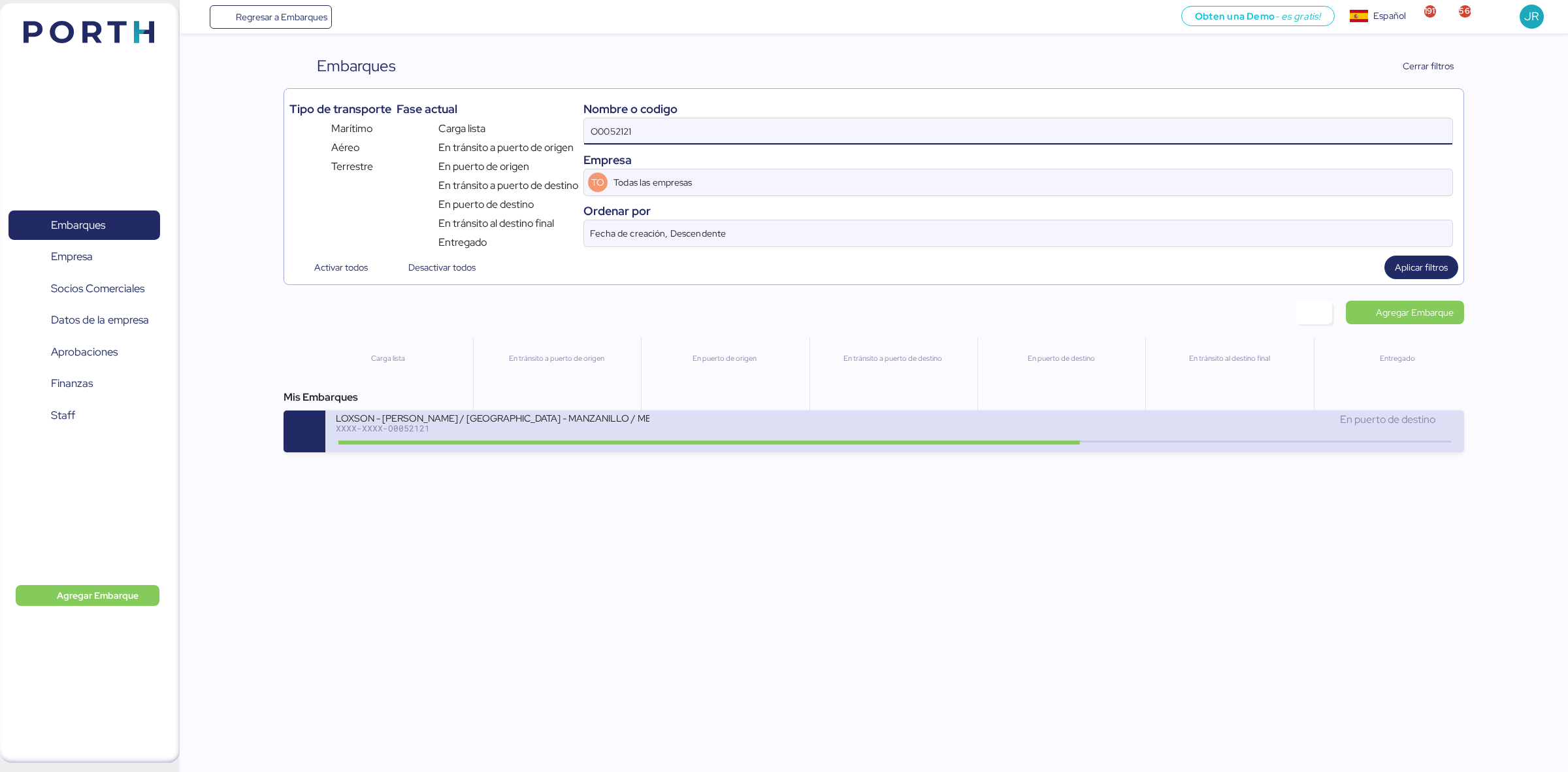
click at [1138, 427] on div "En puerto de destino" at bounding box center [1175, 420] width 559 height 16
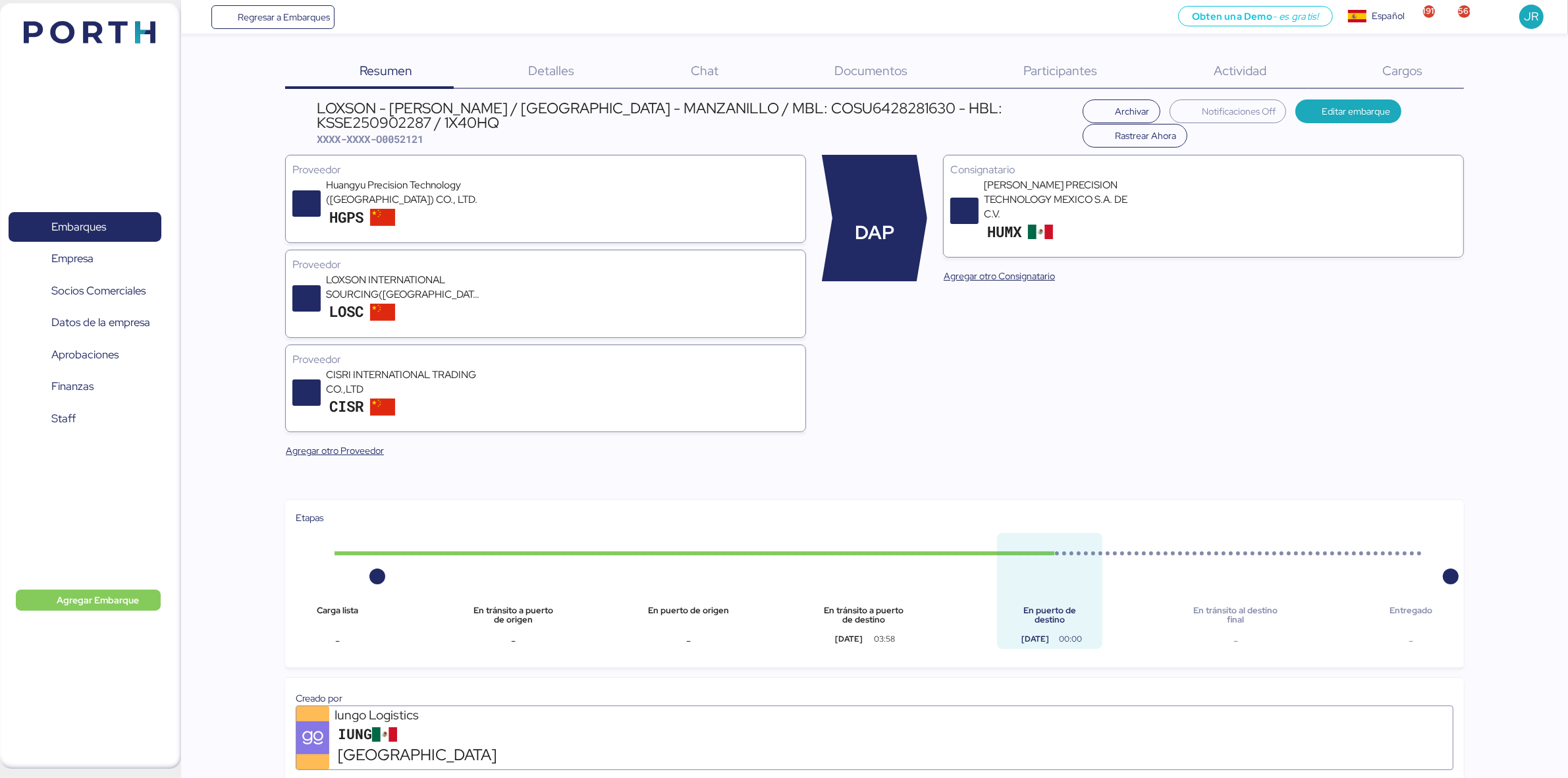
click at [1417, 68] on span "Cargos" at bounding box center [1402, 70] width 40 height 17
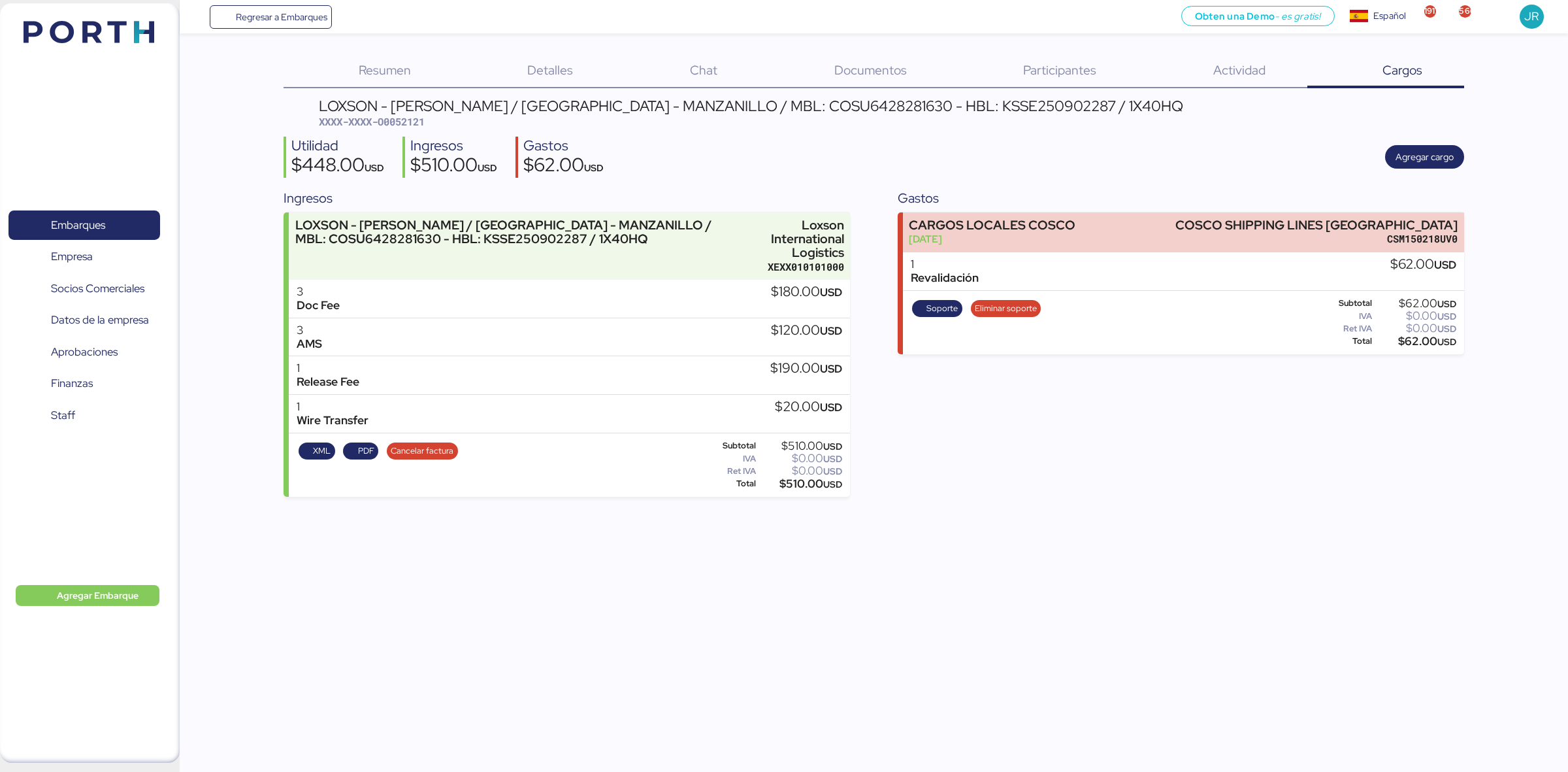
click at [879, 71] on span "Documentos" at bounding box center [871, 69] width 72 height 17
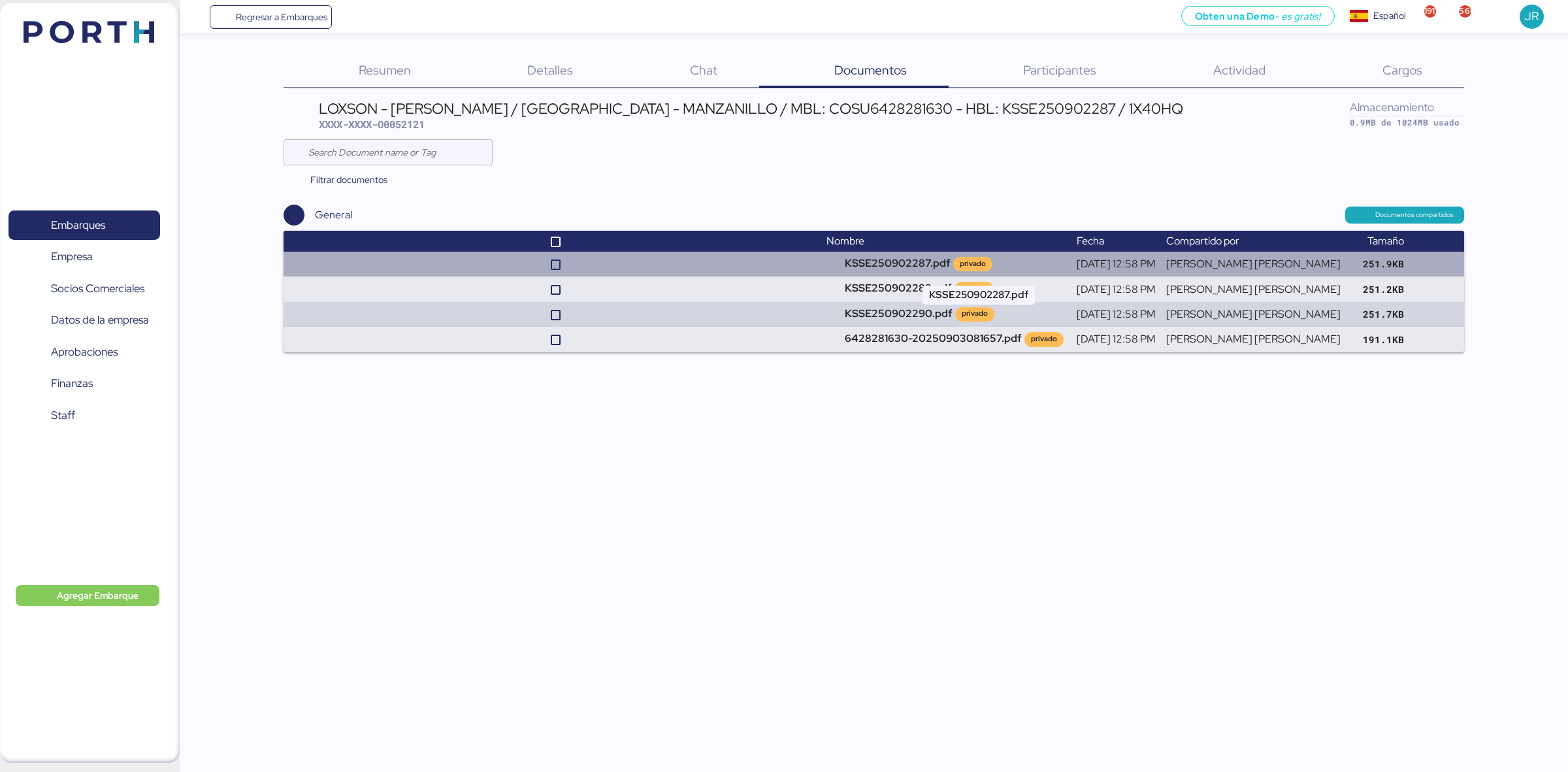
click at [910, 271] on td "KSSE250902287.pdf privado" at bounding box center [946, 264] width 250 height 25
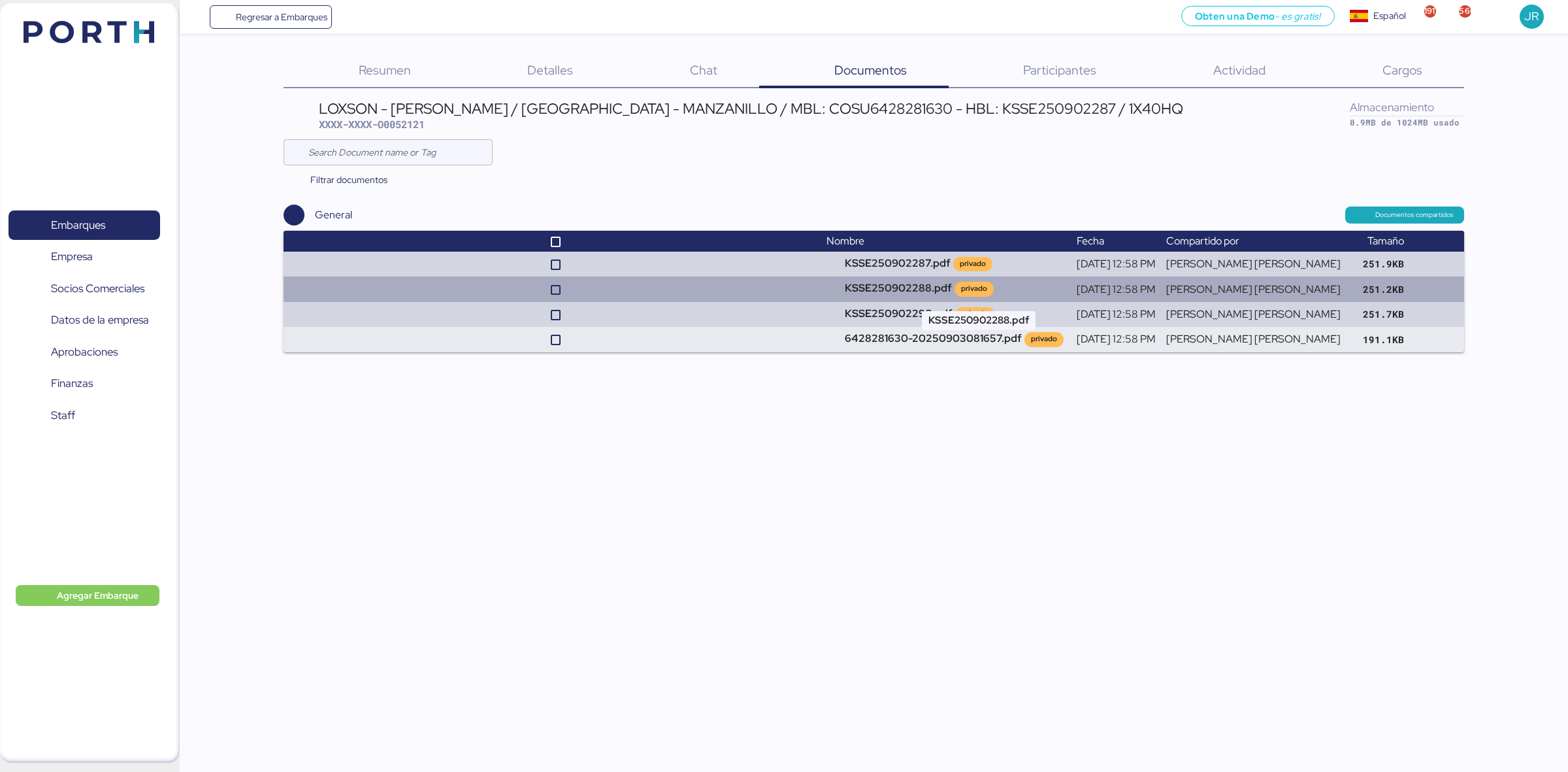
click at [913, 285] on td "KSSE250902288.pdf privado" at bounding box center [946, 289] width 250 height 25
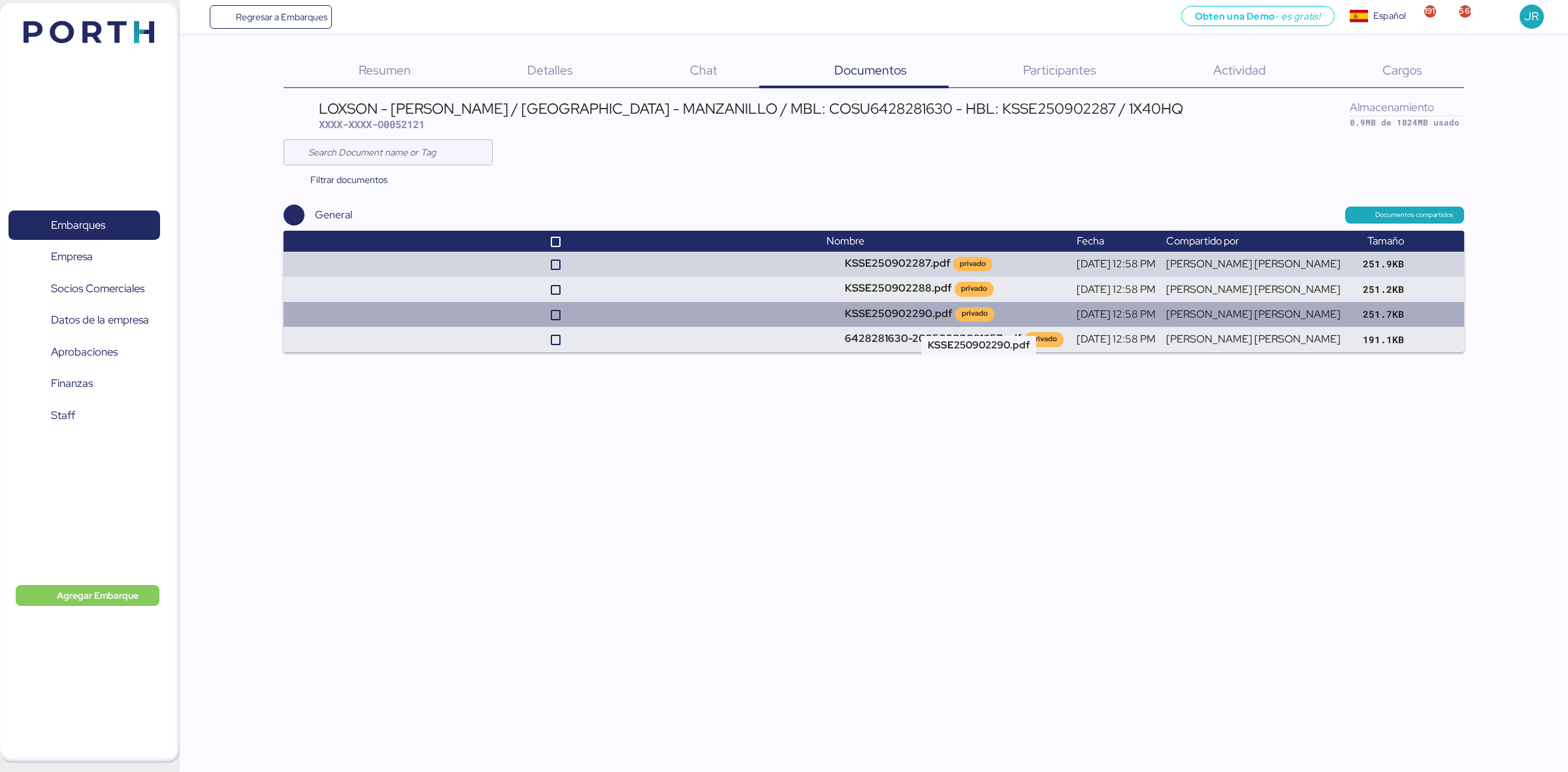
click at [918, 317] on td "KSSE250902290.pdf privado" at bounding box center [946, 315] width 250 height 25
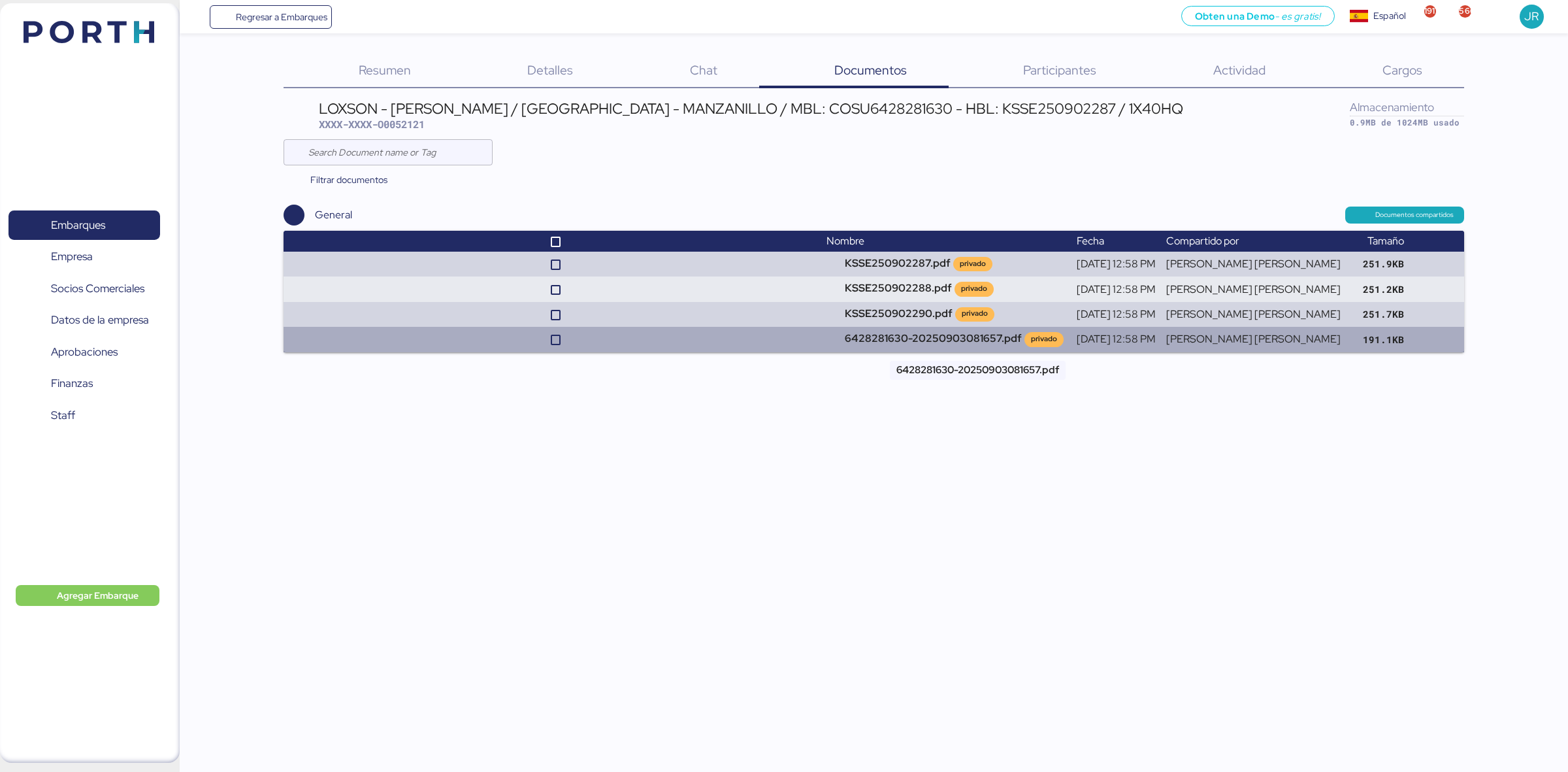
click at [1009, 340] on td "6428281630-20250903081657.pdf privado" at bounding box center [946, 340] width 250 height 25
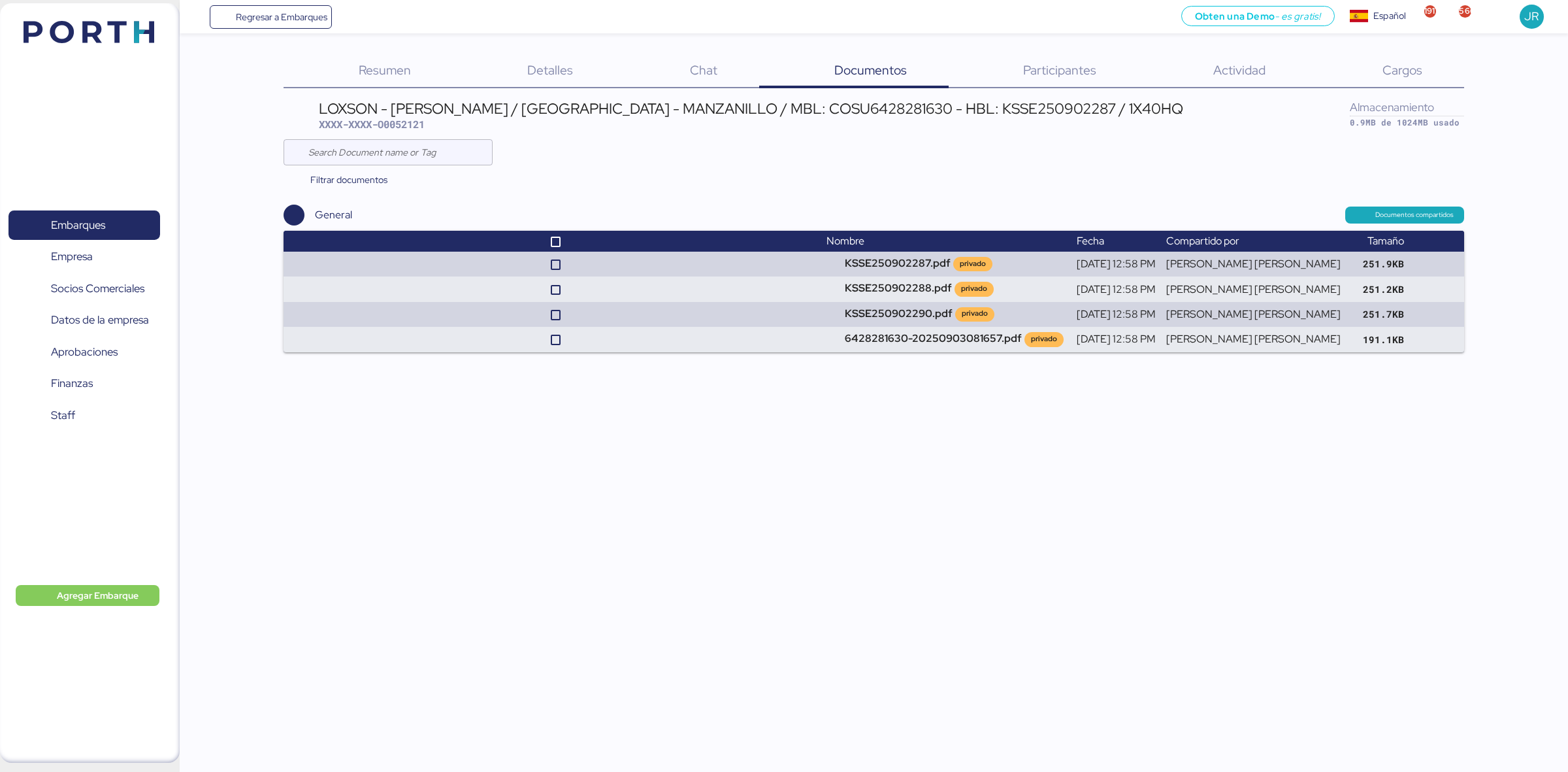
click at [931, 109] on div "LOXSON - HUANG YU / SHANGHAI - MANZANILLO / MBL: COSU6428281630 - HBL: KSSE2509…" at bounding box center [751, 109] width 864 height 14
copy div "KSSE250902287"
